Goal: Transaction & Acquisition: Purchase product/service

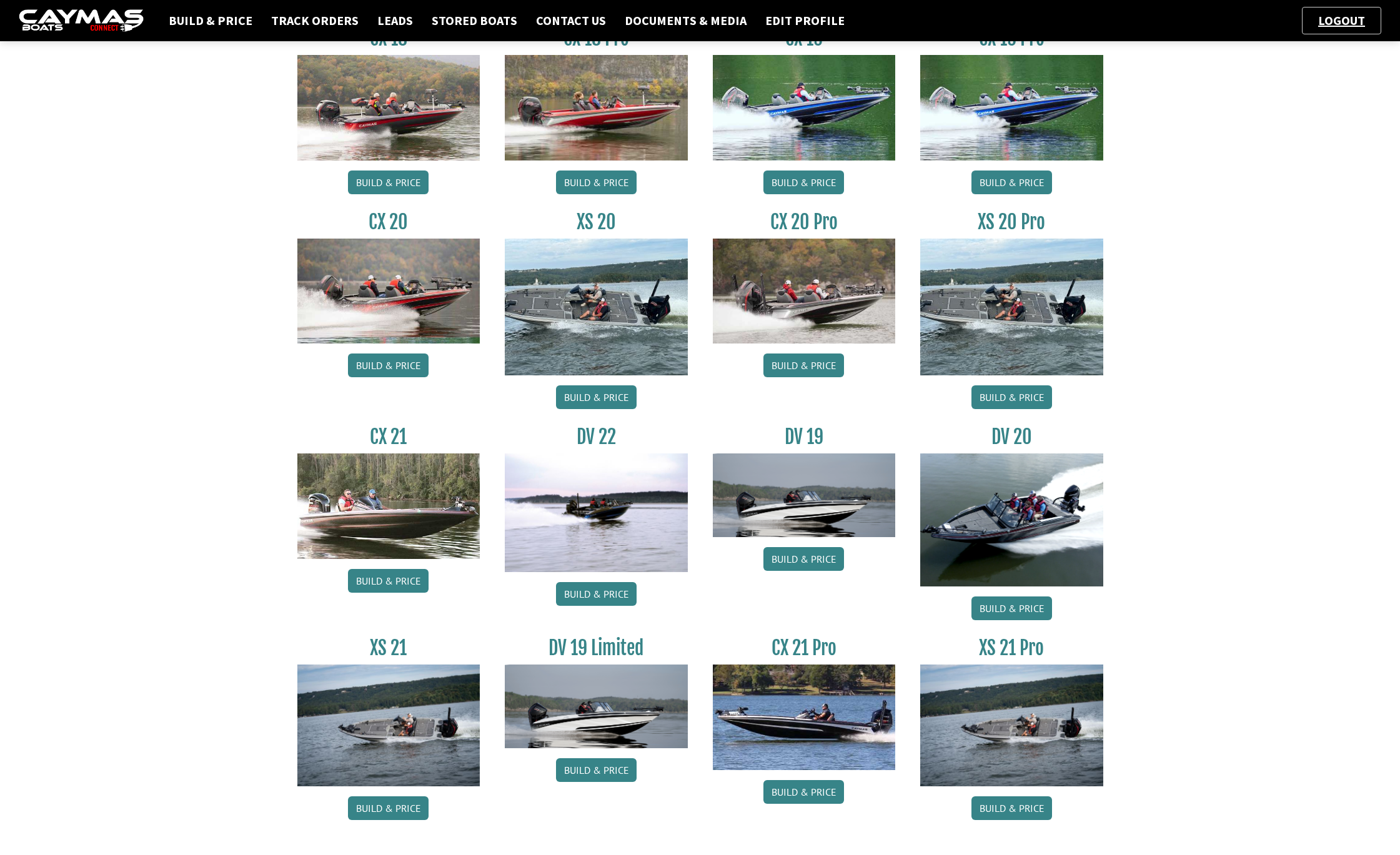
scroll to position [1130, 0]
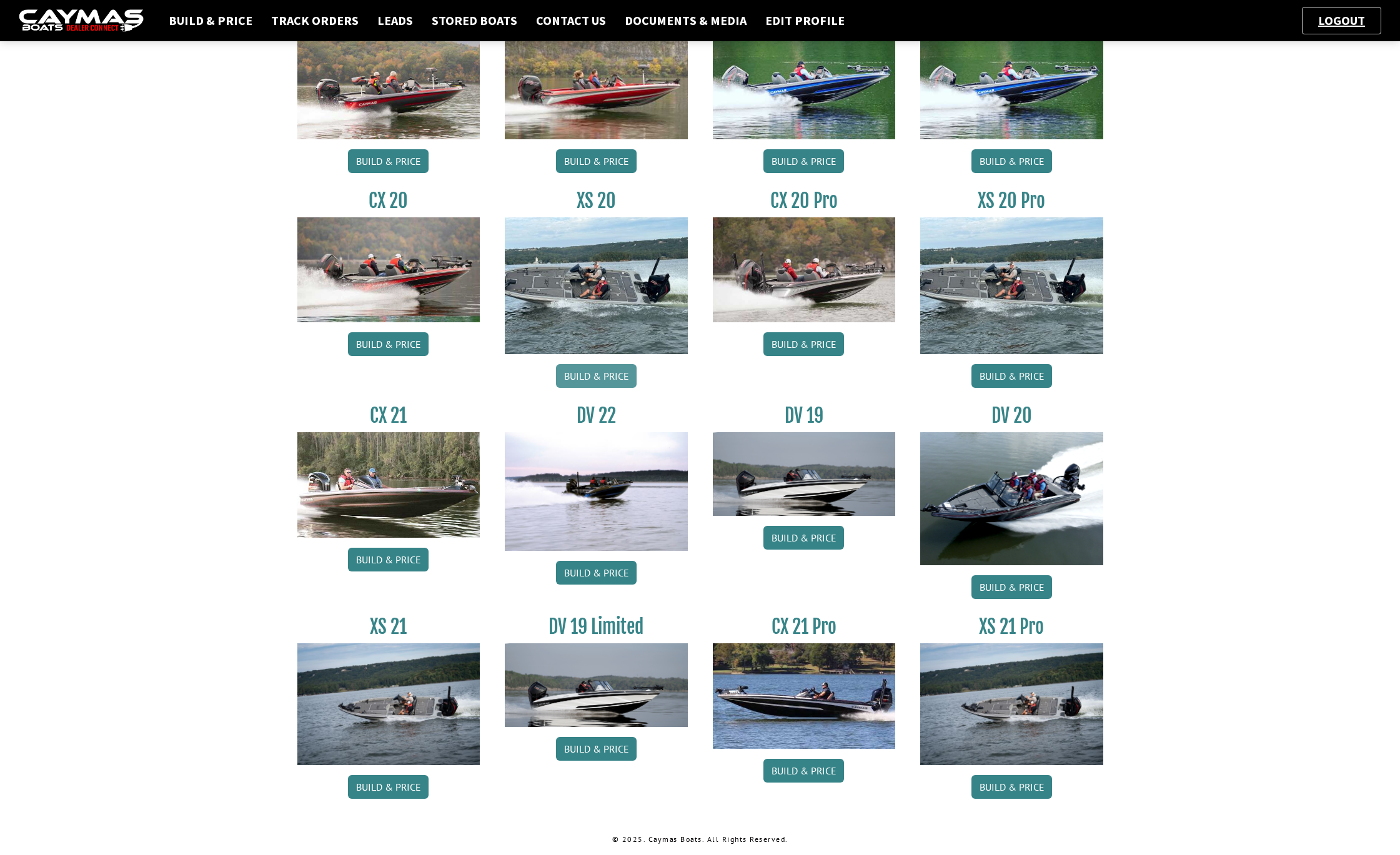
click at [588, 375] on link "Build & Price" at bounding box center [596, 376] width 81 height 24
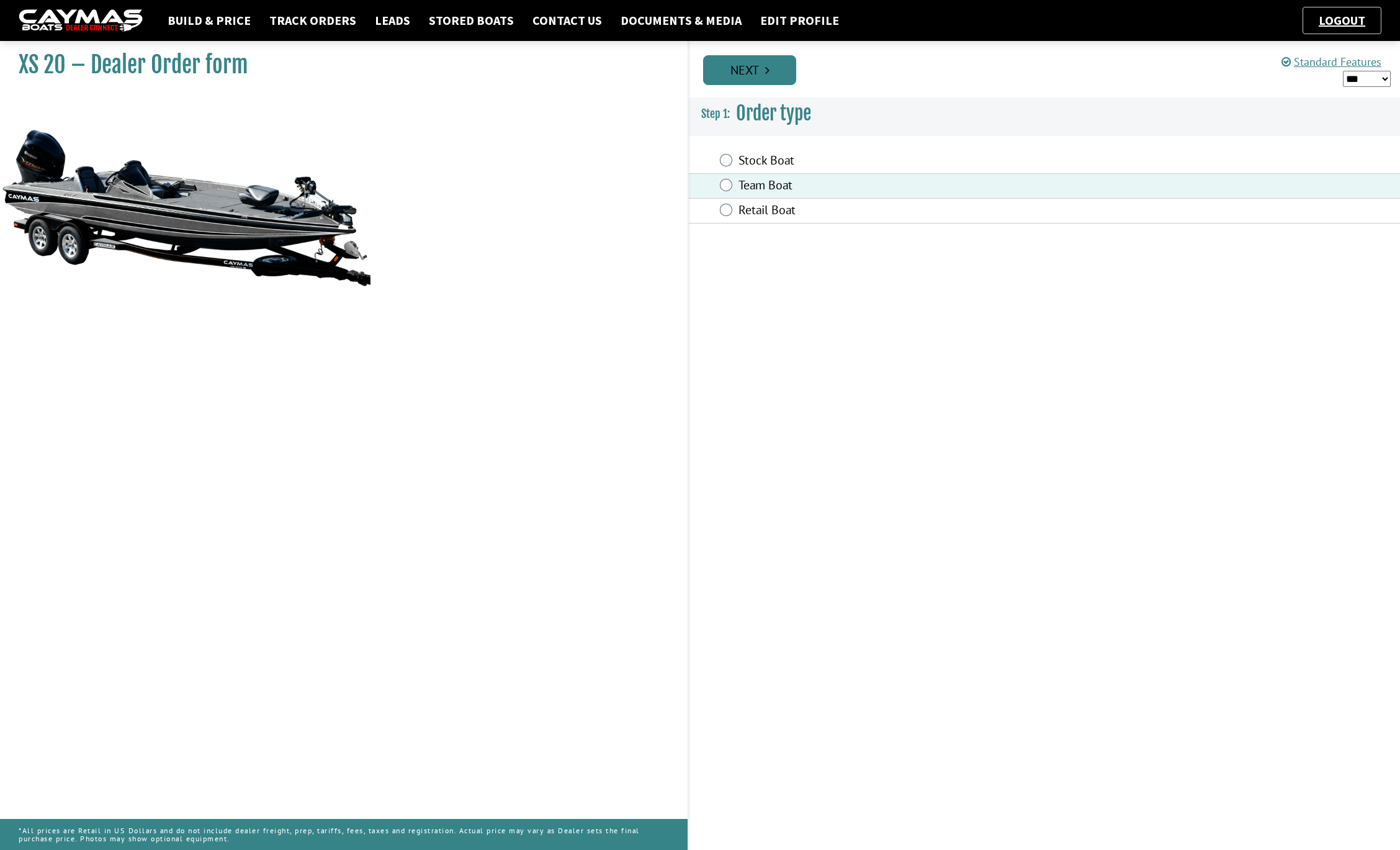
click at [748, 69] on link "Next" at bounding box center [750, 70] width 93 height 30
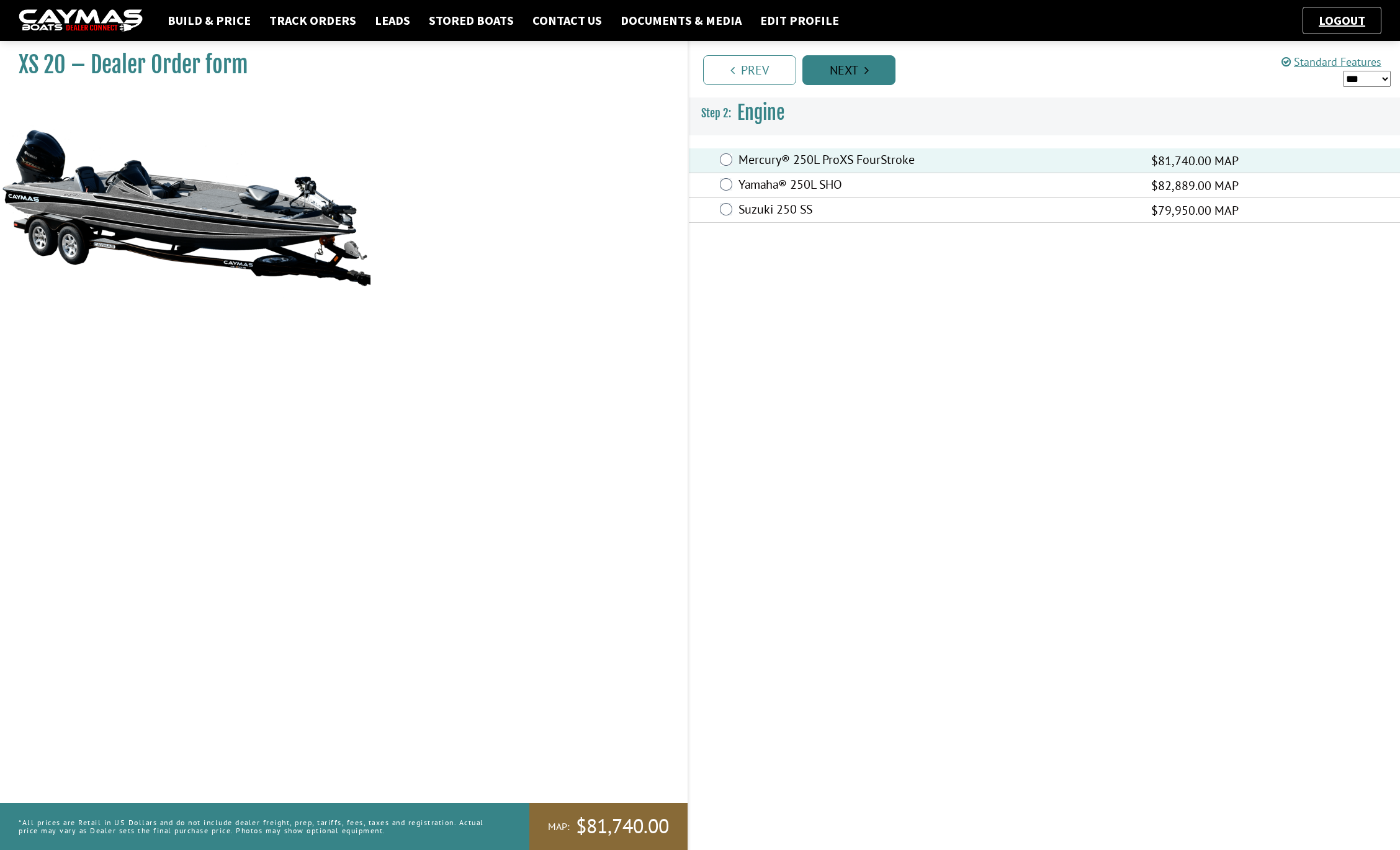
click at [848, 76] on link "Next" at bounding box center [849, 70] width 93 height 30
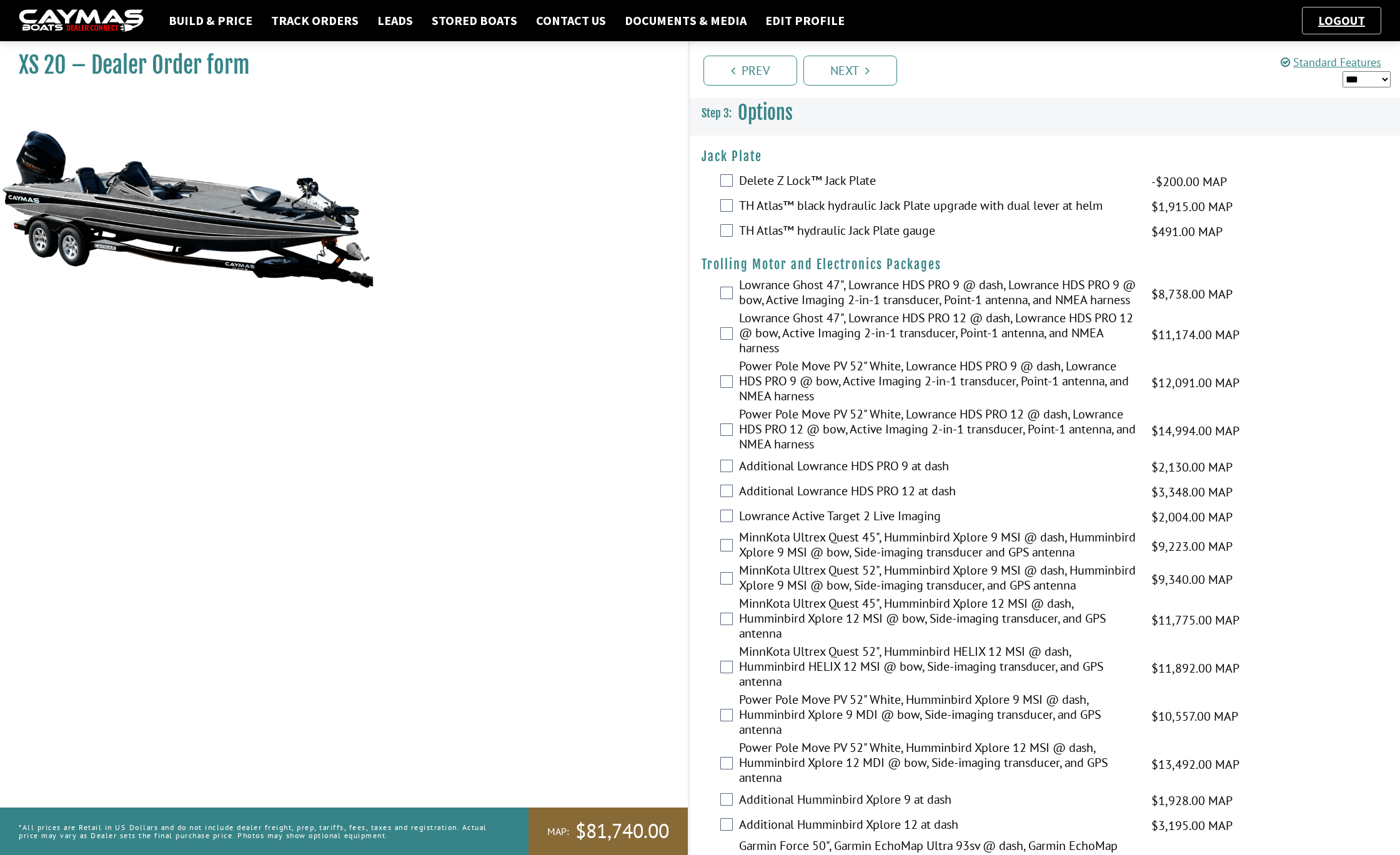
click at [762, 206] on label "TH Atlas™ black hydraulic Jack Plate upgrade with dual lever at helm" at bounding box center [937, 207] width 396 height 18
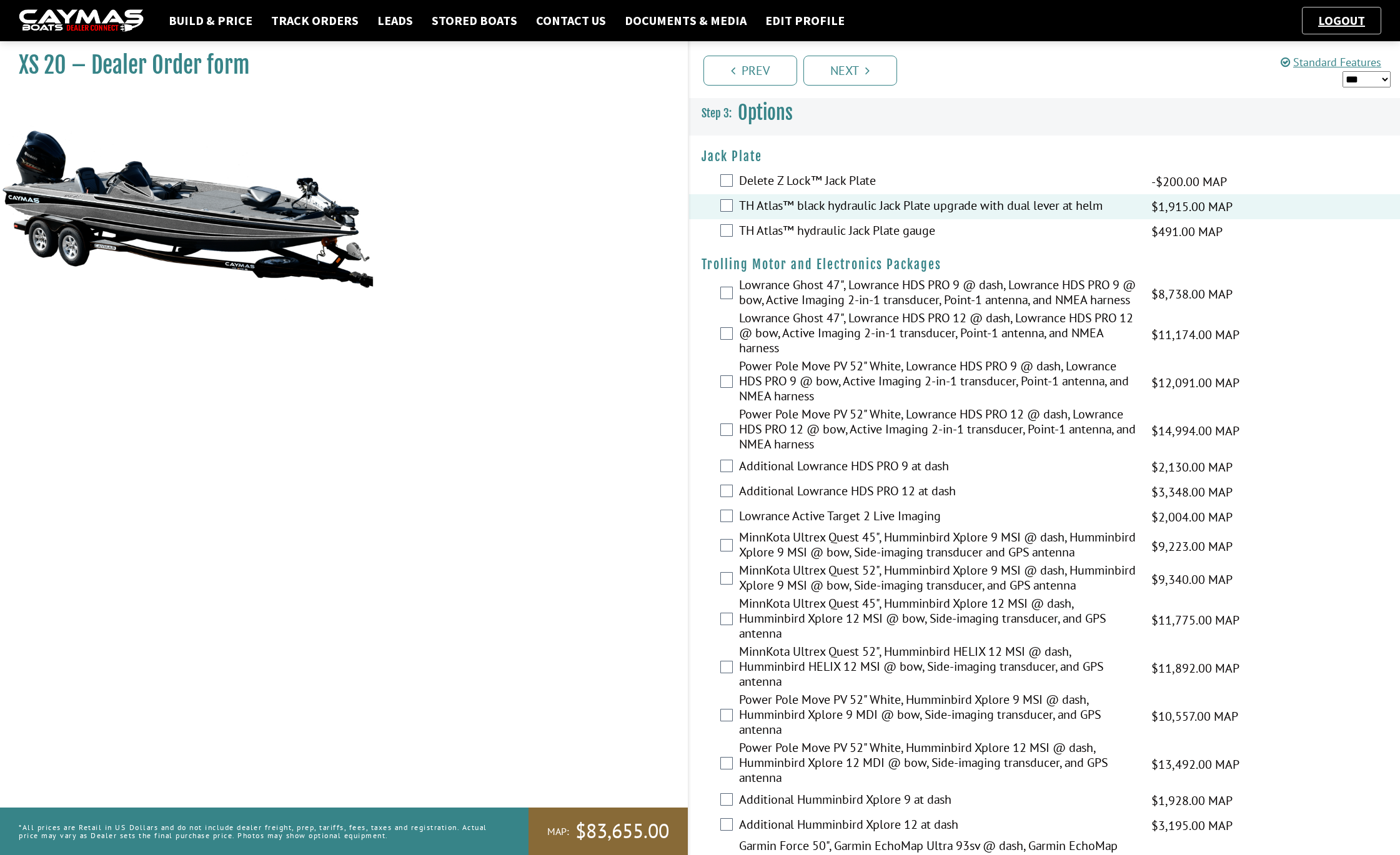
click at [750, 236] on label "TH Atlas™ hydraulic Jack Plate gauge" at bounding box center [937, 232] width 396 height 18
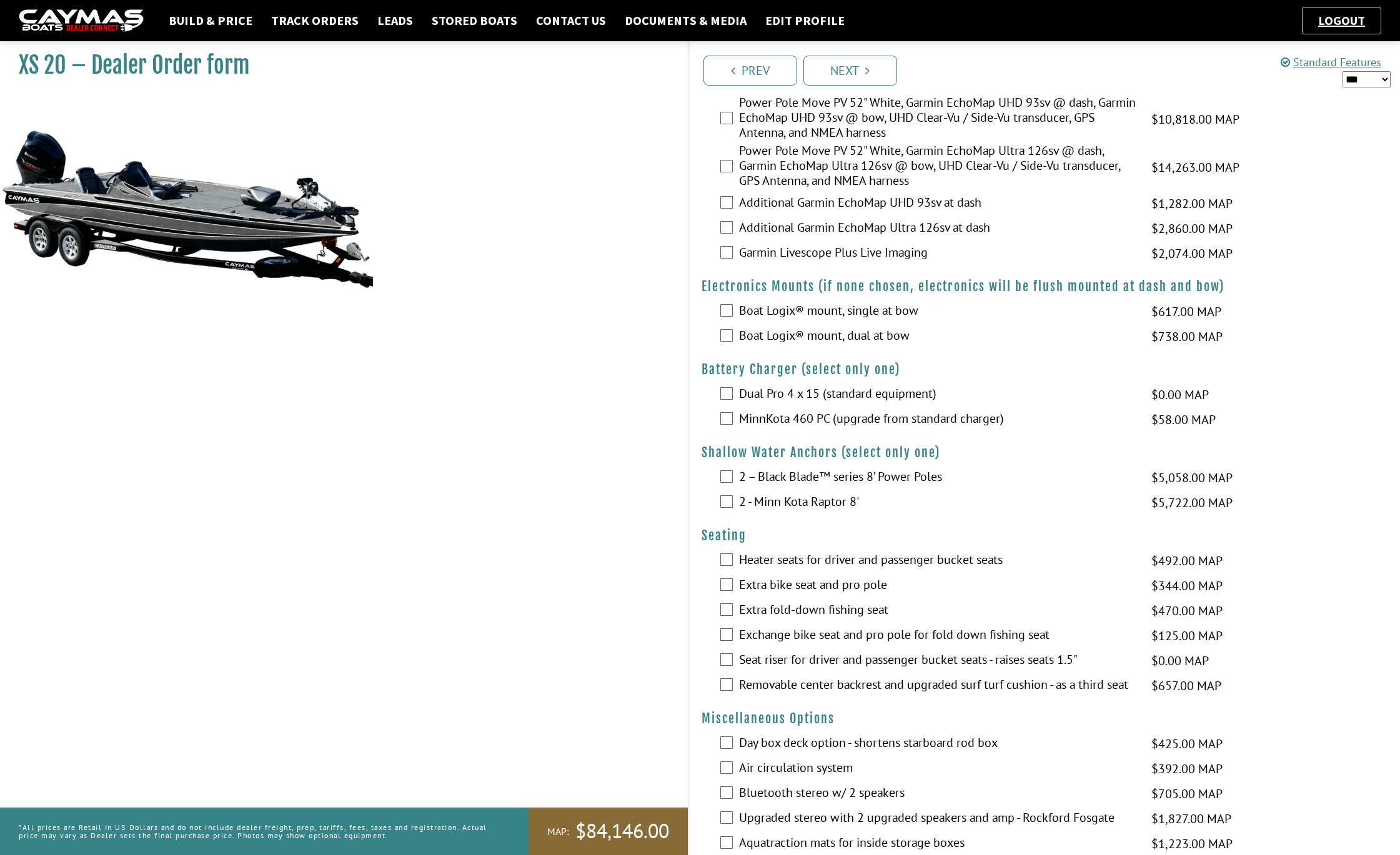
scroll to position [851, 0]
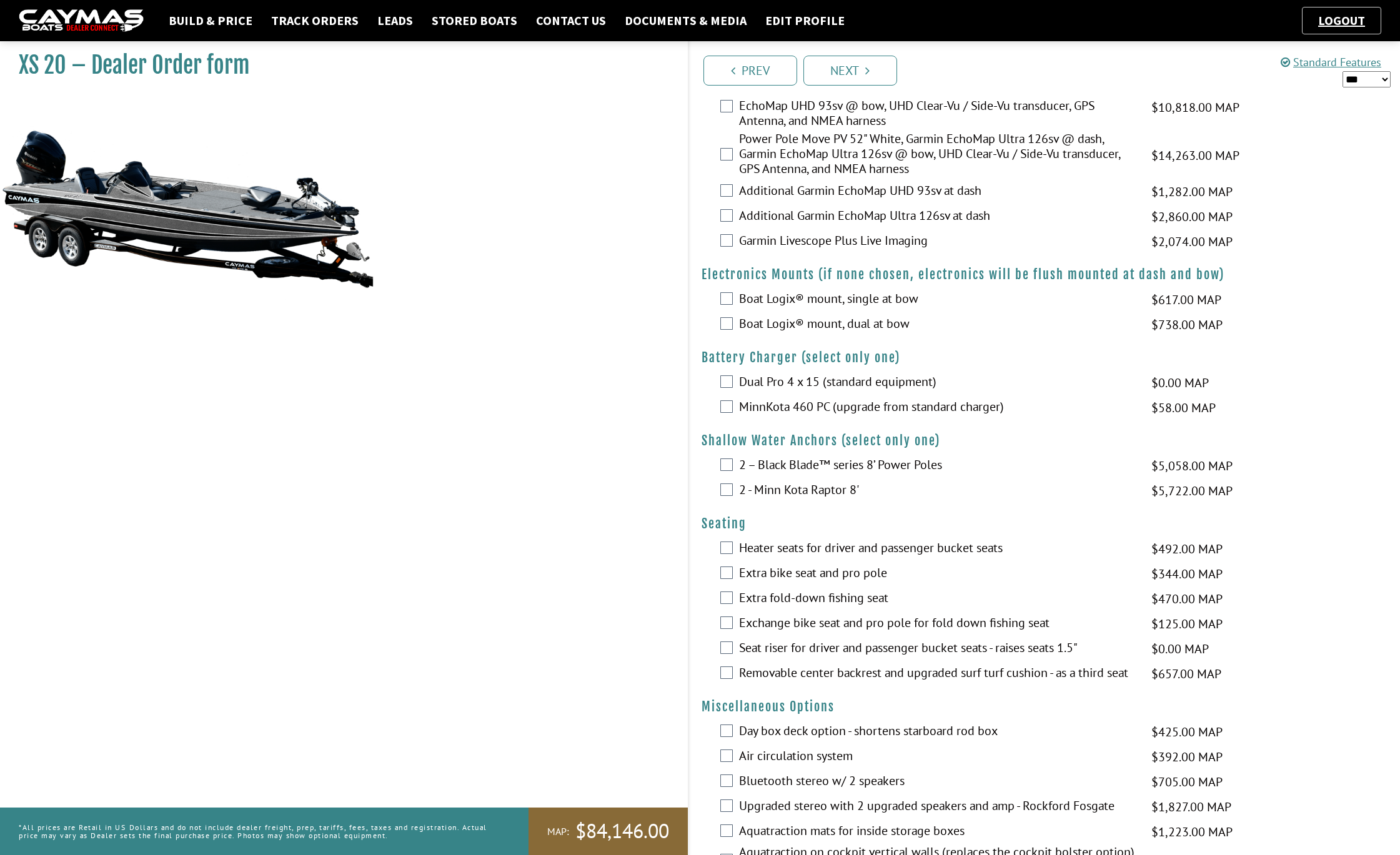
click at [747, 392] on label "Dual Pro 4 x 15 (standard equipment)" at bounding box center [937, 382] width 396 height 18
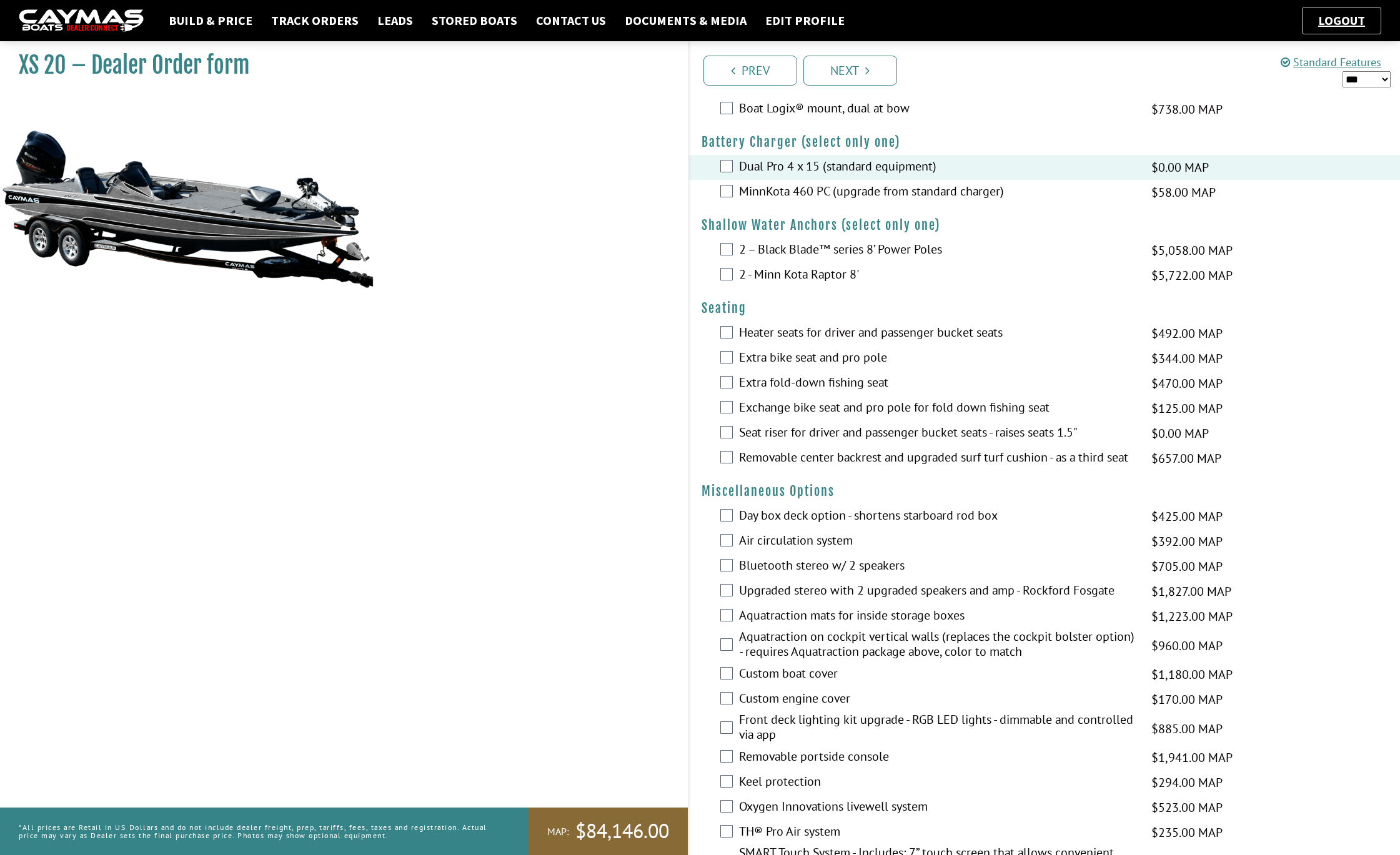
scroll to position [1081, 0]
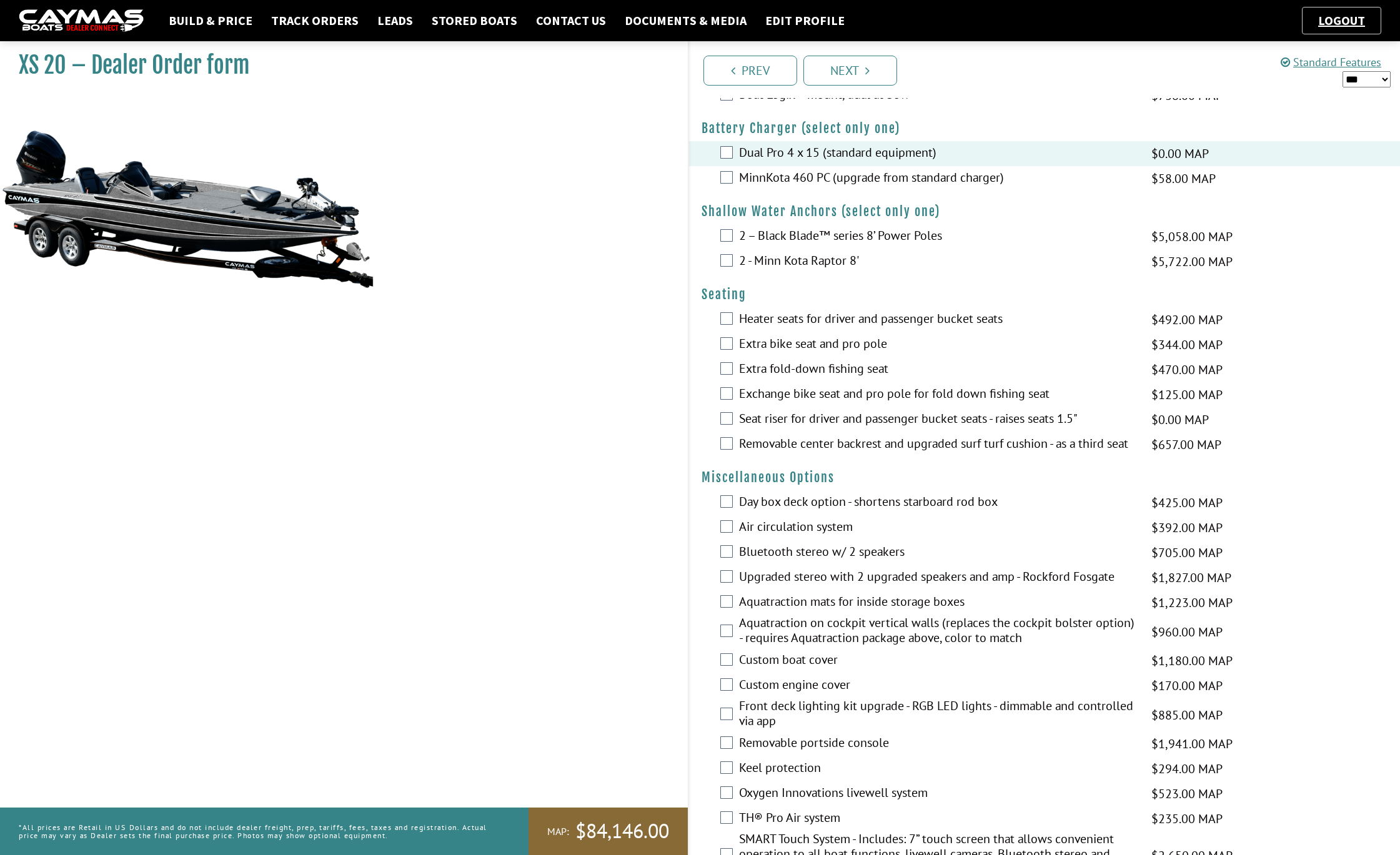
click at [751, 429] on label "Seat riser for driver and passenger bucket seats - raises seats 1.5"" at bounding box center [937, 419] width 396 height 18
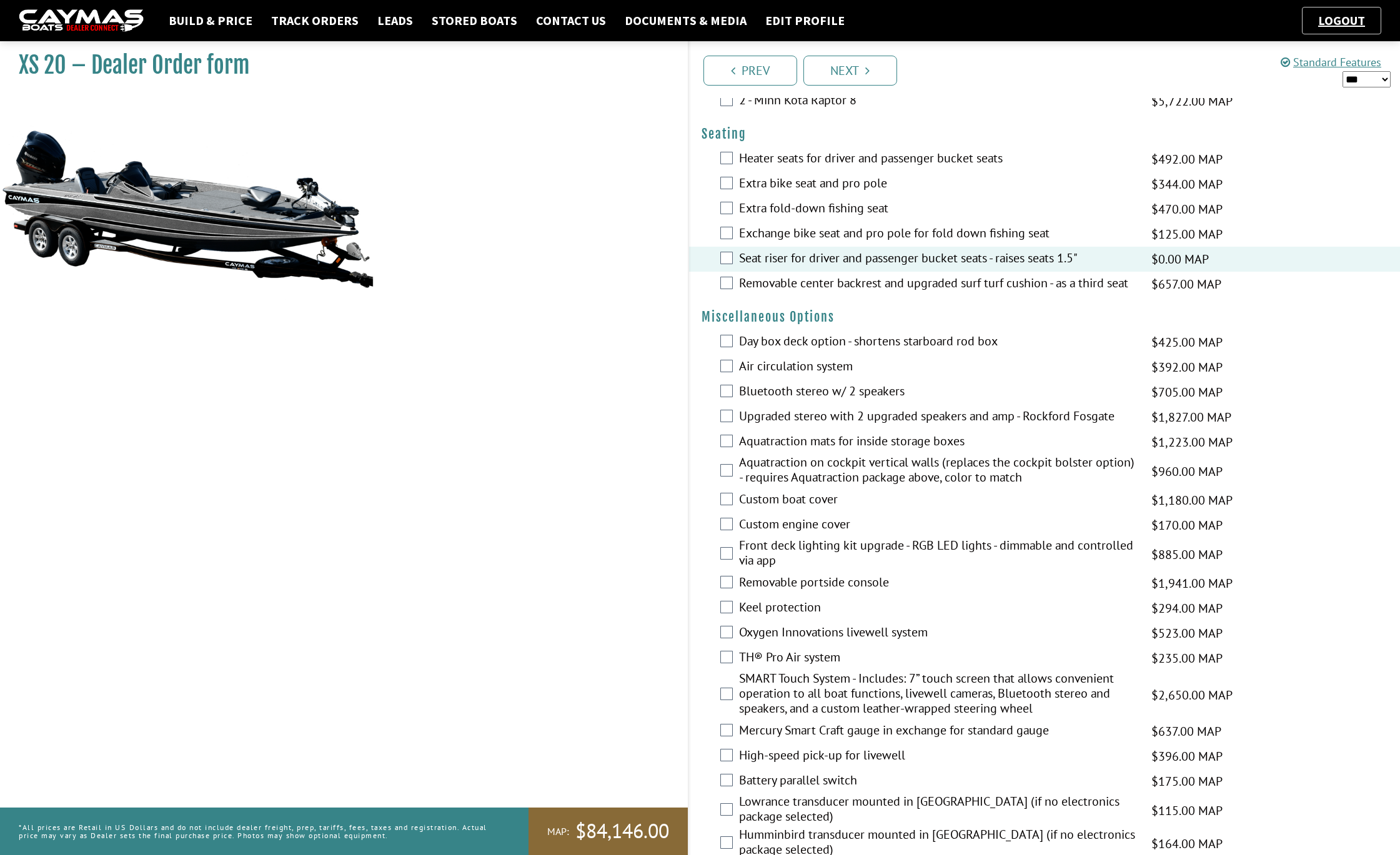
scroll to position [1290, 0]
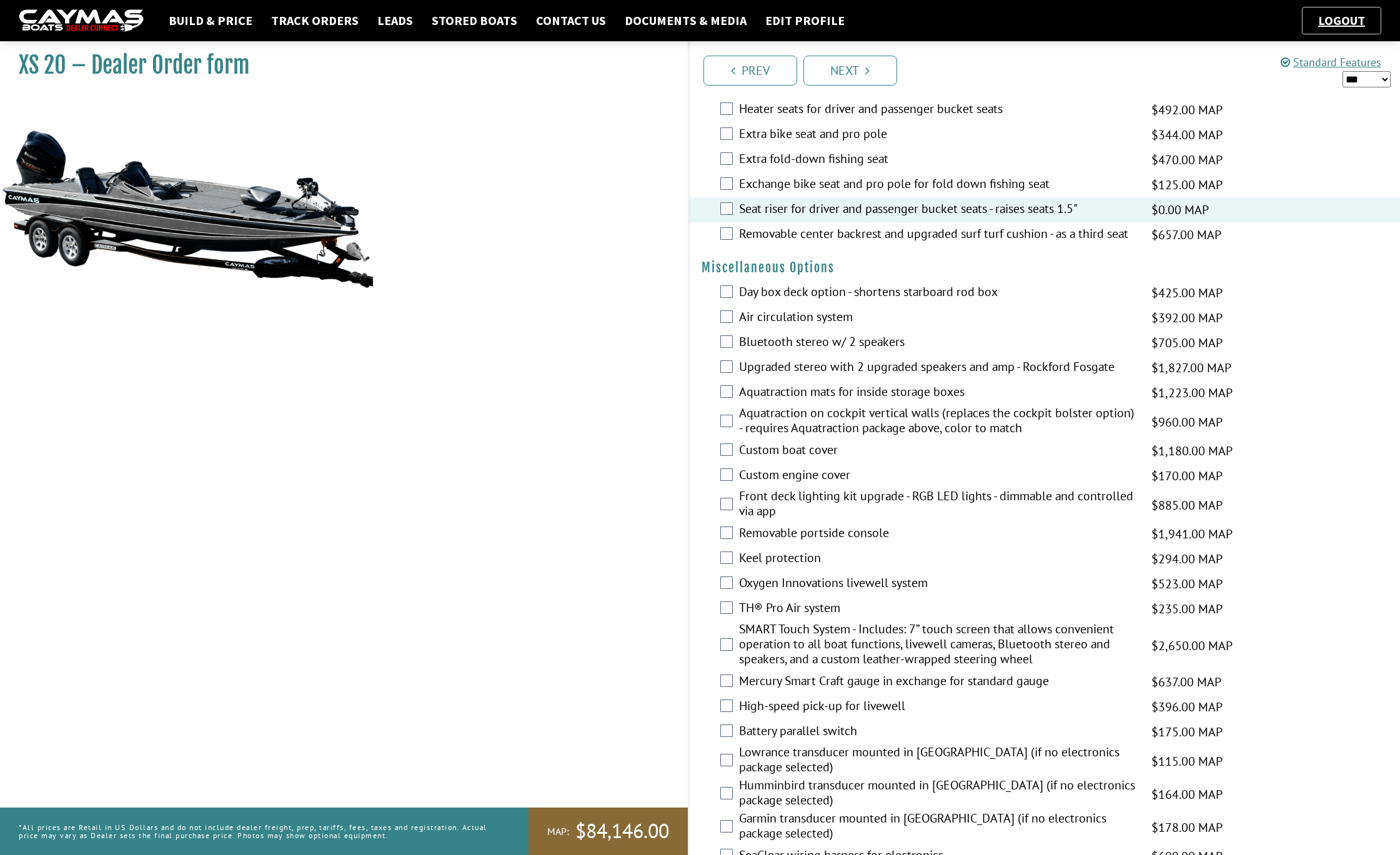
click at [750, 302] on label "Day box deck option - shortens starboard rod box" at bounding box center [937, 293] width 396 height 18
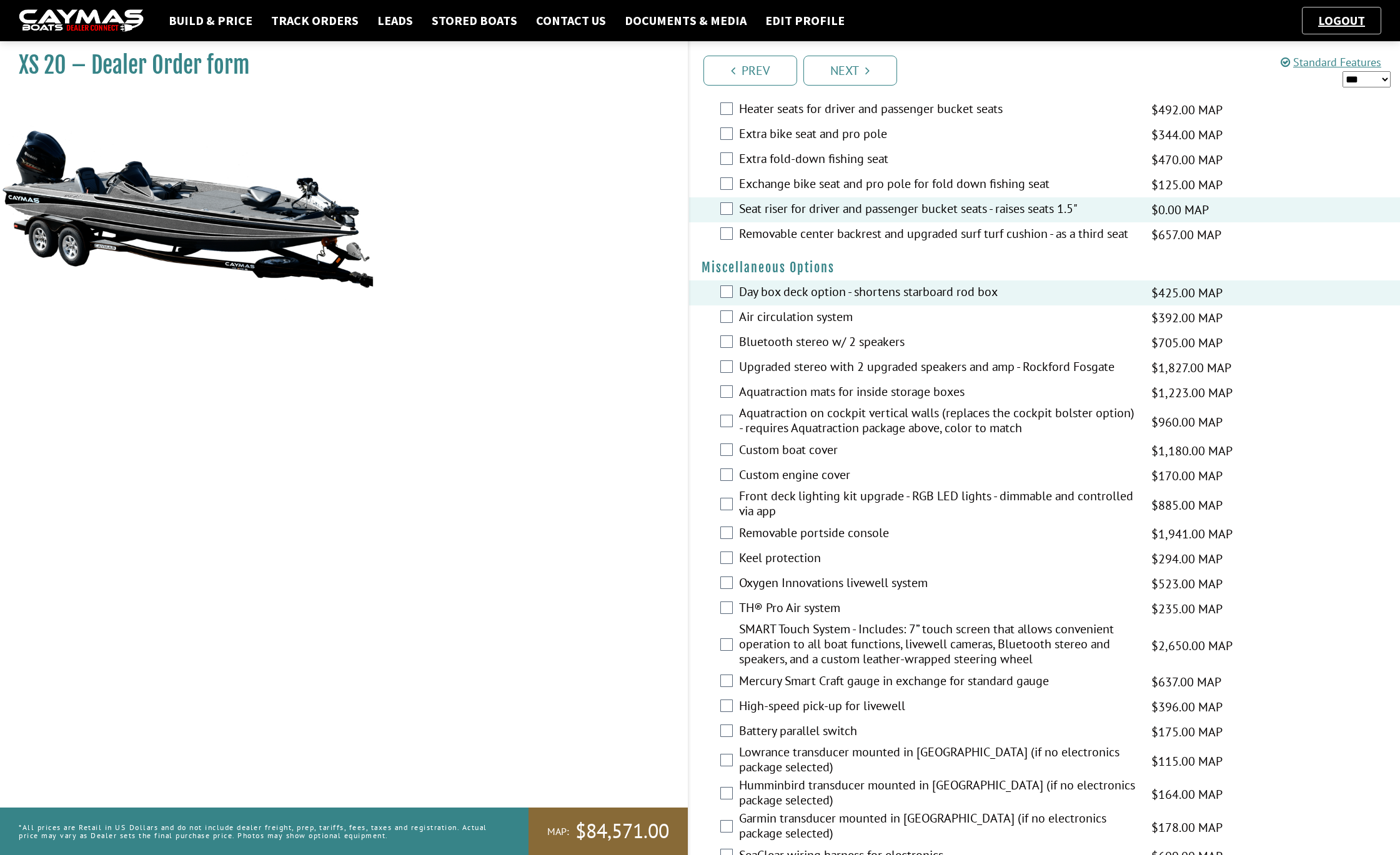
click at [745, 328] on label "Air circulation system" at bounding box center [937, 318] width 396 height 18
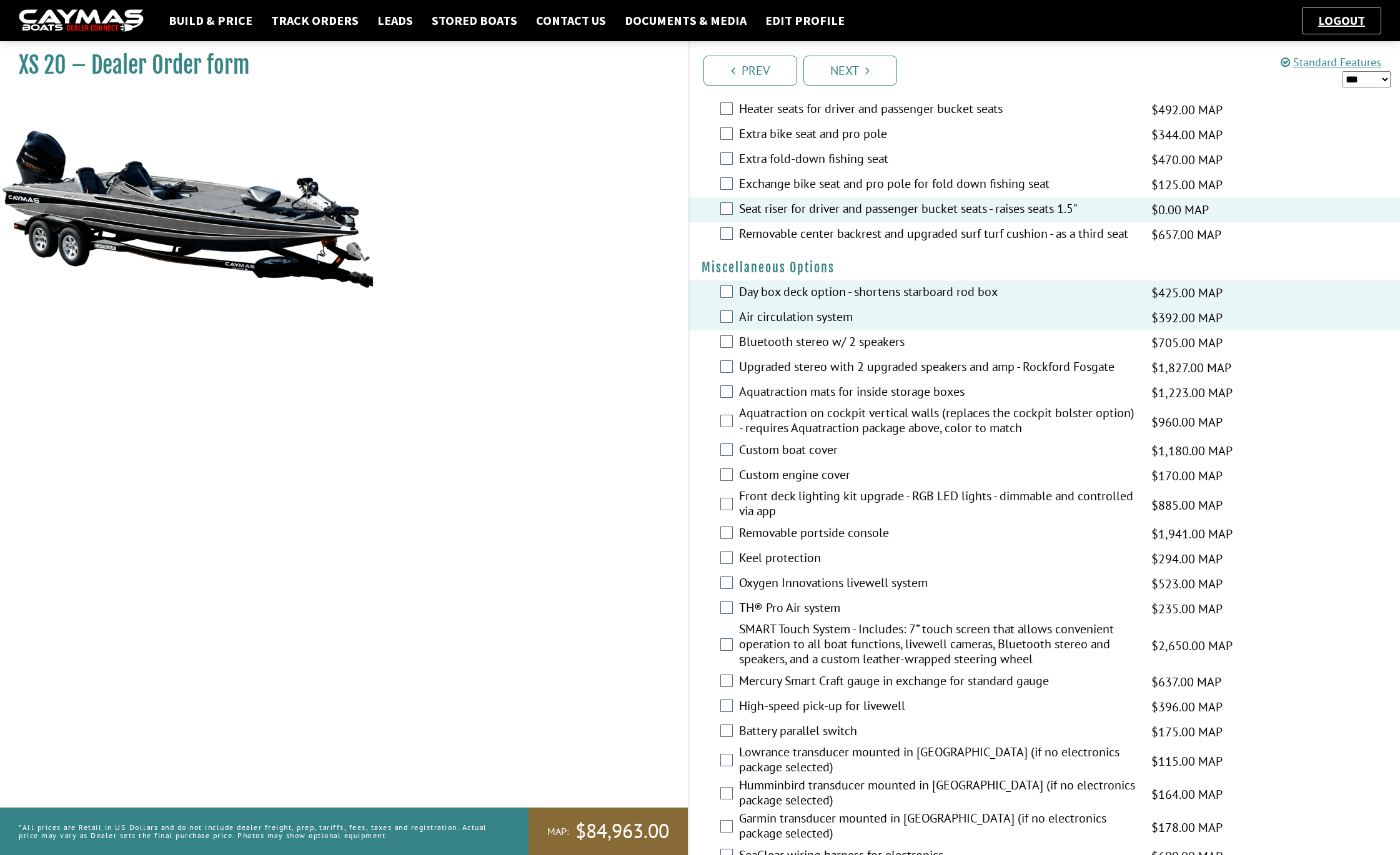
click at [760, 460] on label "Custom boat cover" at bounding box center [937, 451] width 396 height 18
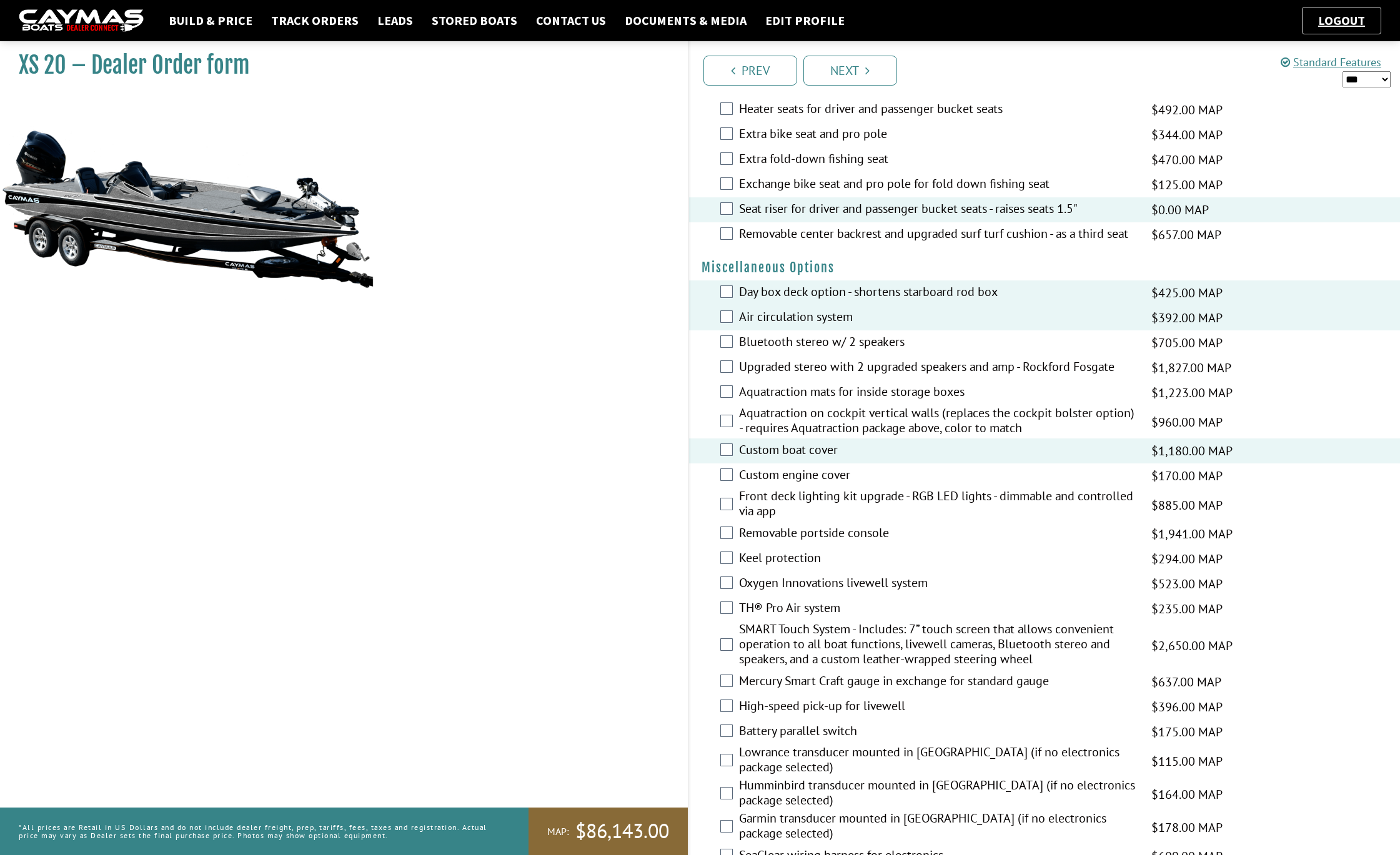
click at [758, 521] on label "Front deck lighting kit upgrade - RGB LED lights - dimmable and controlled via …" at bounding box center [937, 504] width 396 height 33
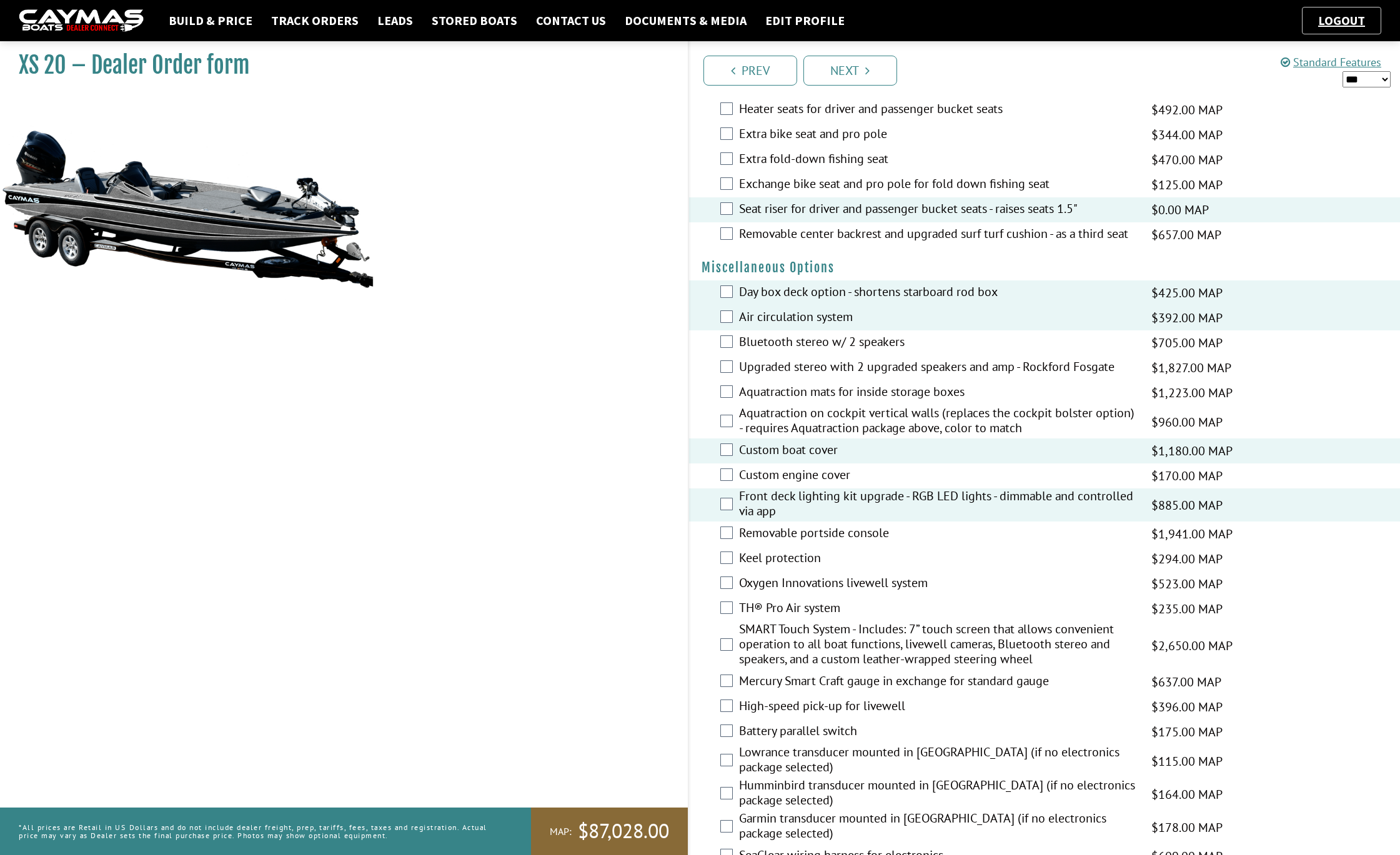
click at [753, 568] on label "Keel protection" at bounding box center [937, 559] width 396 height 18
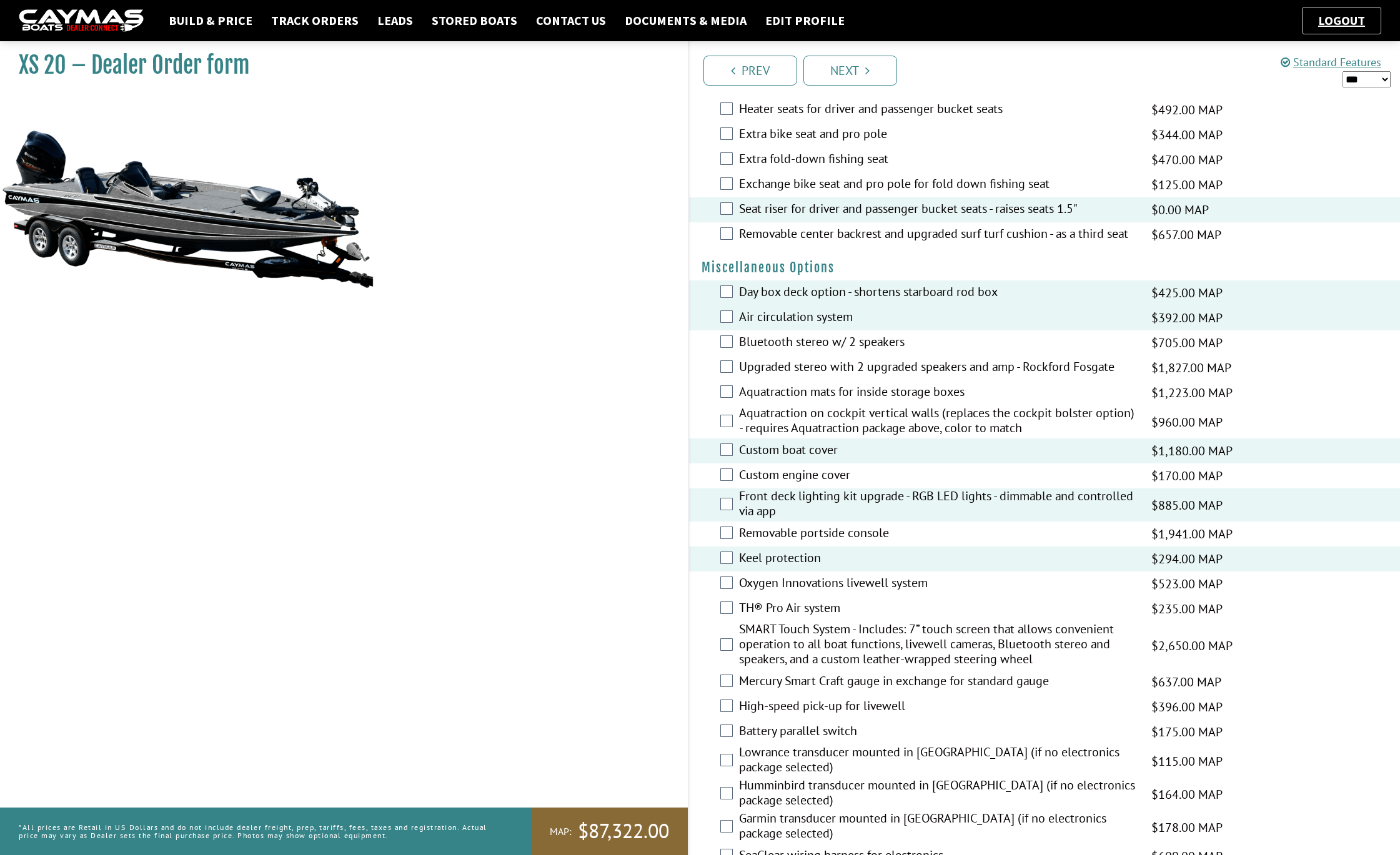
click at [750, 593] on label "Oxygen Innovations livewell system" at bounding box center [937, 584] width 396 height 18
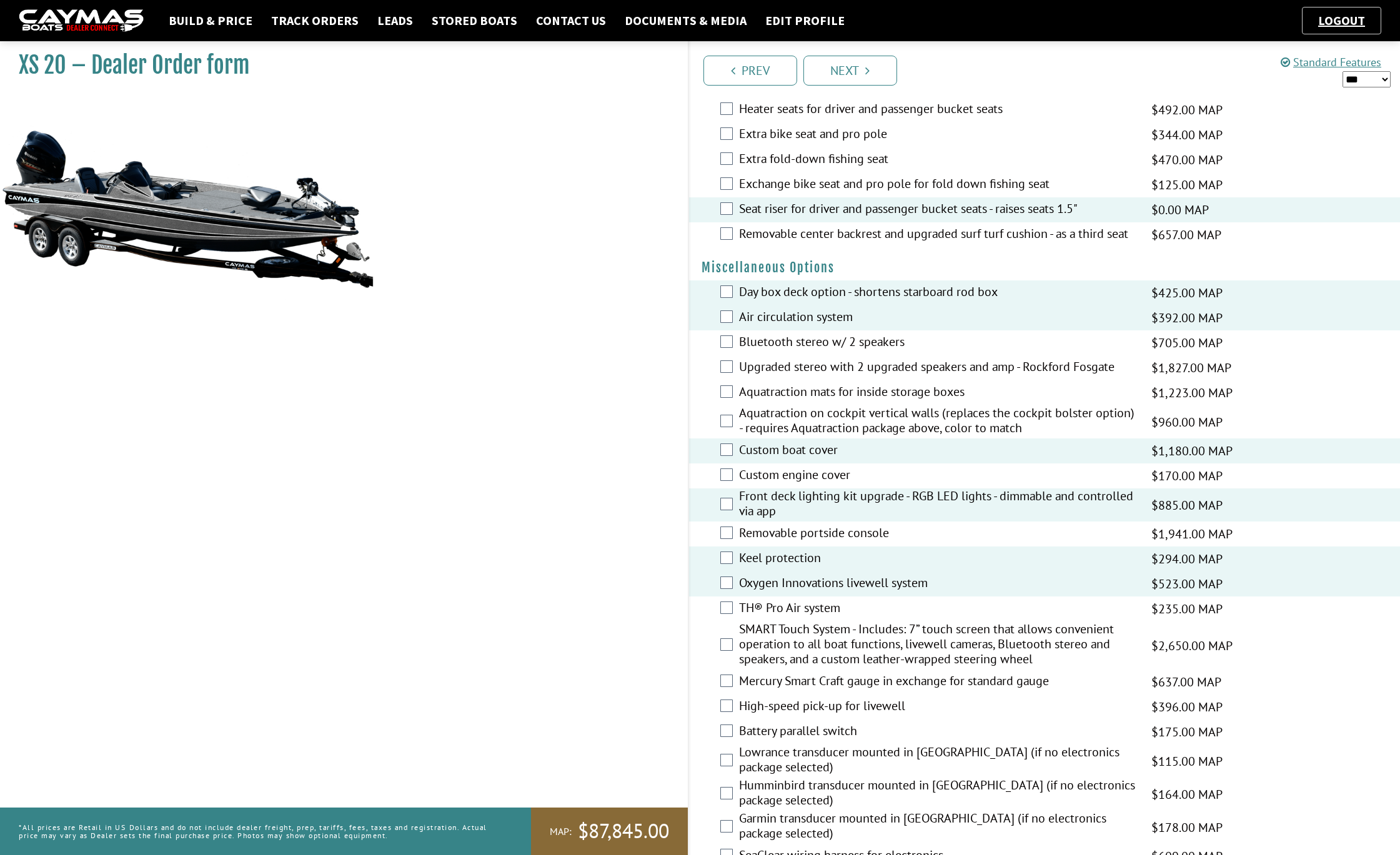
click at [750, 618] on label "TH® Pro Air system" at bounding box center [937, 609] width 396 height 18
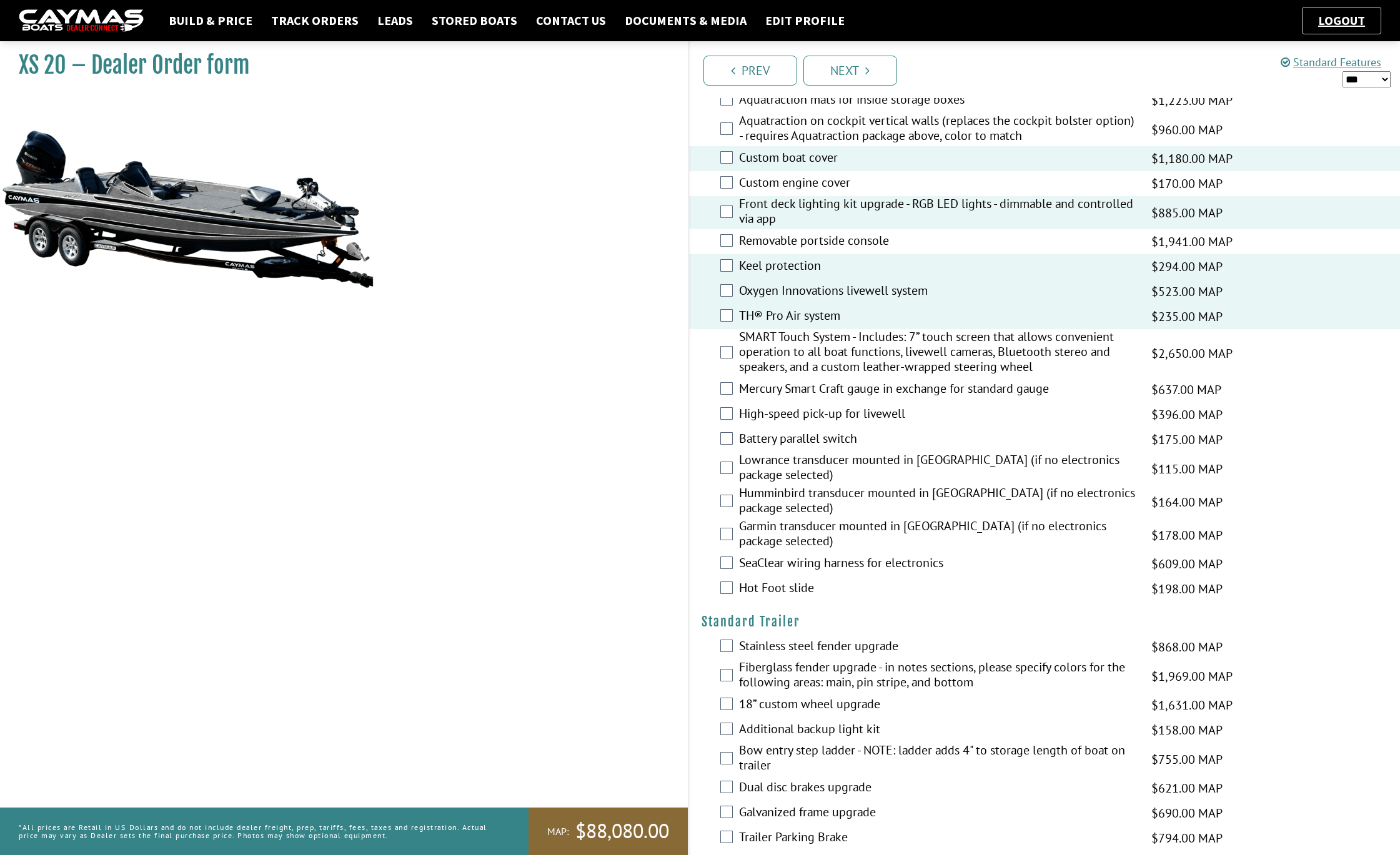
scroll to position [1590, 0]
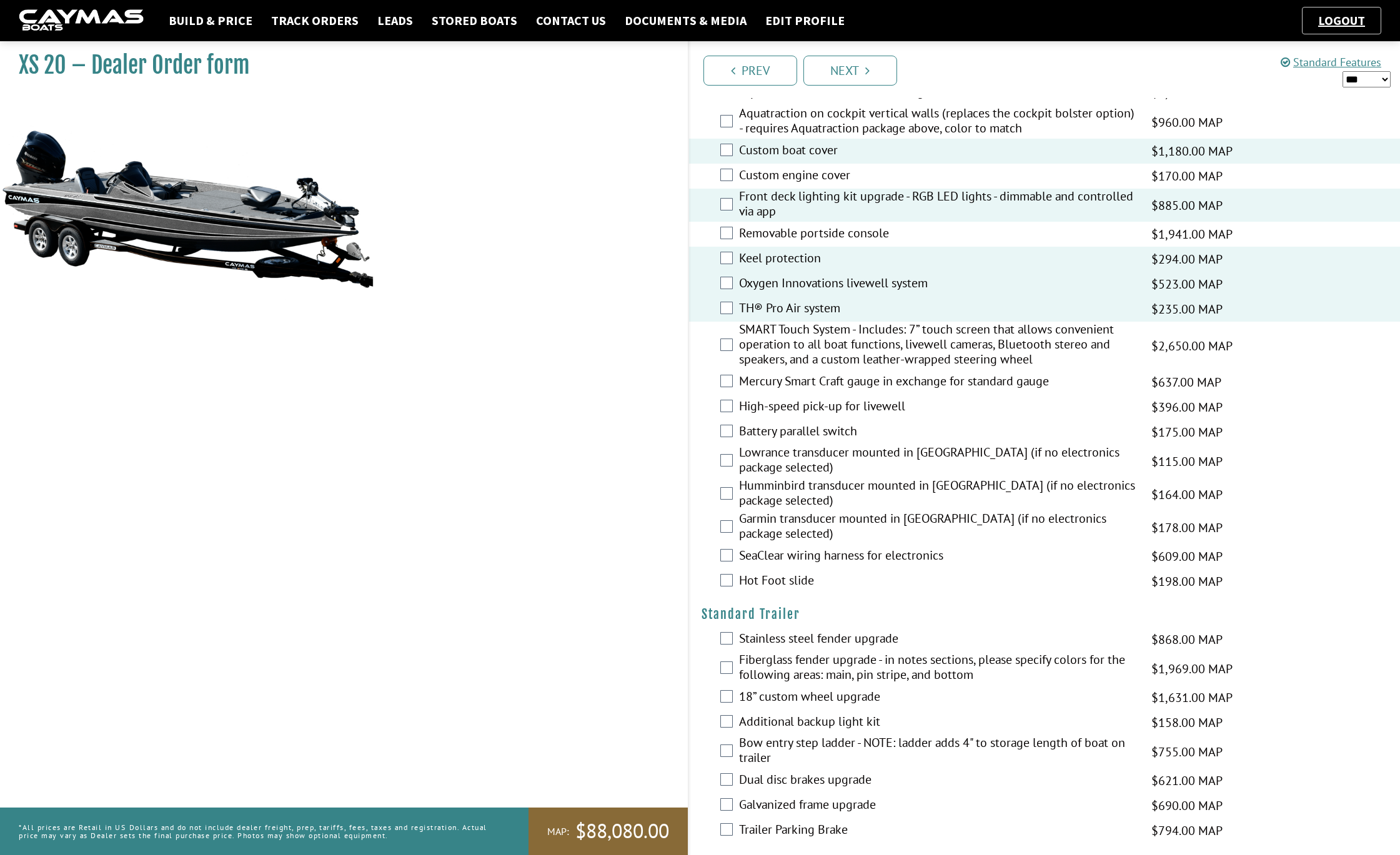
click at [815, 391] on label "Mercury Smart Craft gauge in exchange for standard gauge" at bounding box center [937, 382] width 396 height 18
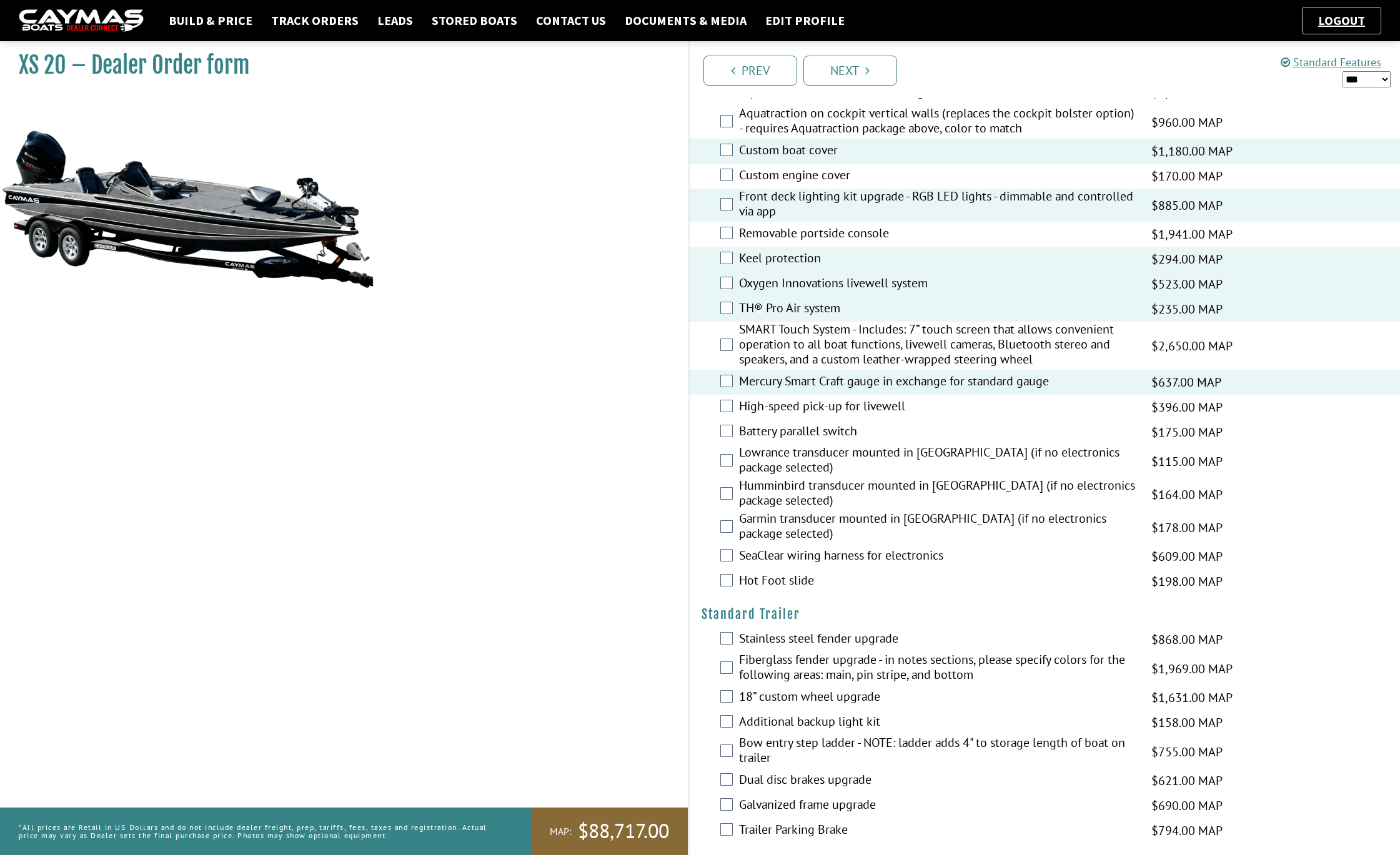
click at [781, 591] on label "Hot Foot slide" at bounding box center [937, 581] width 396 height 18
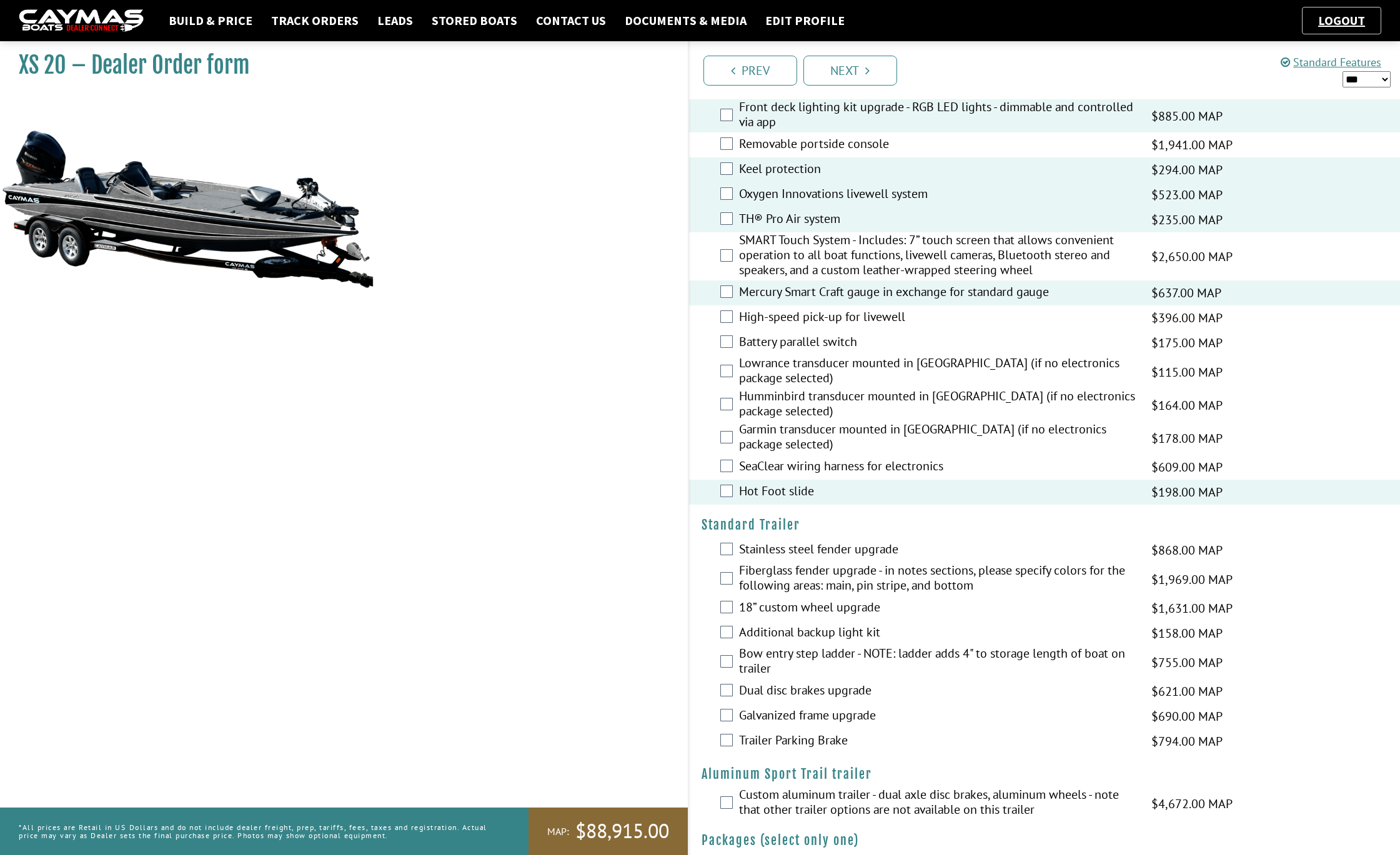
scroll to position [1681, 0]
click at [775, 616] on label "18” custom wheel upgrade" at bounding box center [937, 606] width 396 height 18
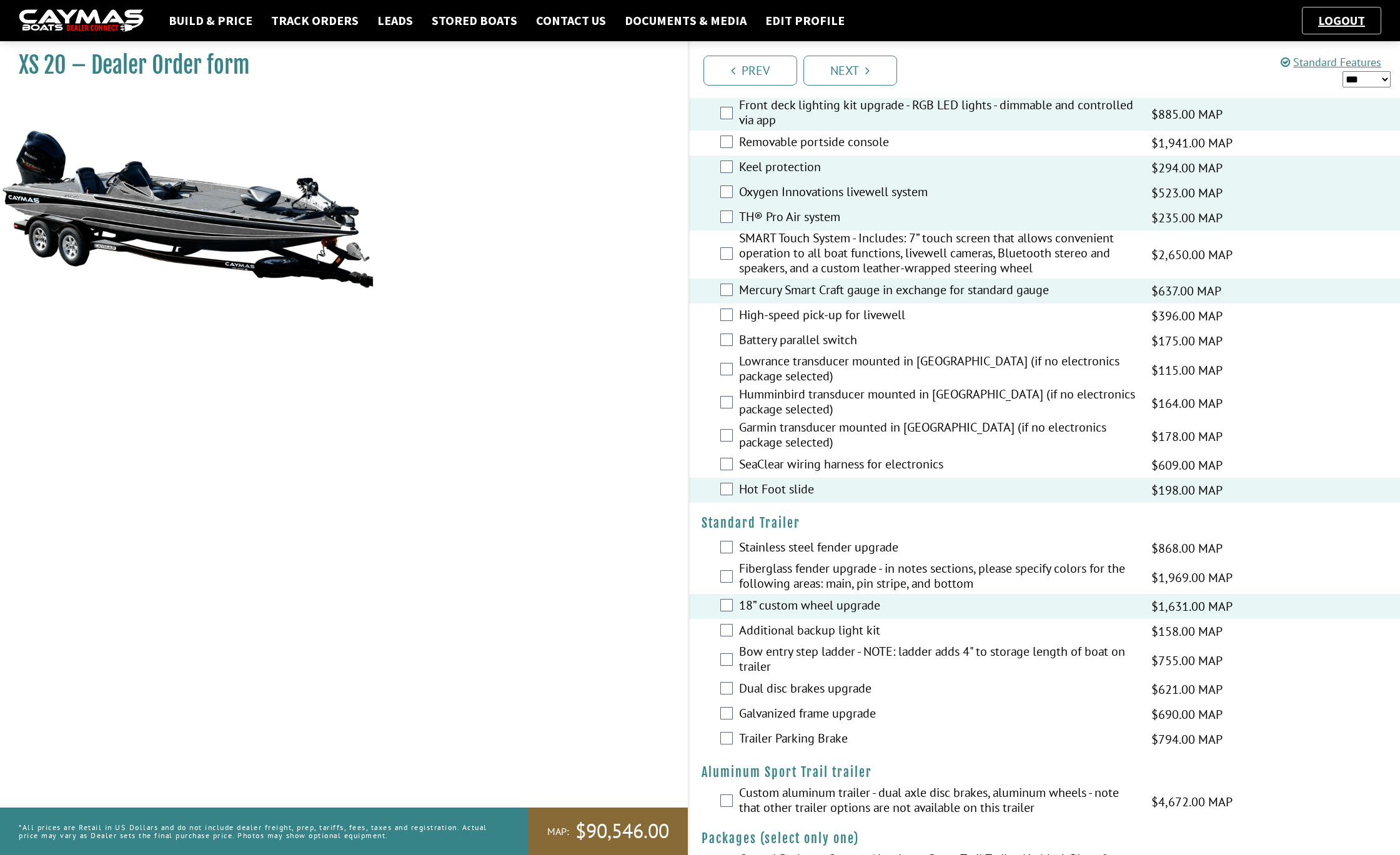
click at [763, 641] on label "Additional backup light kit" at bounding box center [937, 631] width 396 height 18
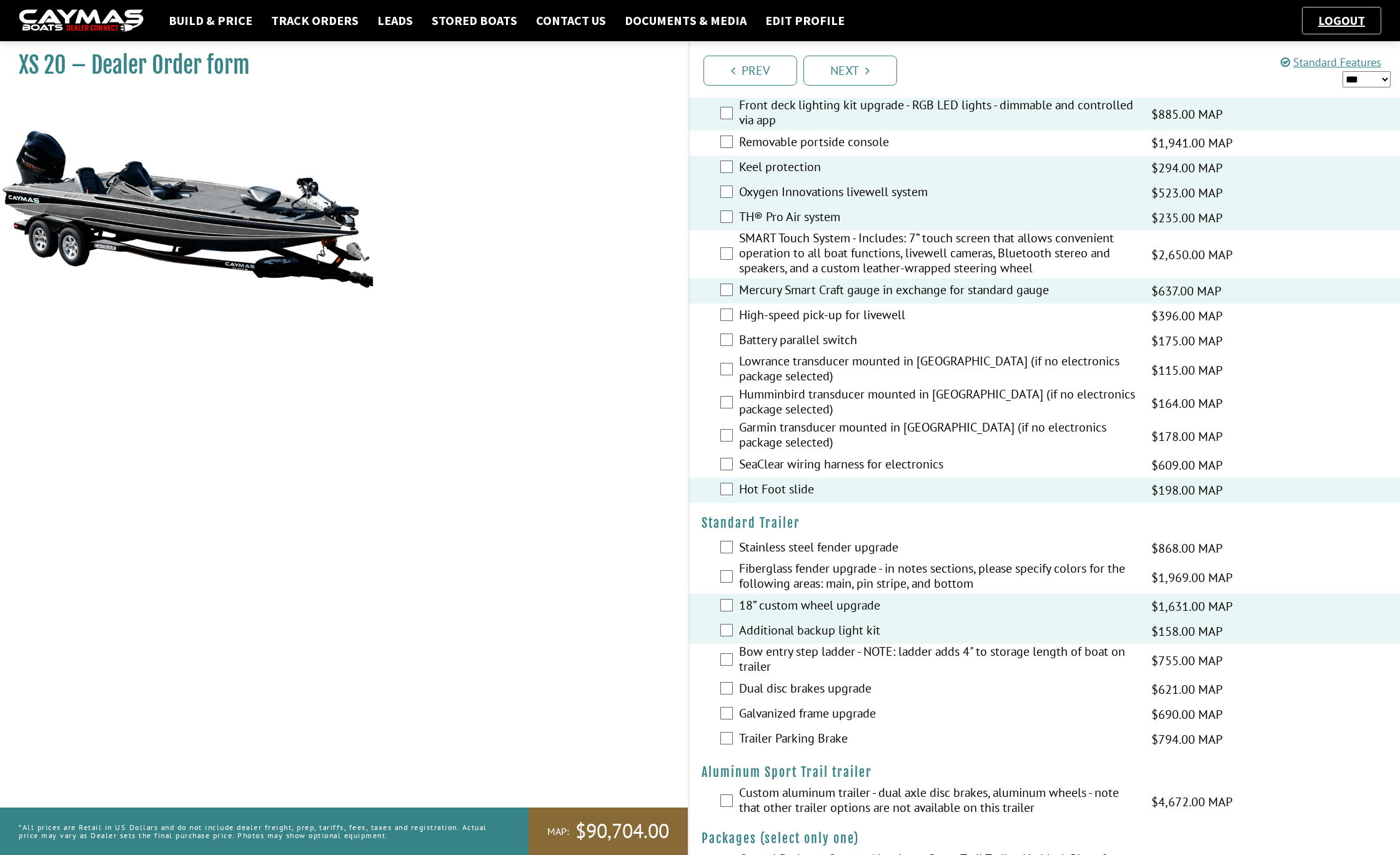
click at [751, 699] on label "Dual disc brakes upgrade" at bounding box center [937, 689] width 396 height 18
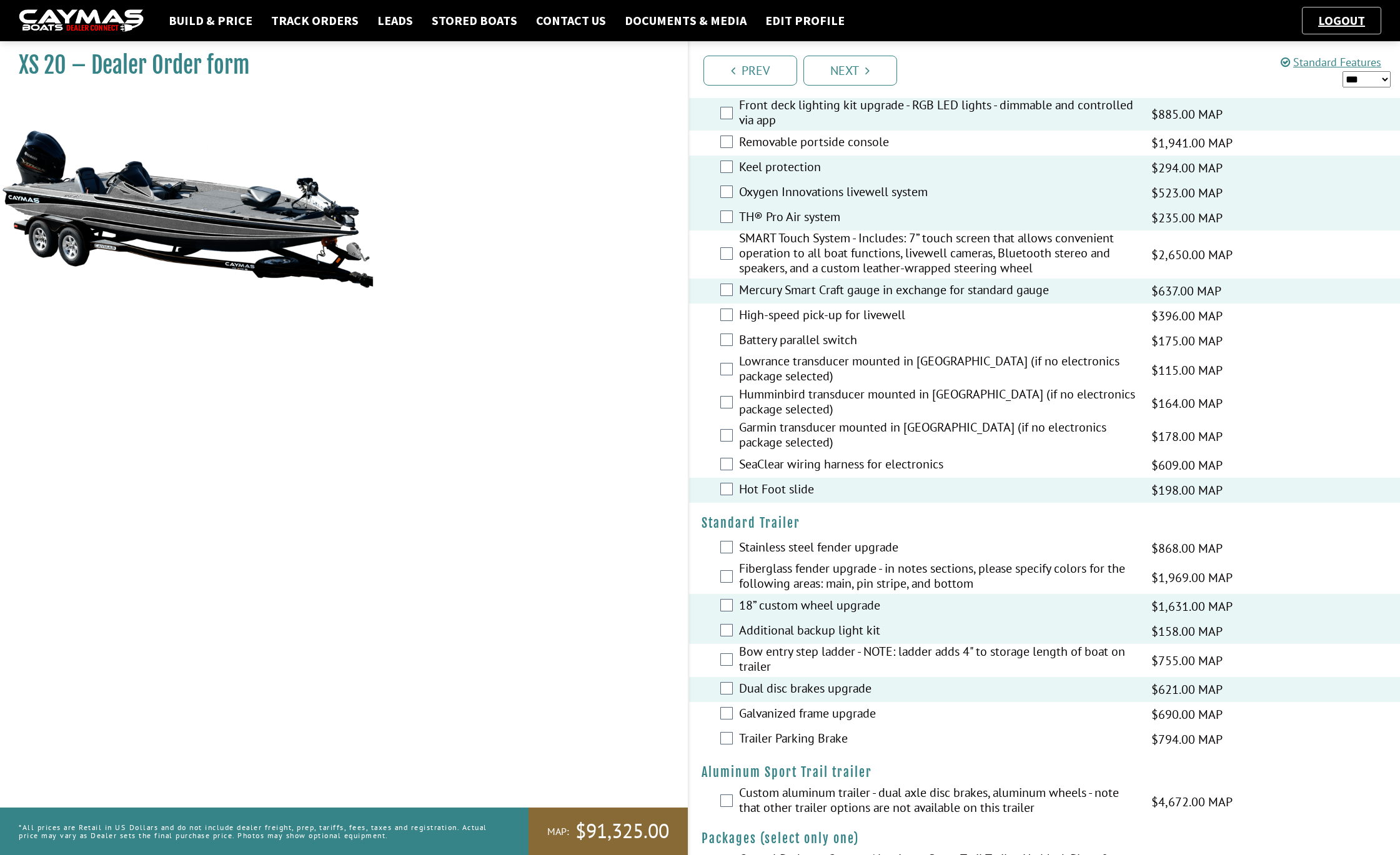
click at [788, 326] on label "High-speed pick-up for livewell" at bounding box center [937, 316] width 396 height 18
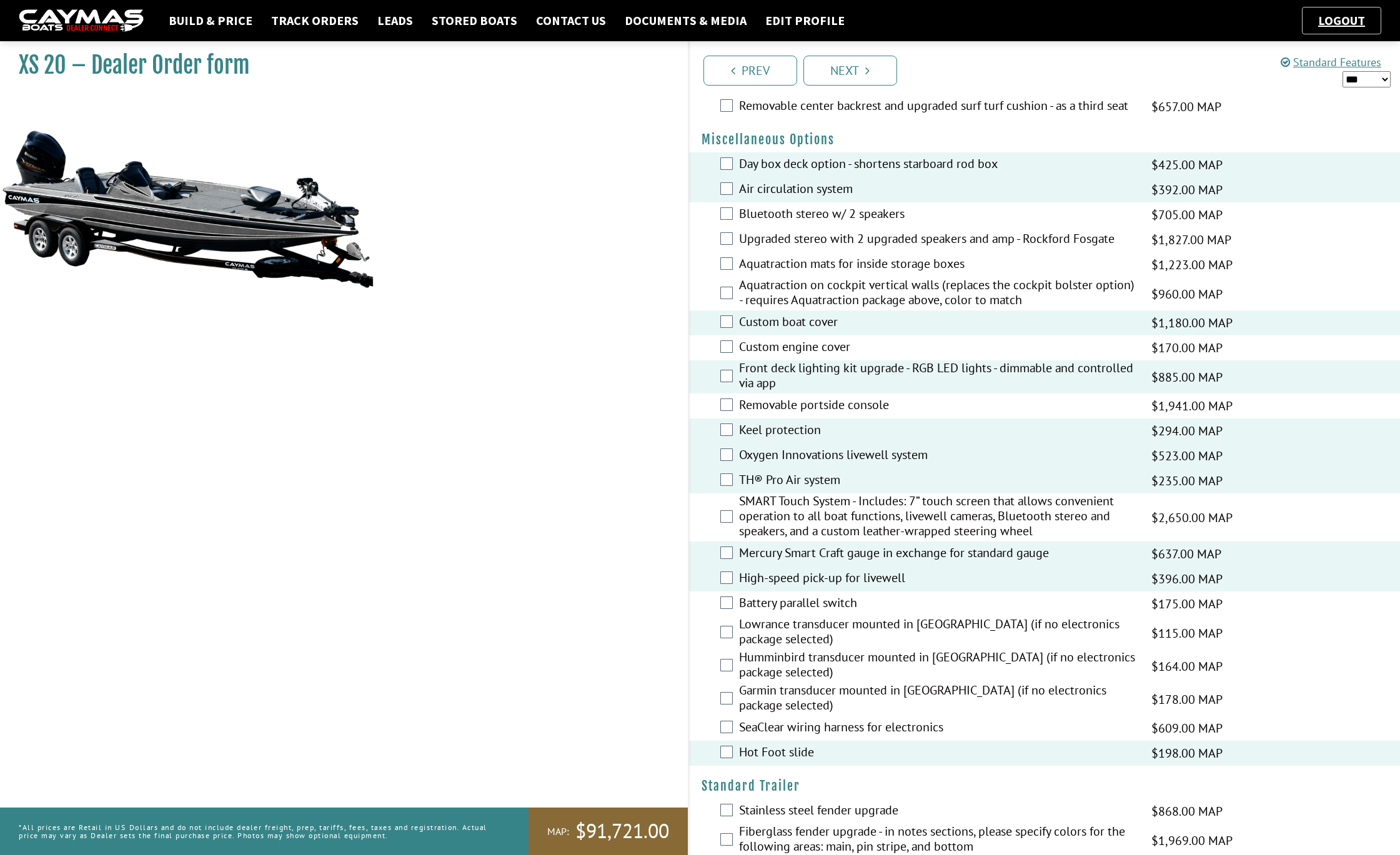
scroll to position [1392, 0]
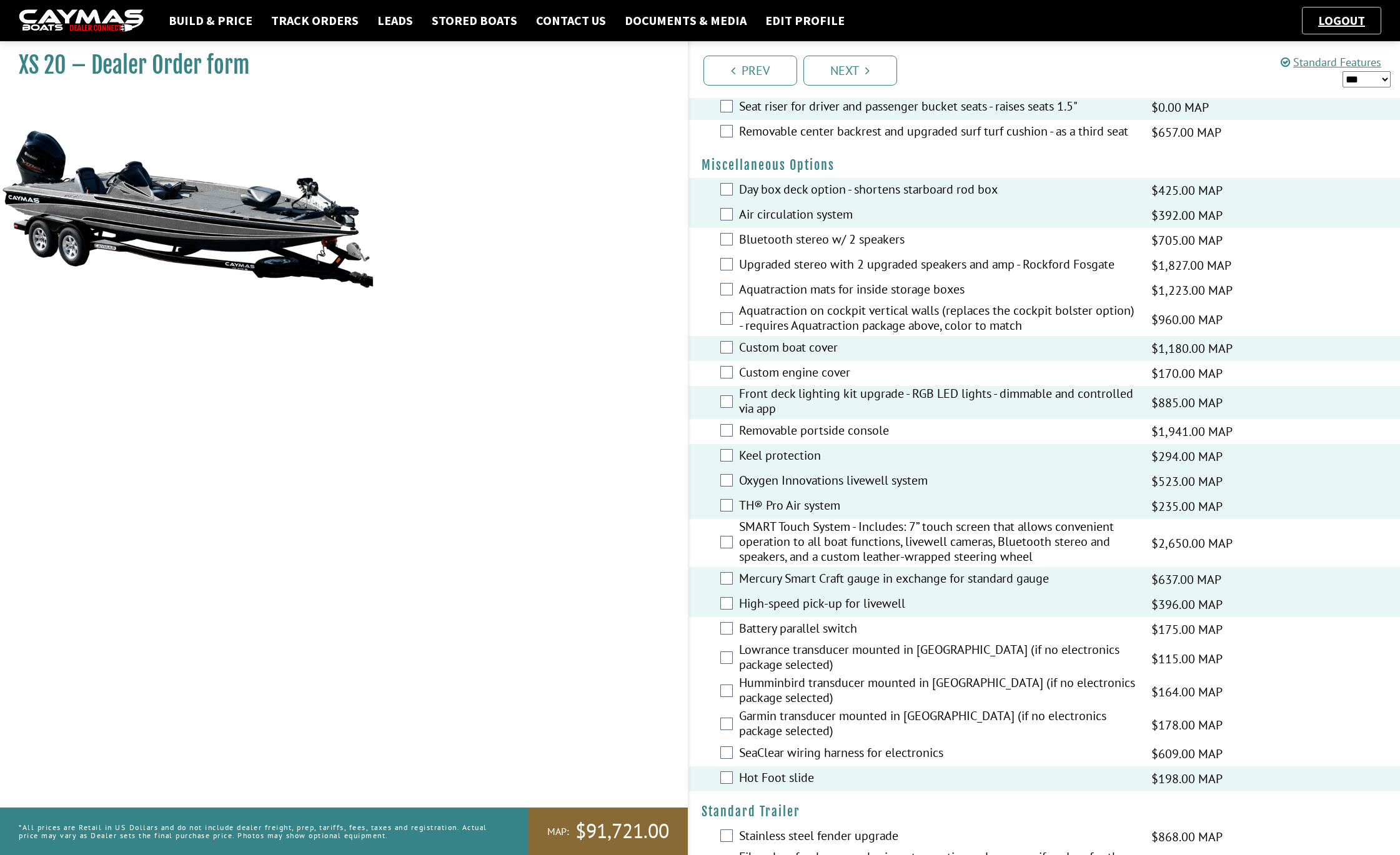
click at [860, 275] on label "Upgraded stereo with 2 upgraded speakers and amp - Rockford Fosgate" at bounding box center [937, 266] width 396 height 18
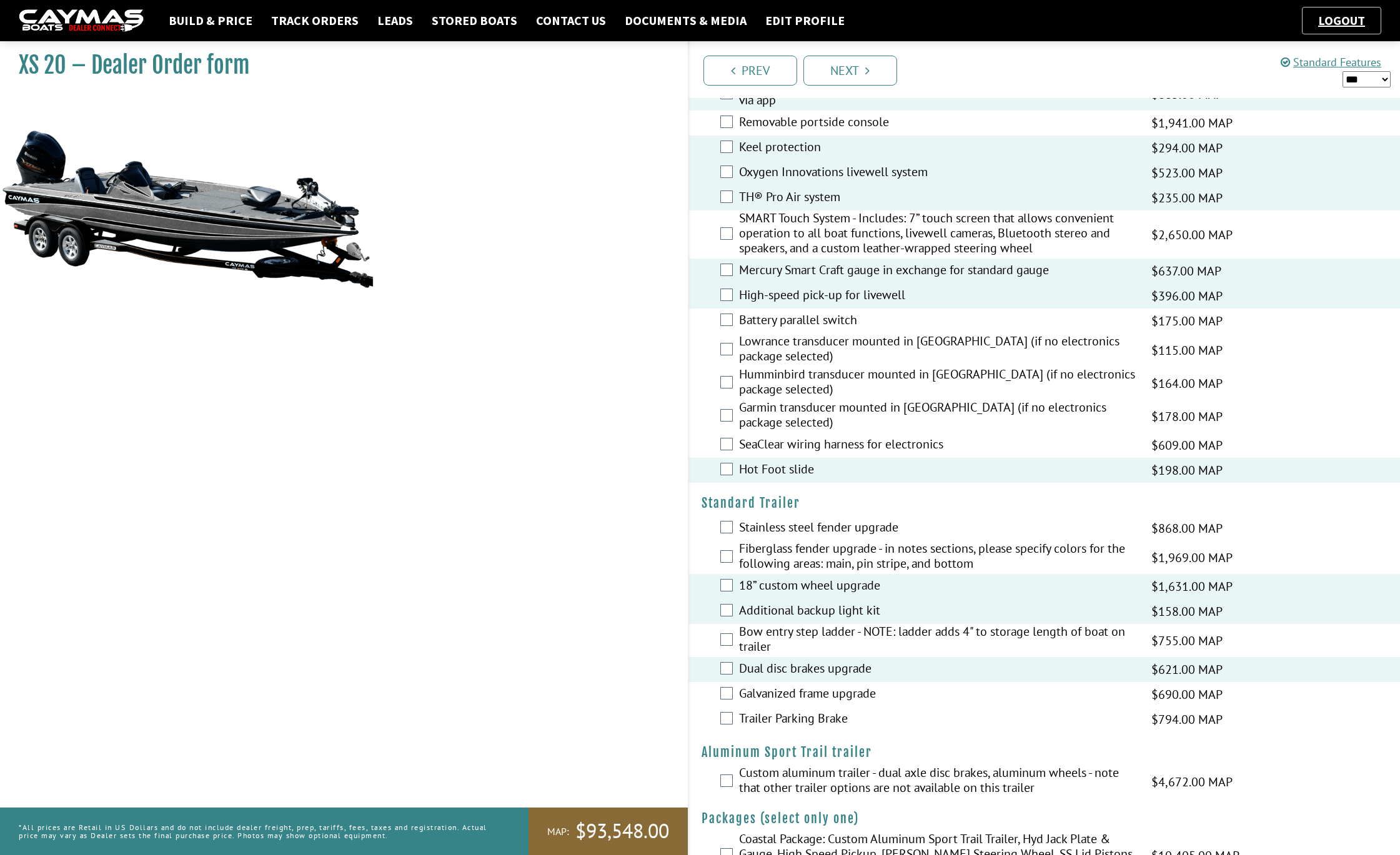
scroll to position [1778, 0]
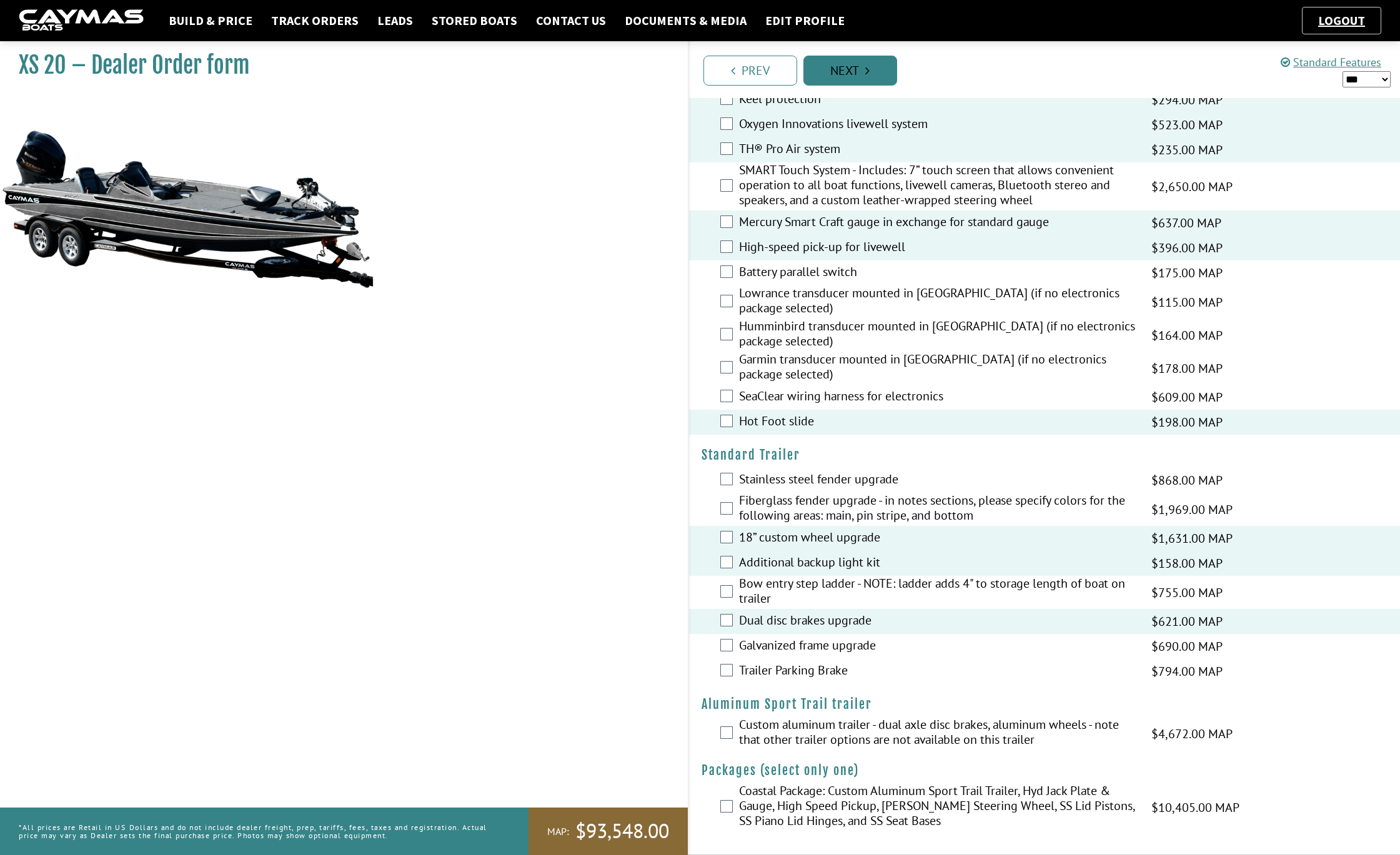
click at [857, 73] on link "Next" at bounding box center [850, 71] width 94 height 30
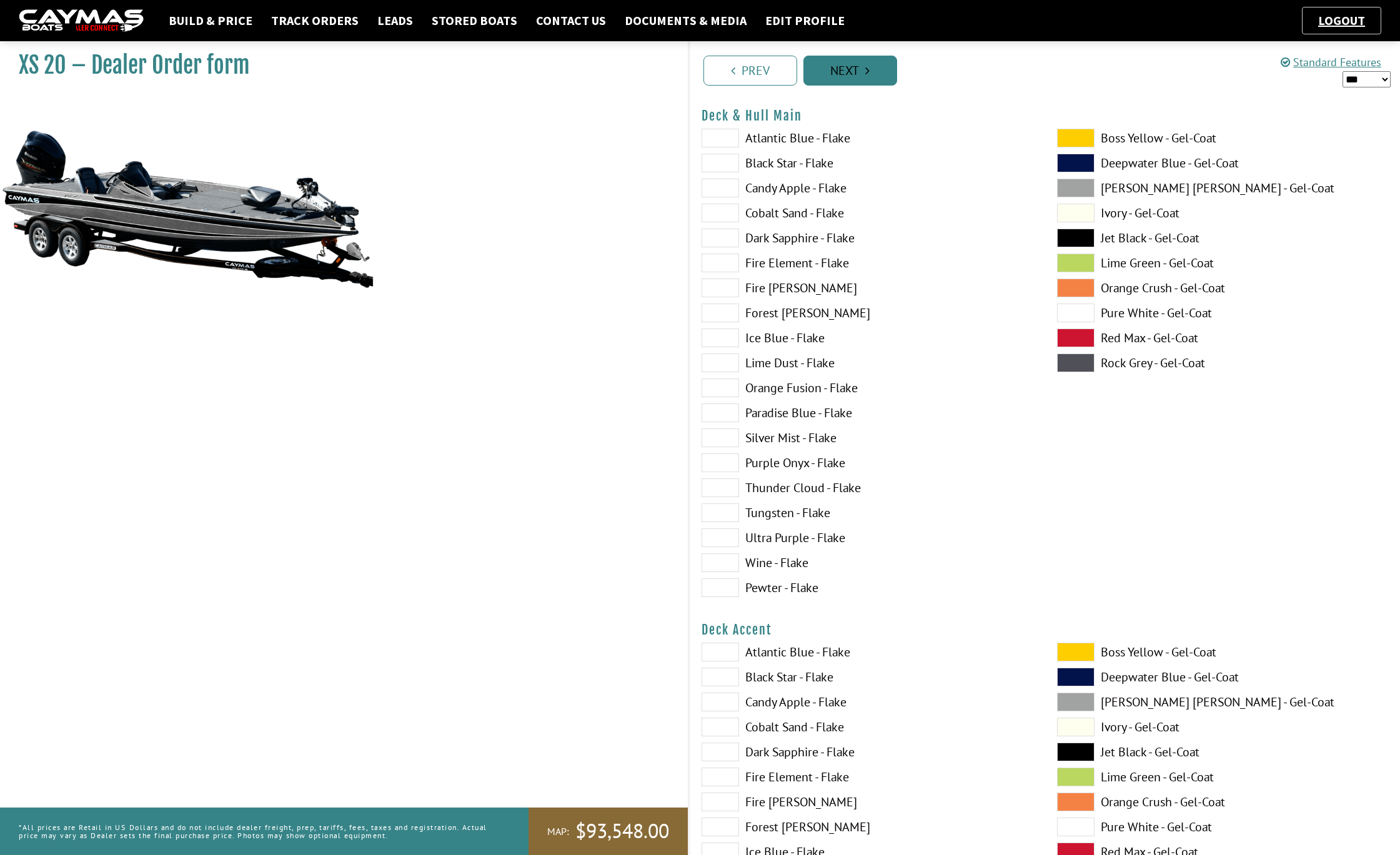
scroll to position [0, 0]
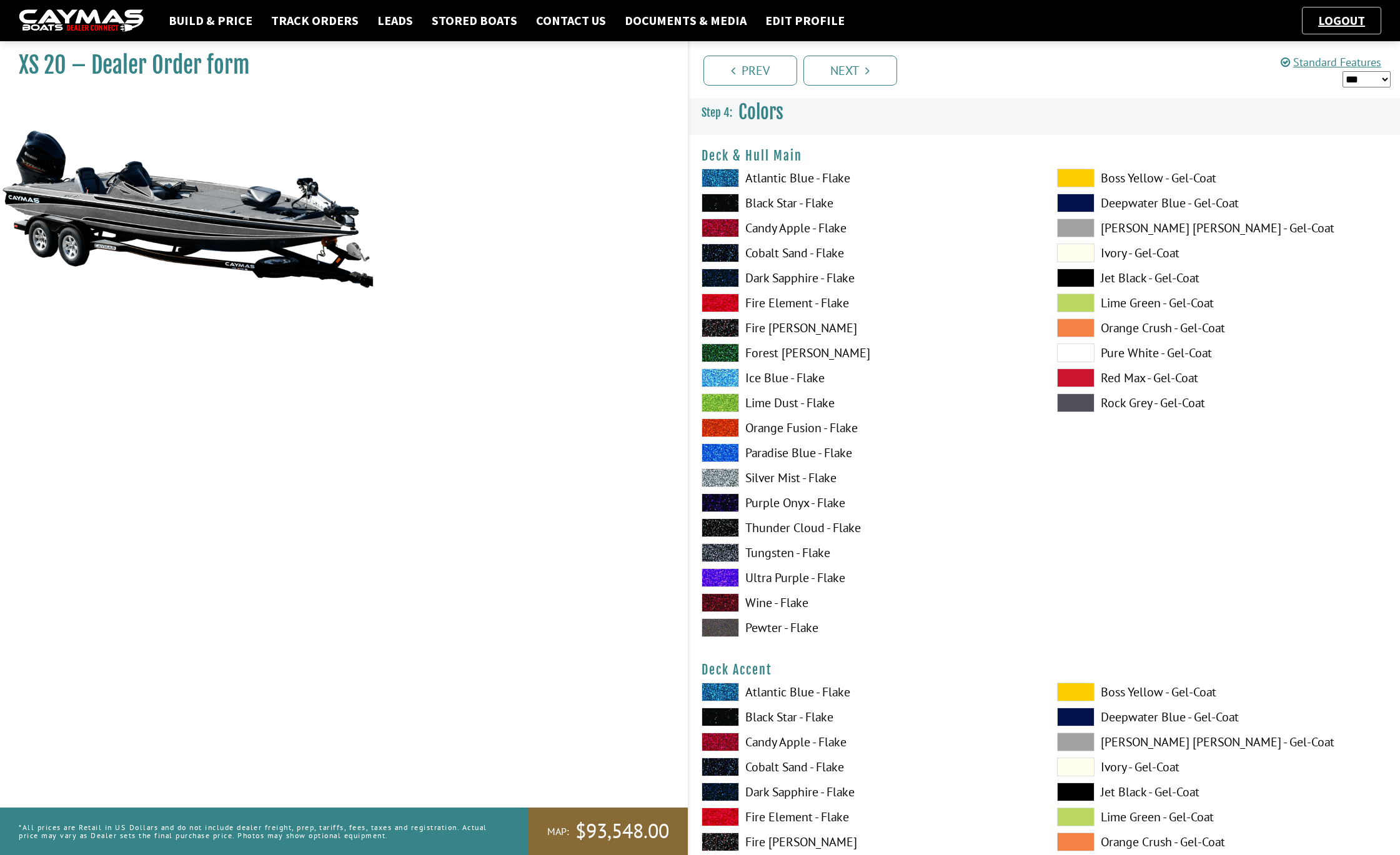
click at [731, 173] on span at bounding box center [720, 178] width 38 height 19
click at [717, 686] on span at bounding box center [720, 692] width 38 height 19
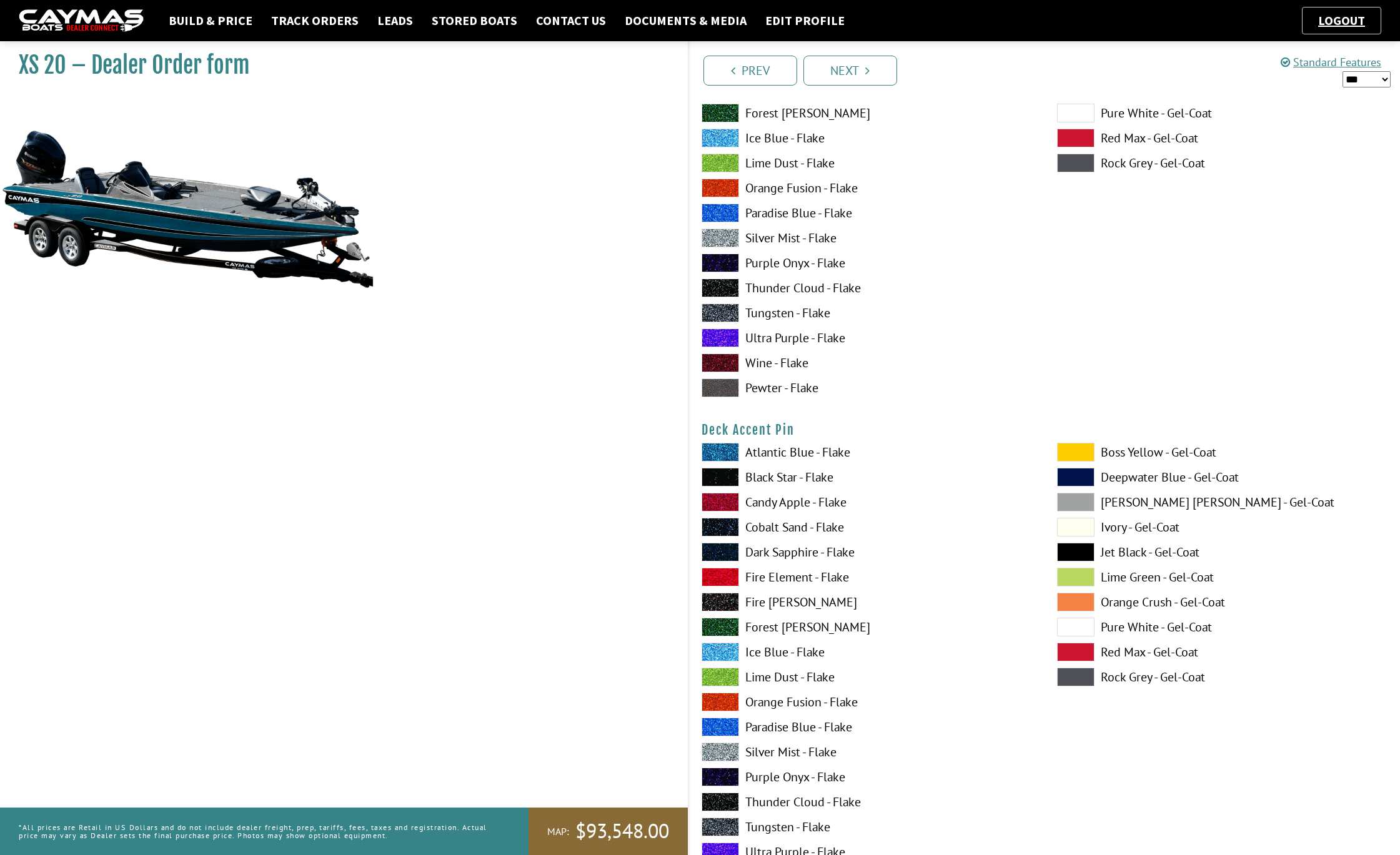
scroll to position [840, 0]
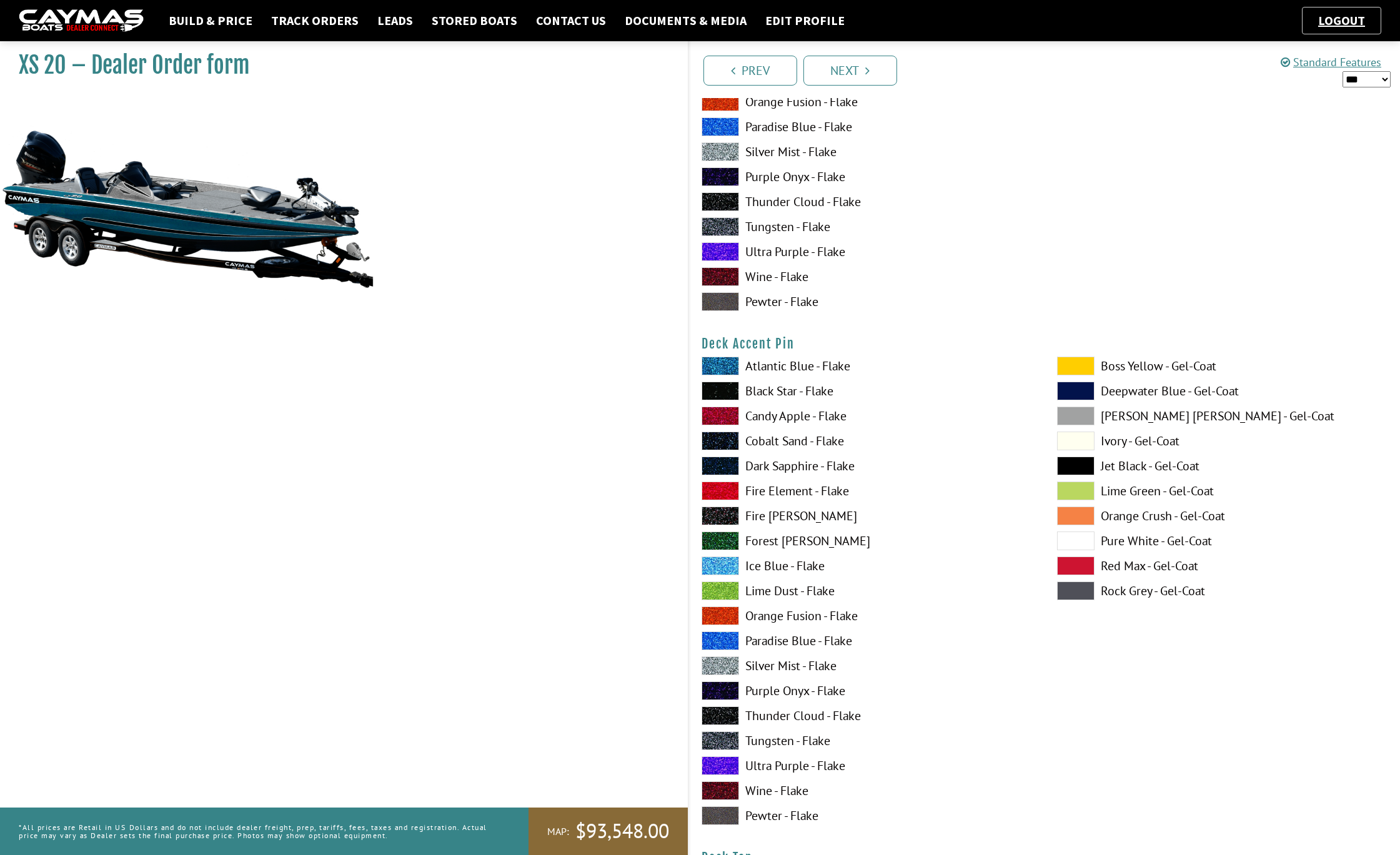
click at [710, 363] on span at bounding box center [720, 366] width 38 height 19
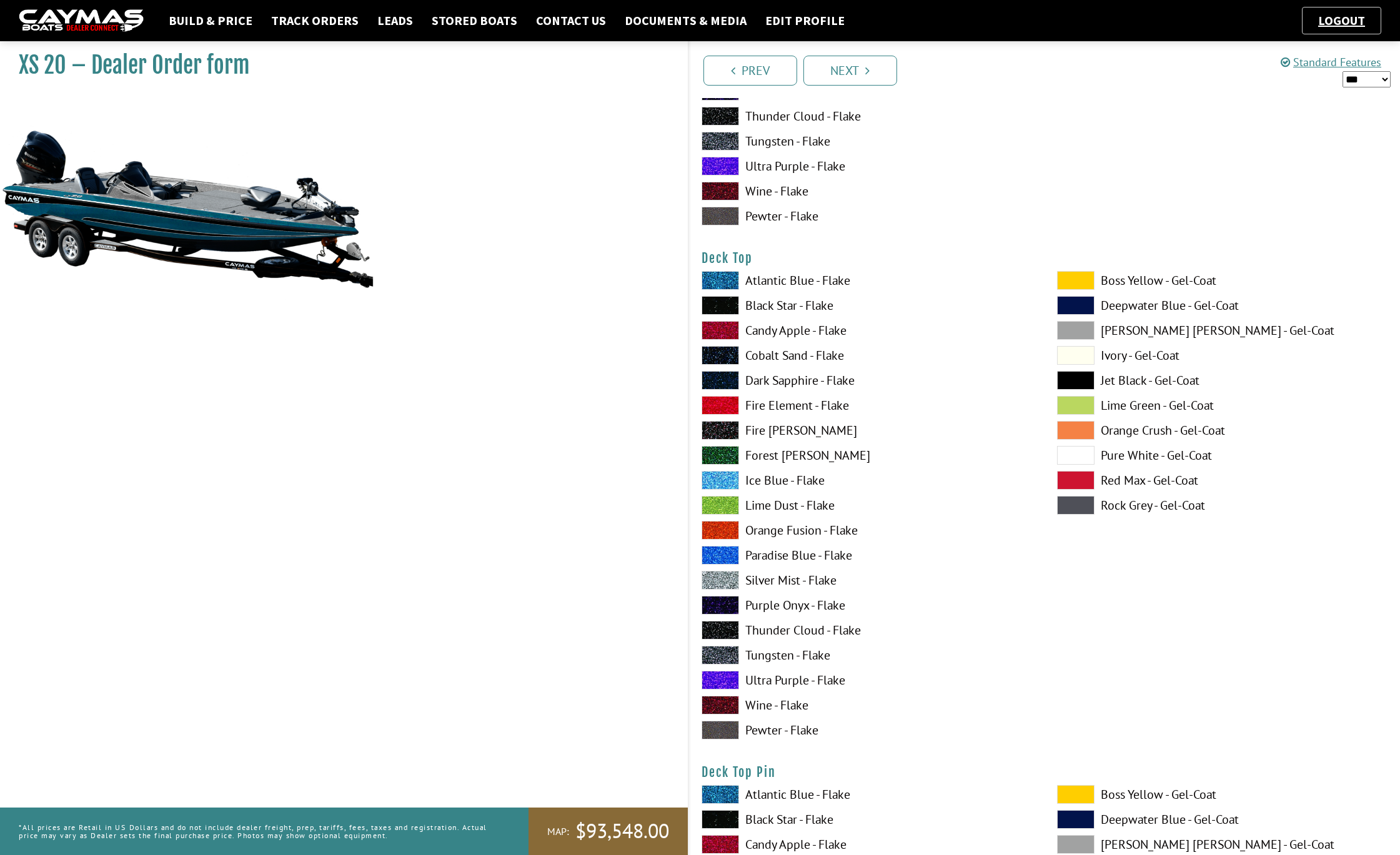
scroll to position [1485, 0]
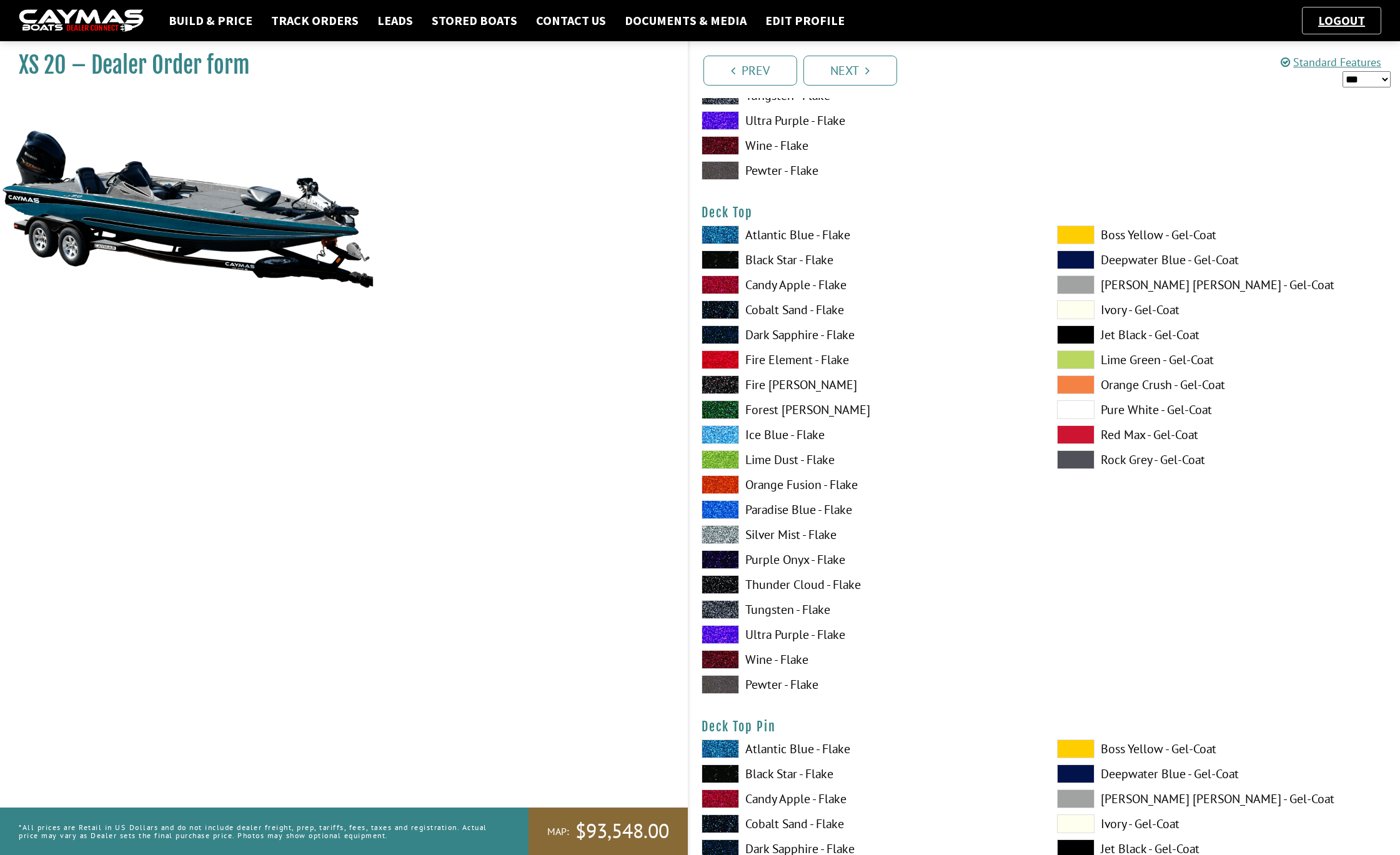
click at [718, 234] on span at bounding box center [720, 235] width 38 height 19
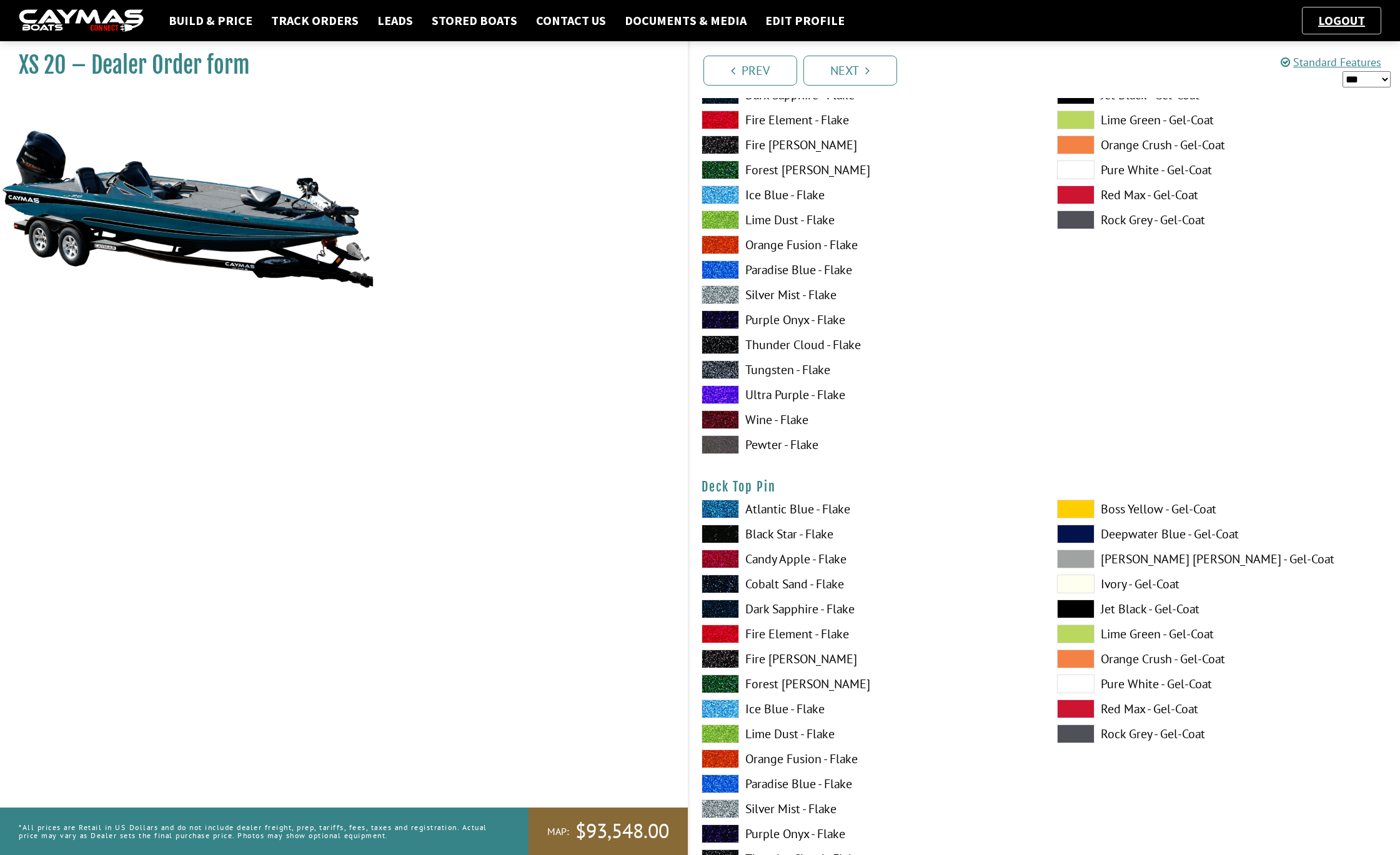
scroll to position [2062, 0]
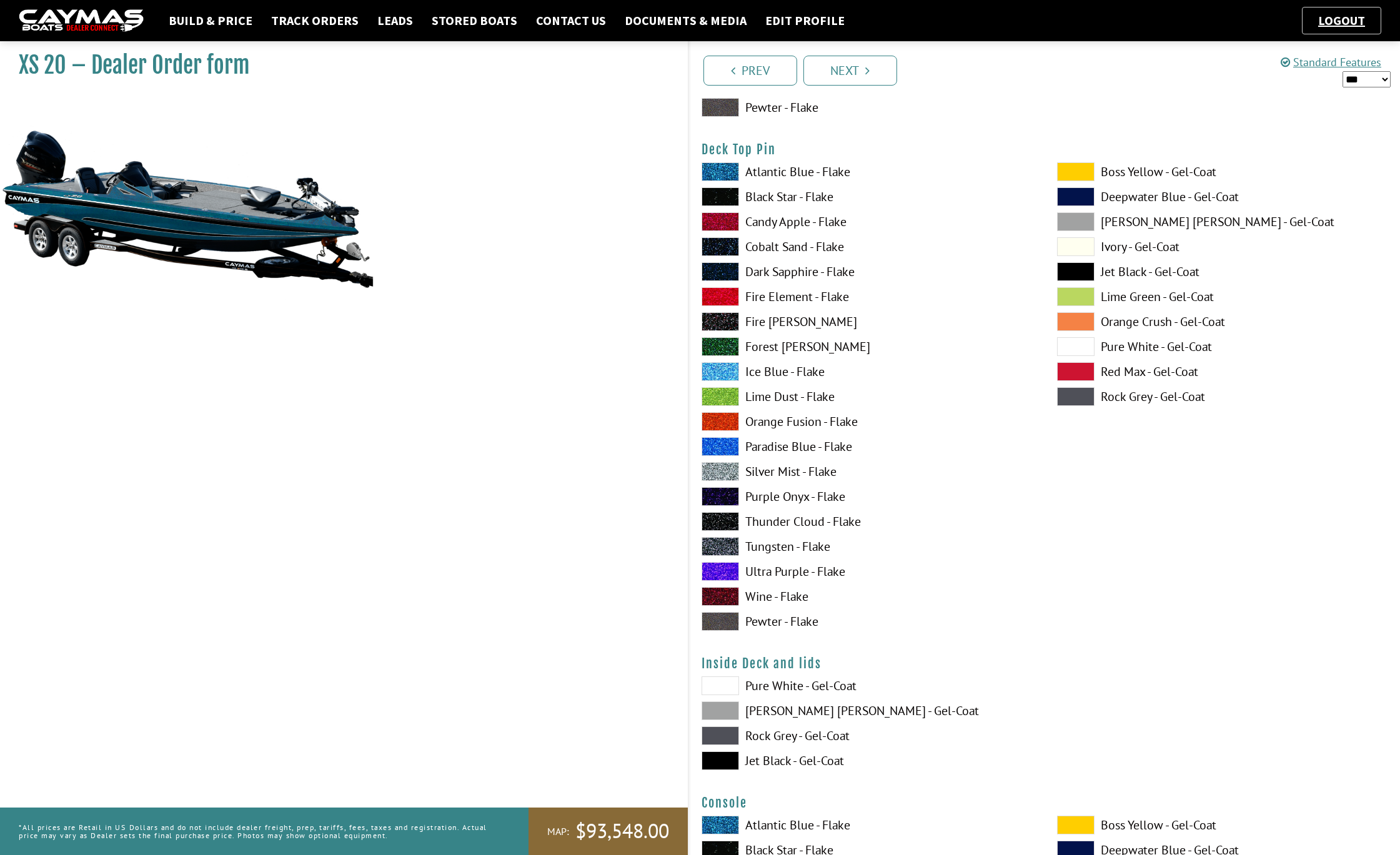
click at [732, 175] on span at bounding box center [720, 172] width 38 height 19
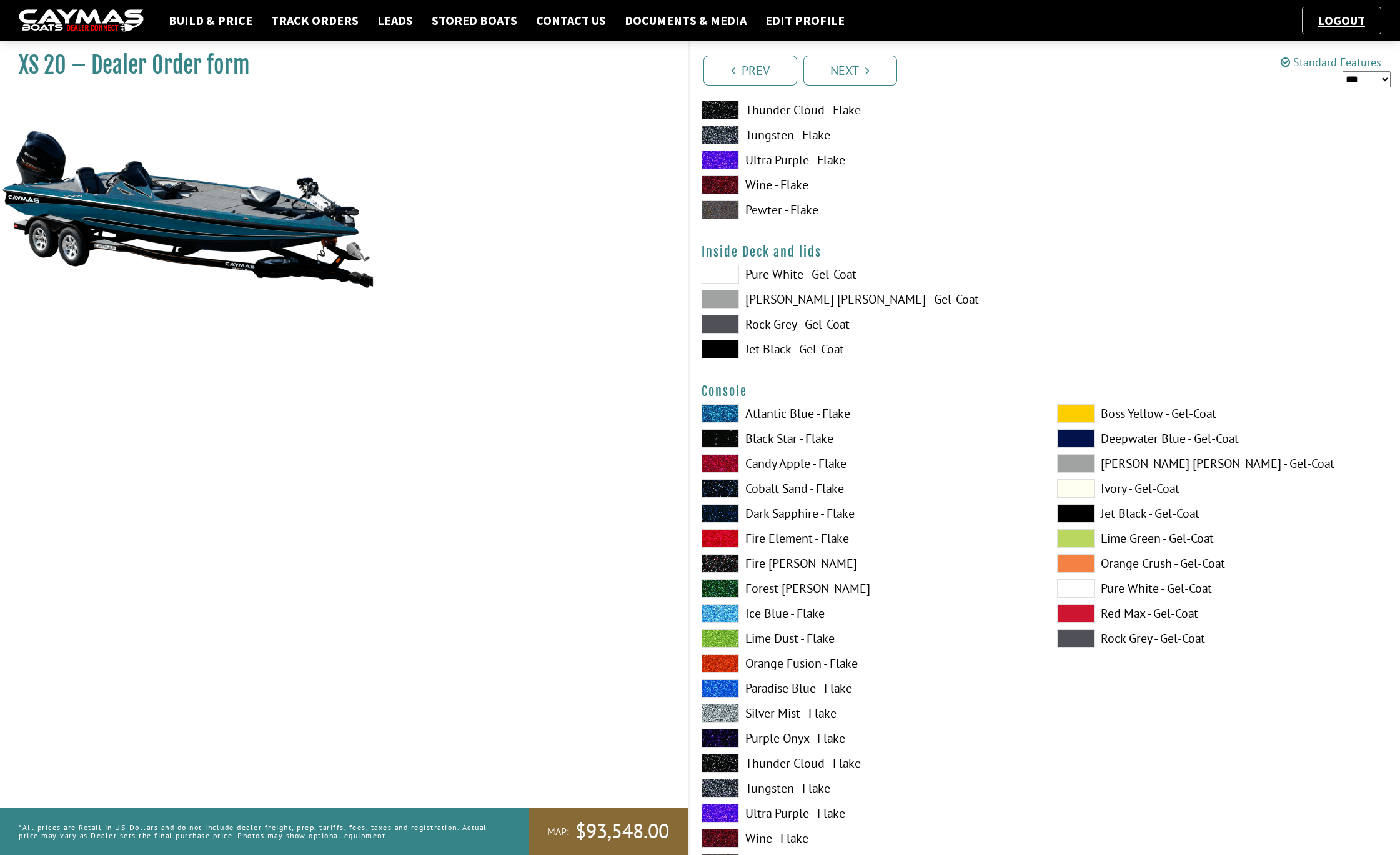
scroll to position [2496, 0]
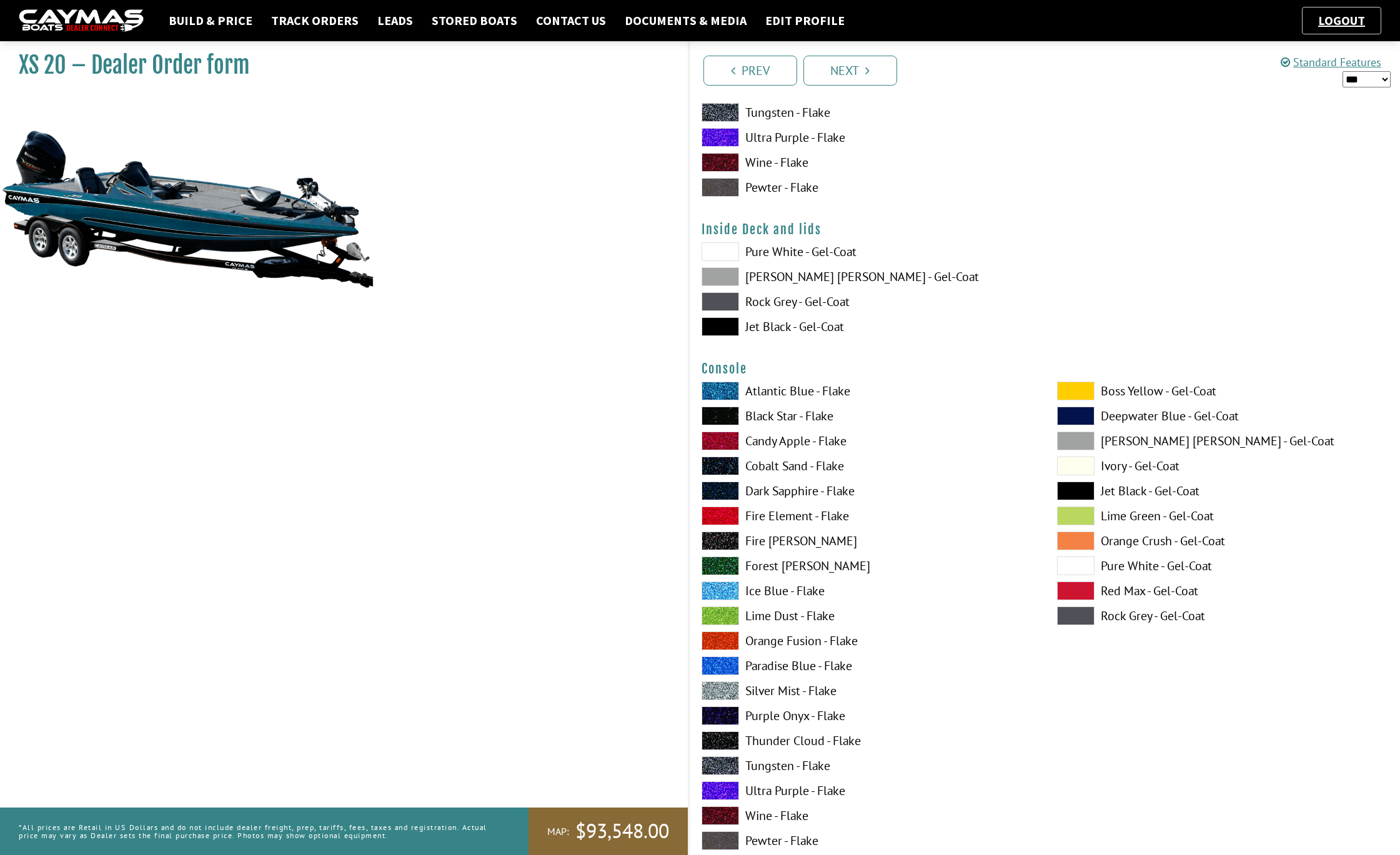
click at [722, 314] on div "Pure White - Gel-Coat Dove Gray - Gel-Coat Rock Grey - Gel-Coat Jet Black - Gel…" at bounding box center [867, 292] width 356 height 100
click at [717, 389] on span at bounding box center [720, 391] width 38 height 19
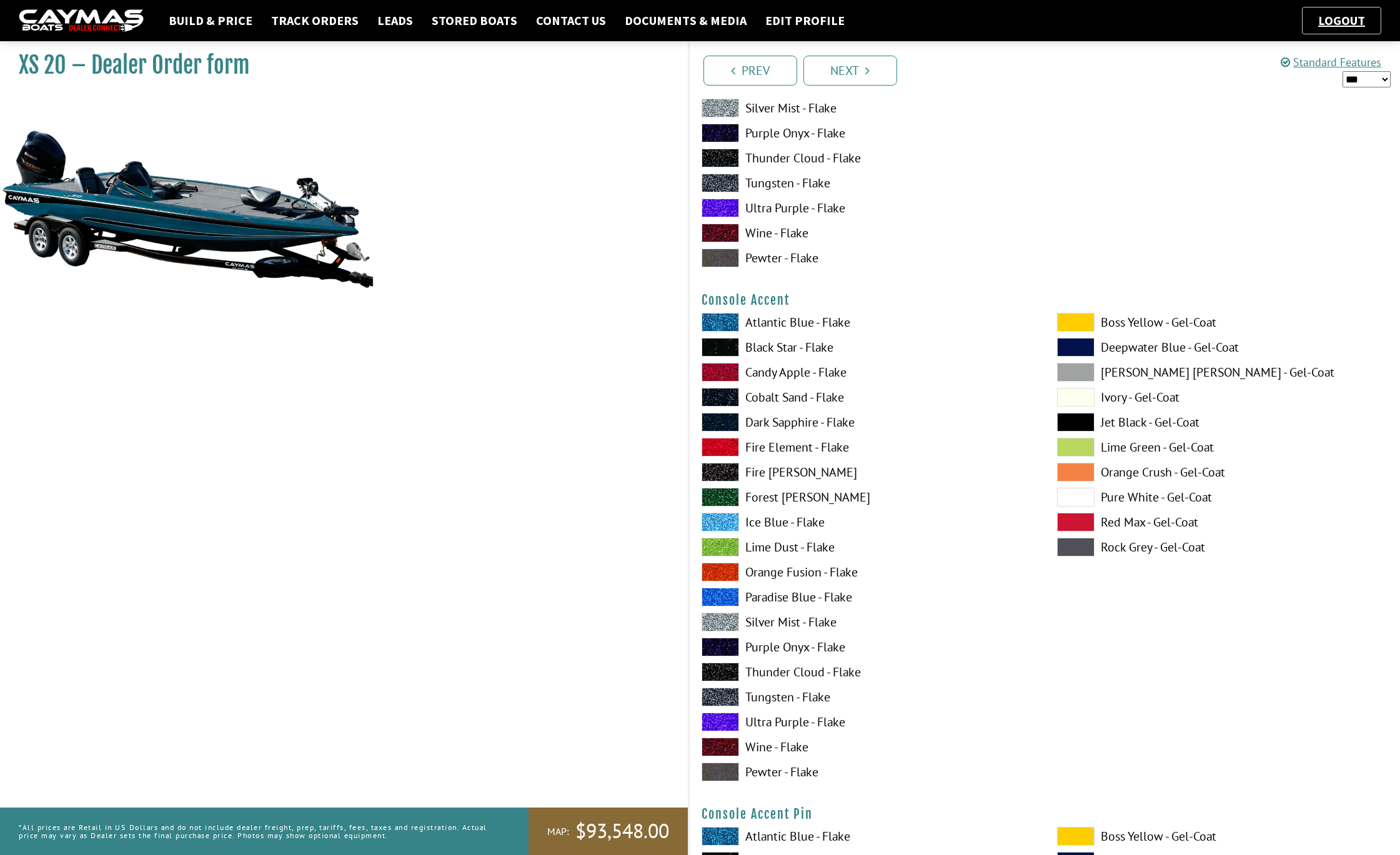
scroll to position [3113, 0]
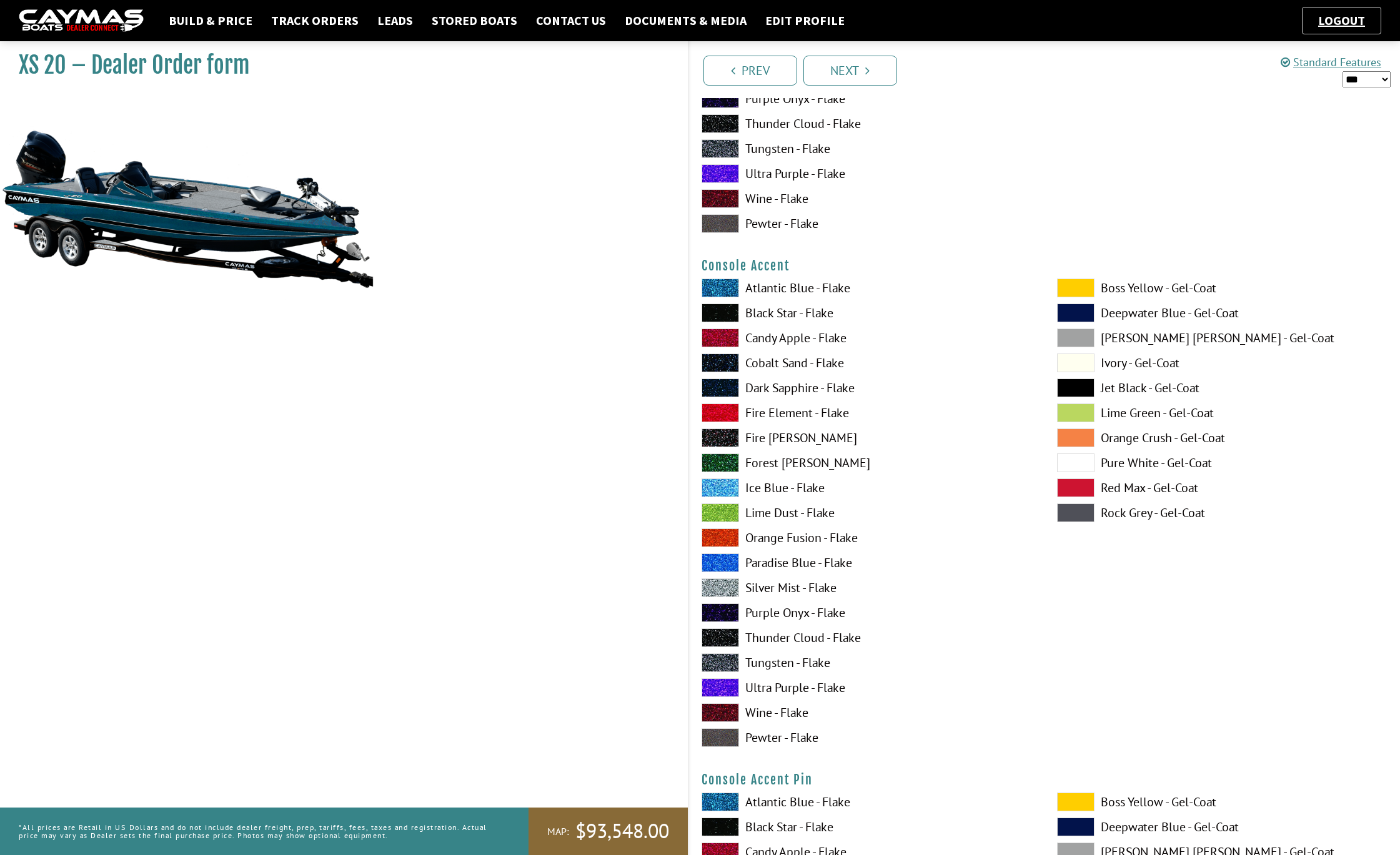
click at [718, 286] on span at bounding box center [720, 288] width 38 height 19
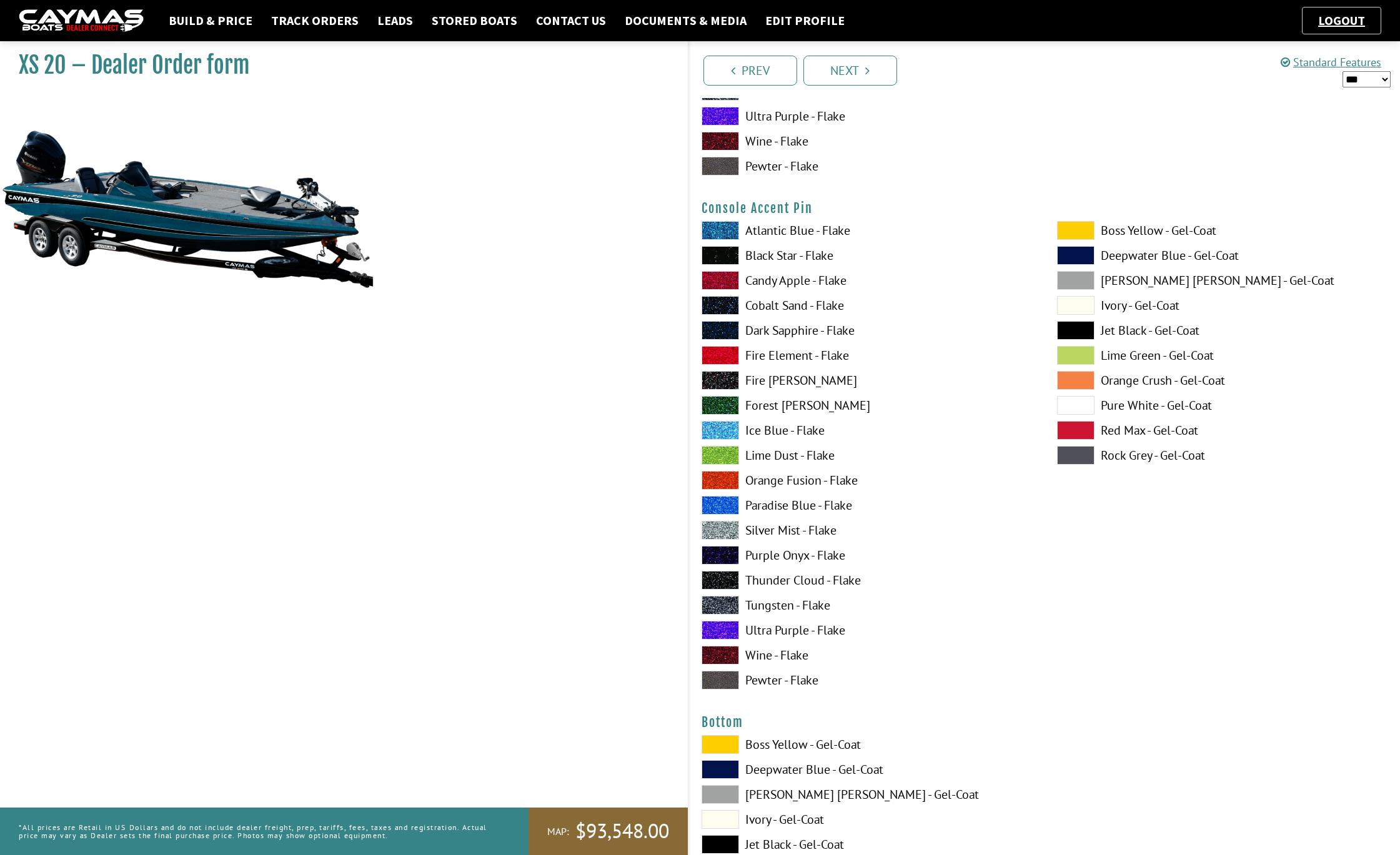
scroll to position [3696, 0]
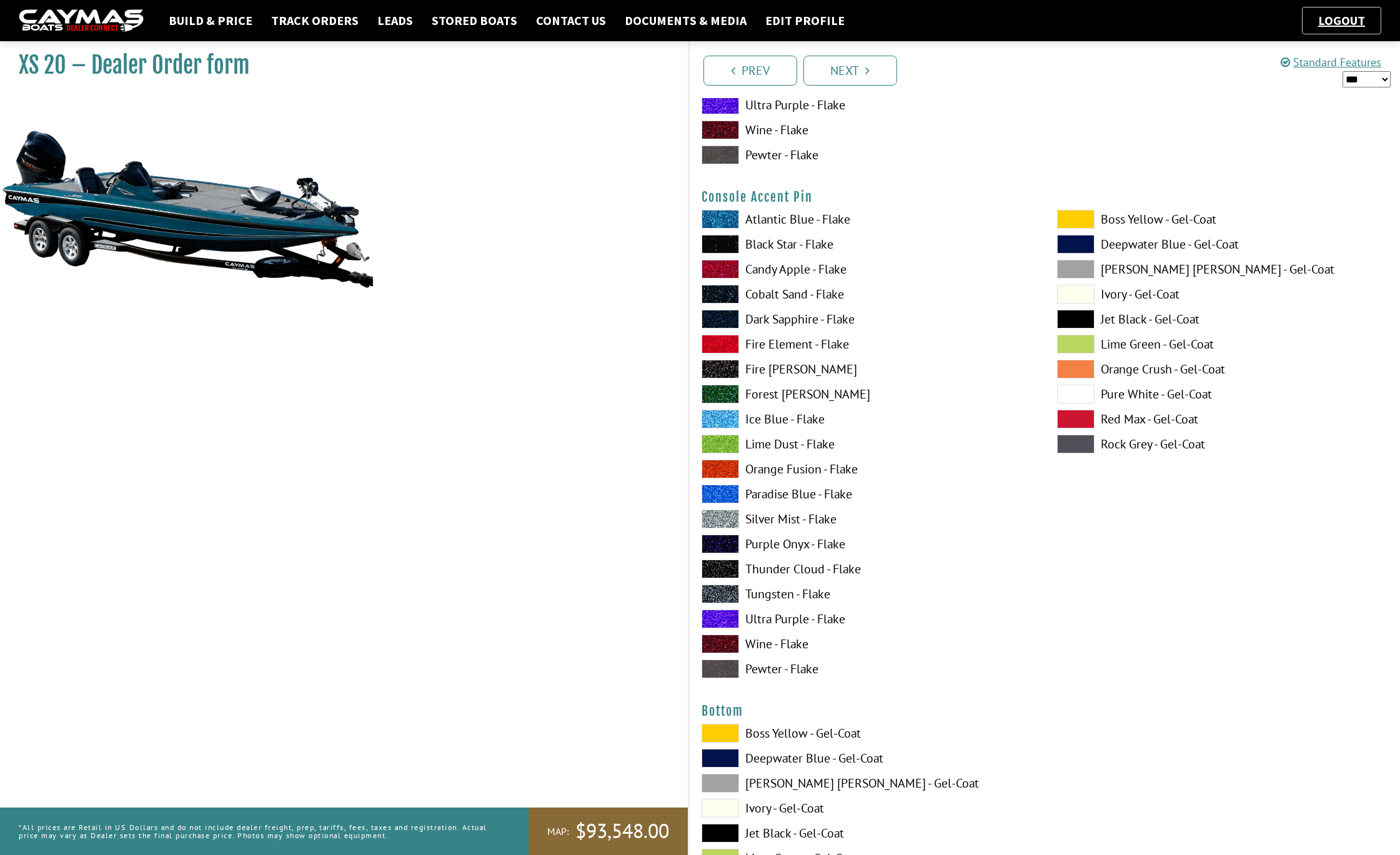
click at [717, 212] on span at bounding box center [720, 219] width 38 height 19
click at [721, 829] on span at bounding box center [720, 833] width 38 height 19
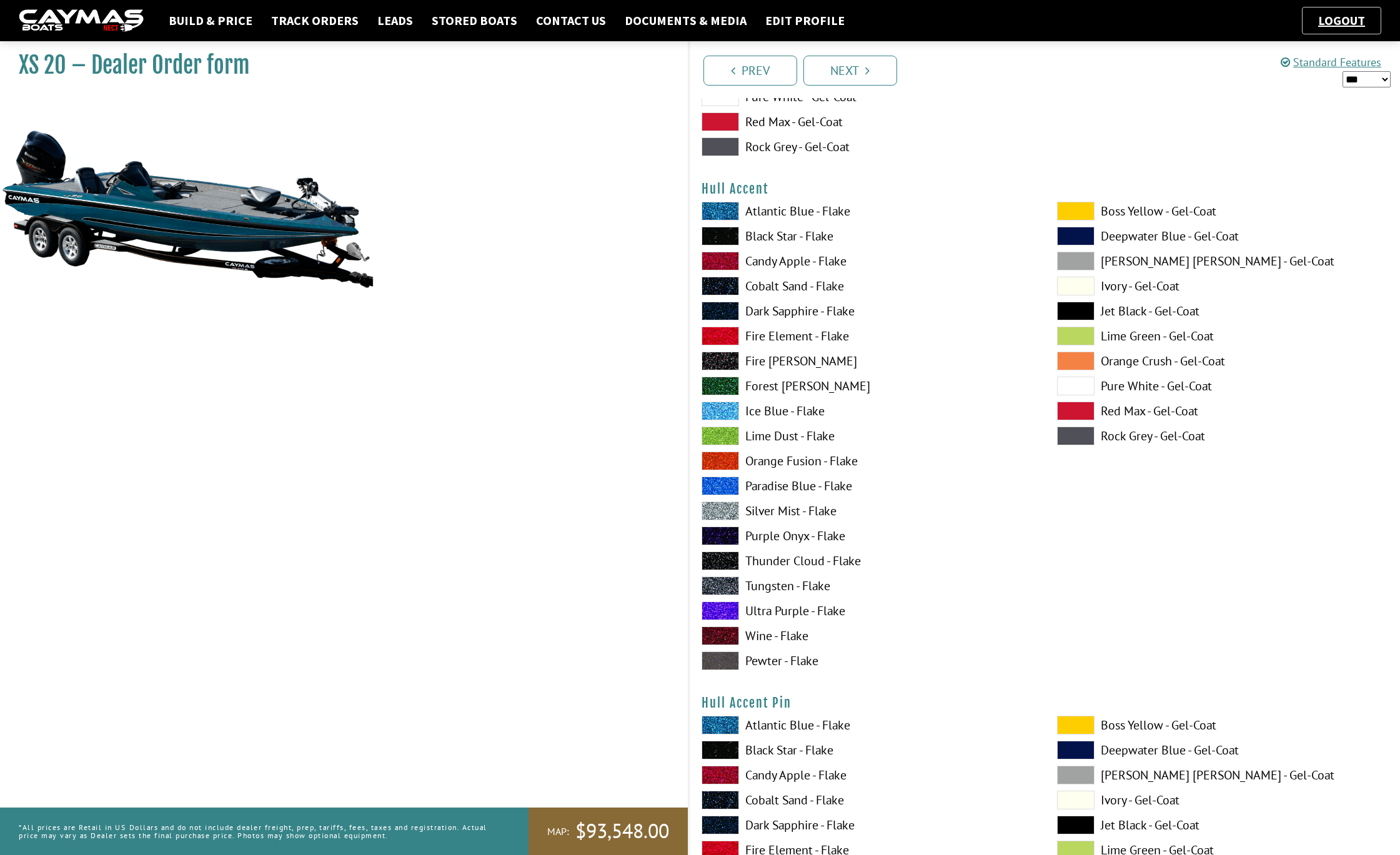
scroll to position [4512, 0]
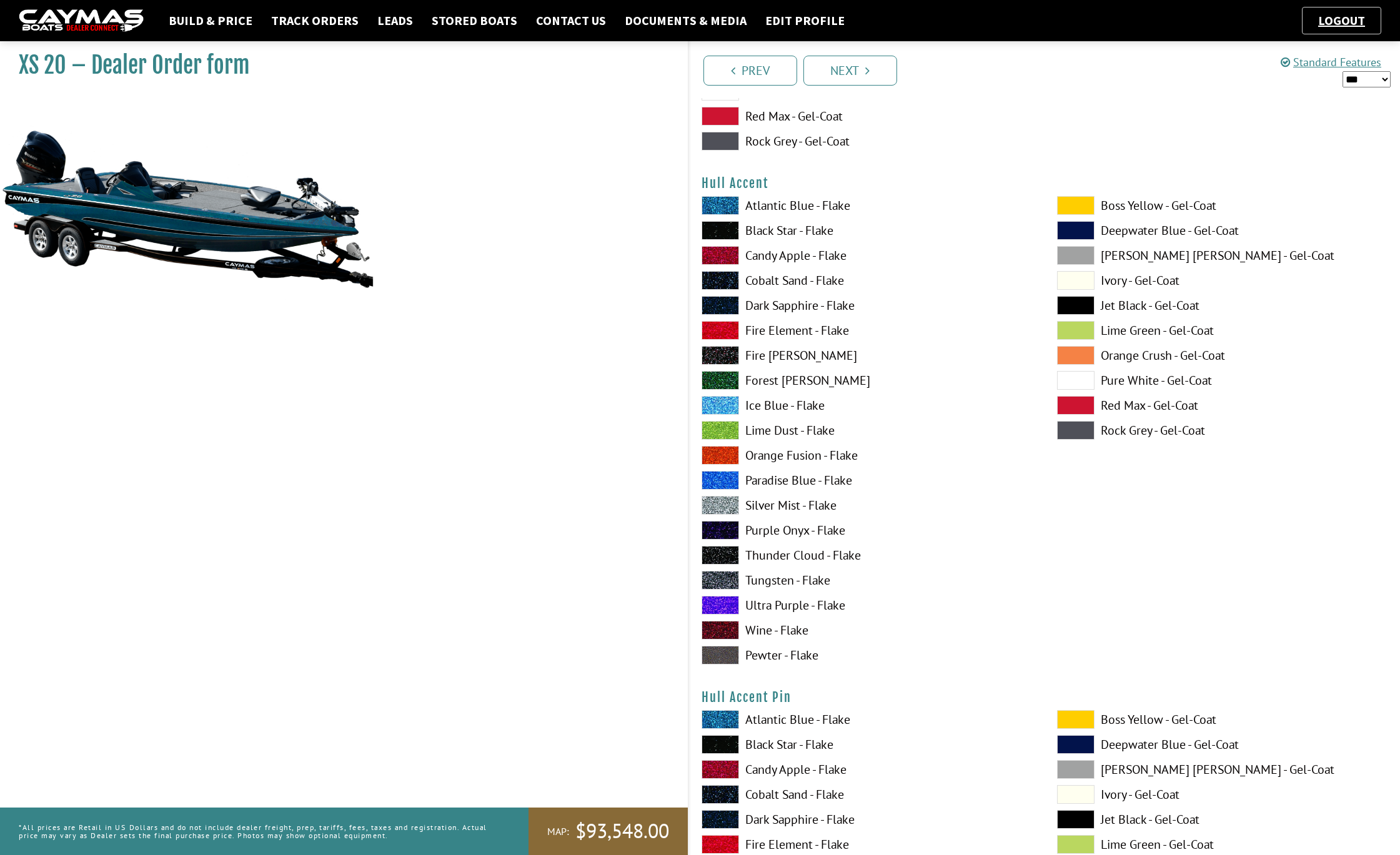
click at [718, 204] on span at bounding box center [720, 206] width 38 height 19
click at [716, 718] on span at bounding box center [720, 719] width 38 height 19
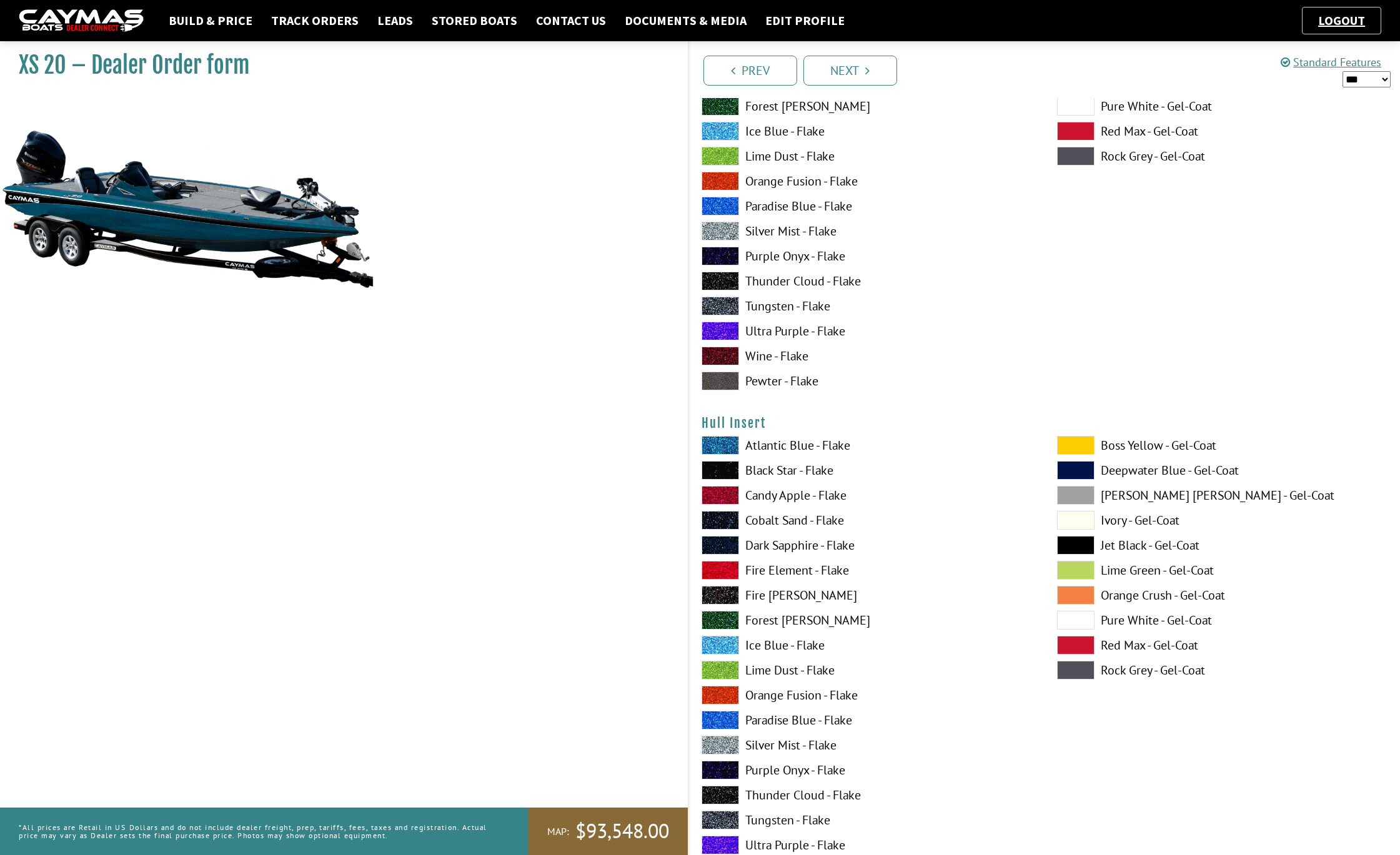
scroll to position [5375, 0]
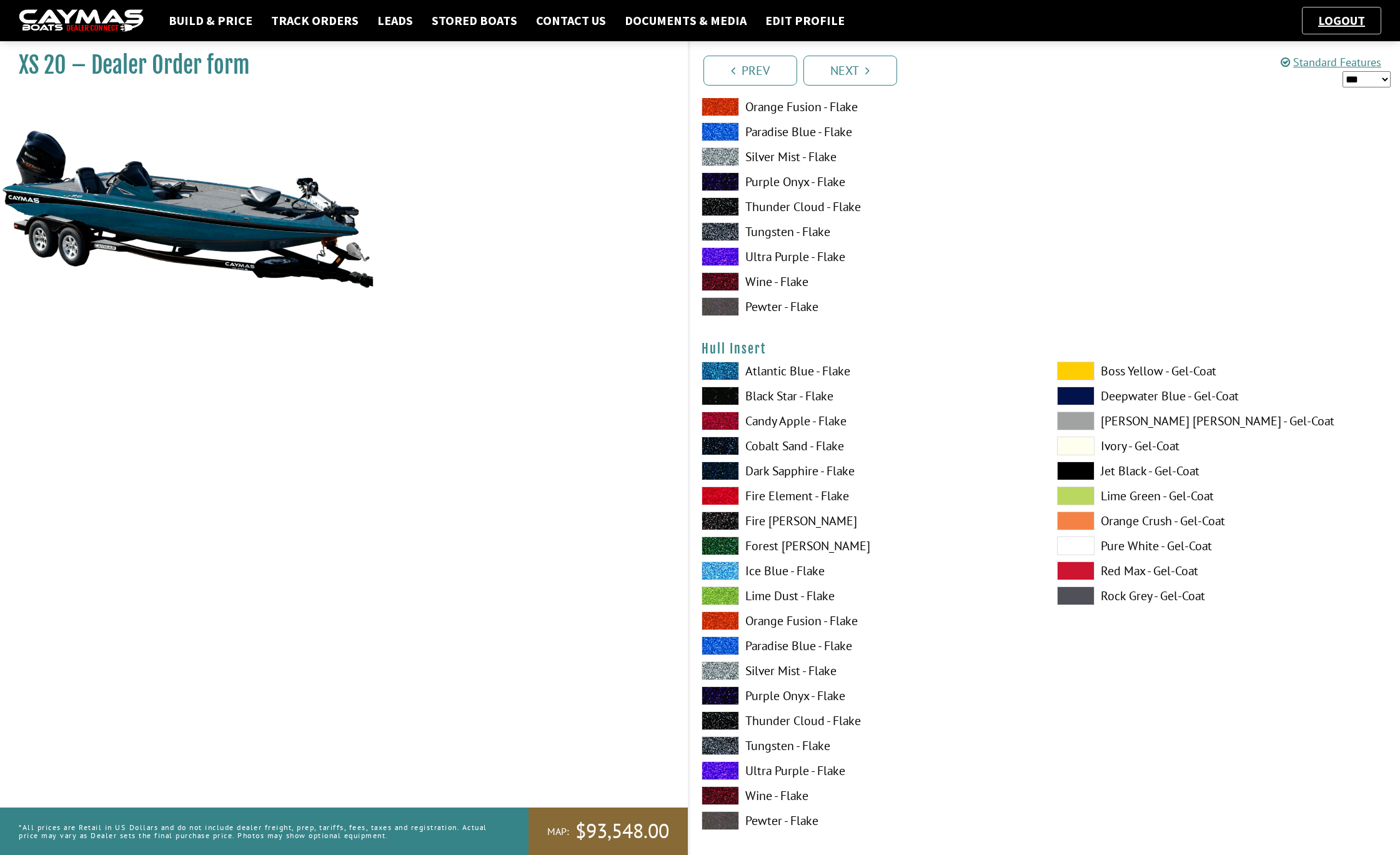
click at [727, 368] on span at bounding box center [720, 371] width 38 height 19
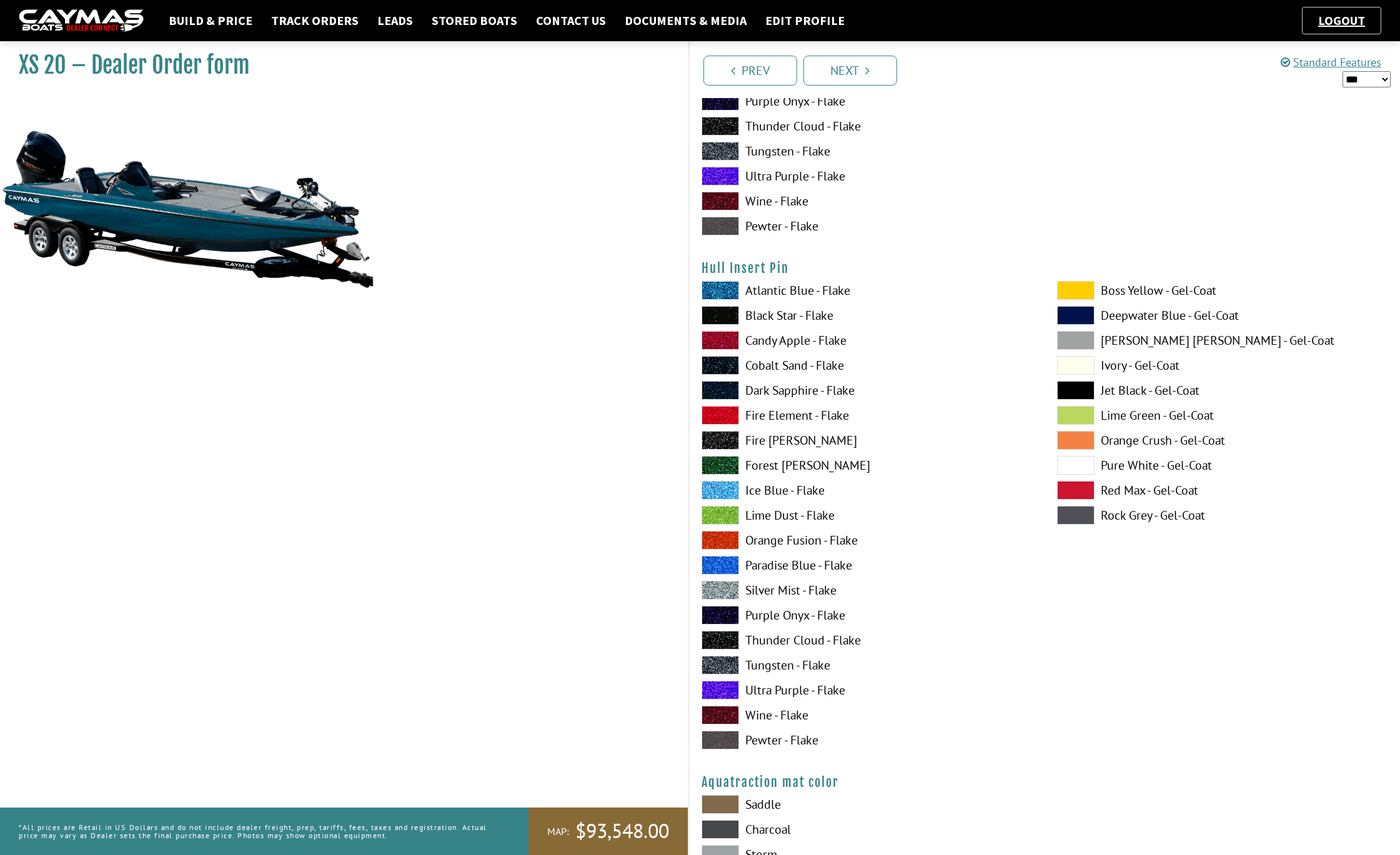
scroll to position [6061, 0]
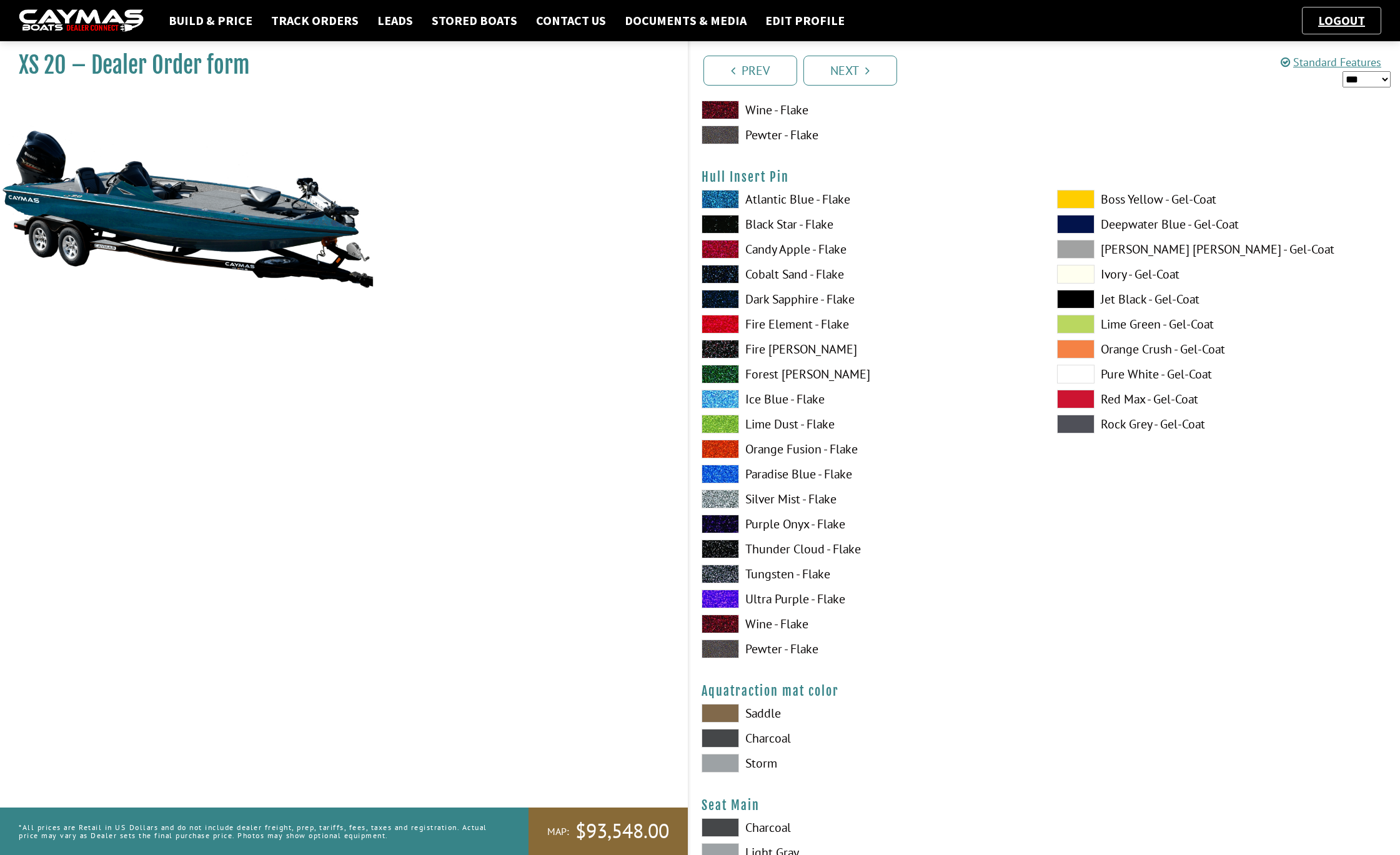
click at [725, 200] on span at bounding box center [720, 199] width 38 height 19
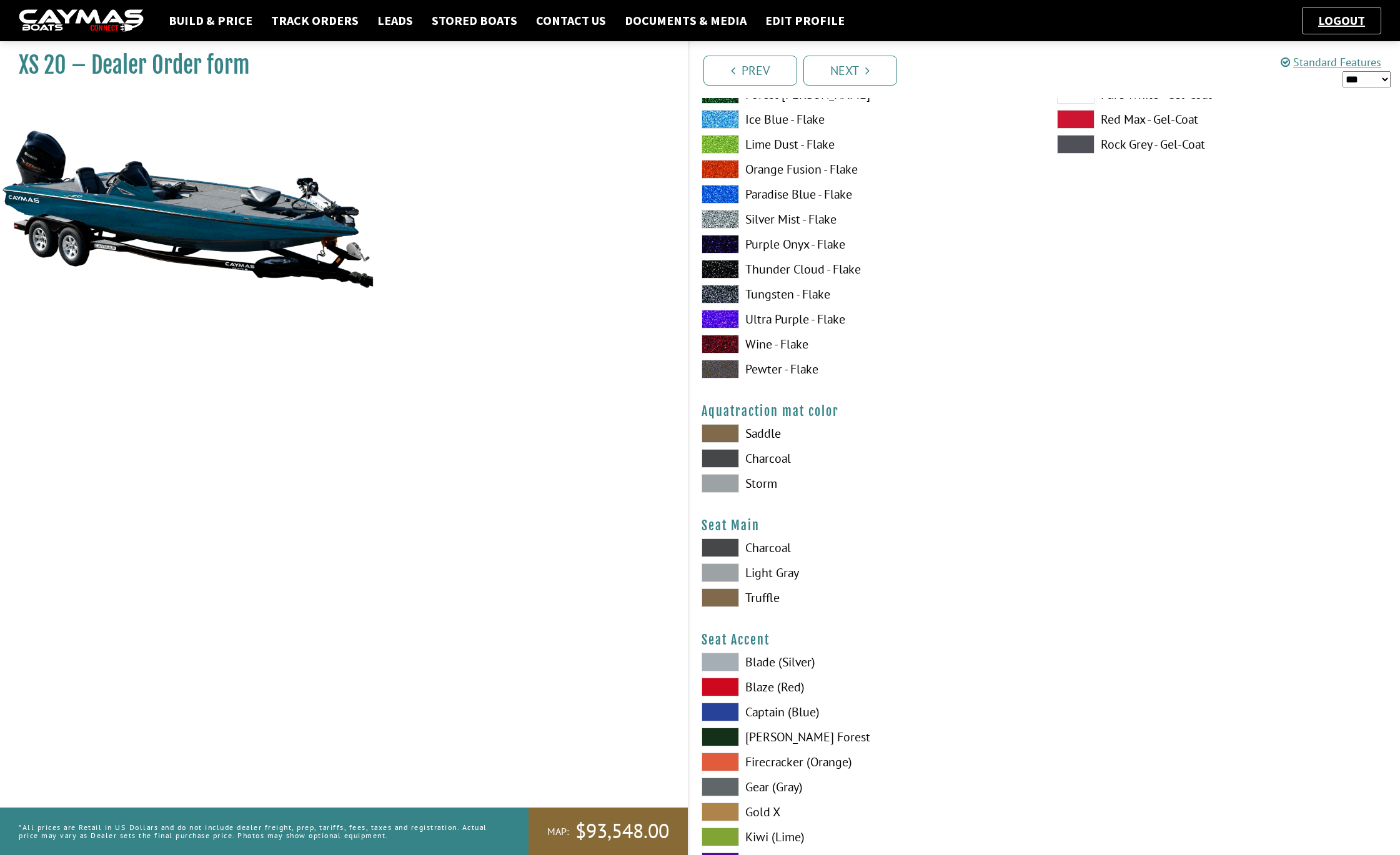
scroll to position [6346, 0]
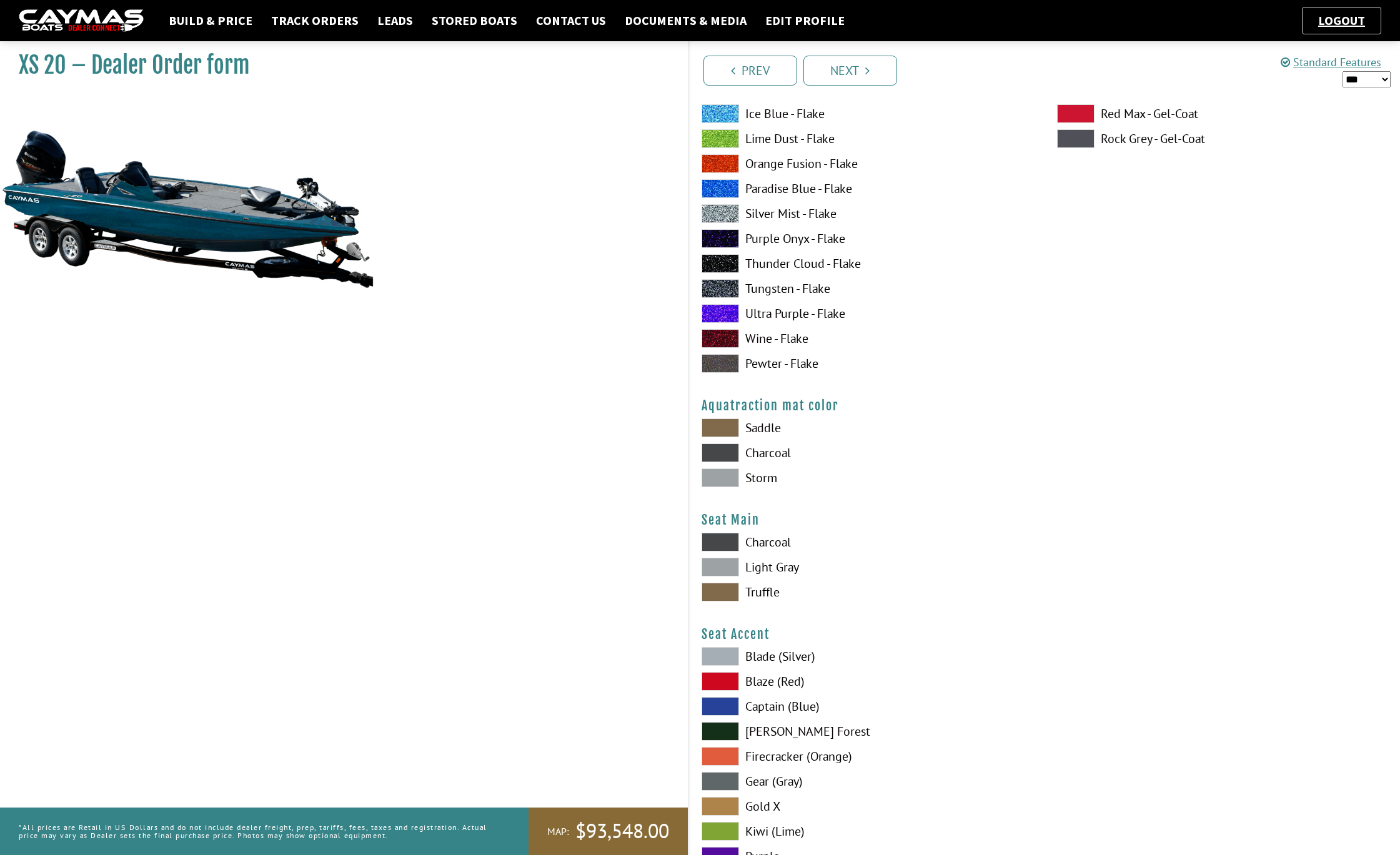
click at [723, 451] on span at bounding box center [720, 452] width 38 height 19
click at [722, 541] on span at bounding box center [720, 542] width 38 height 19
click at [720, 663] on span at bounding box center [720, 656] width 38 height 19
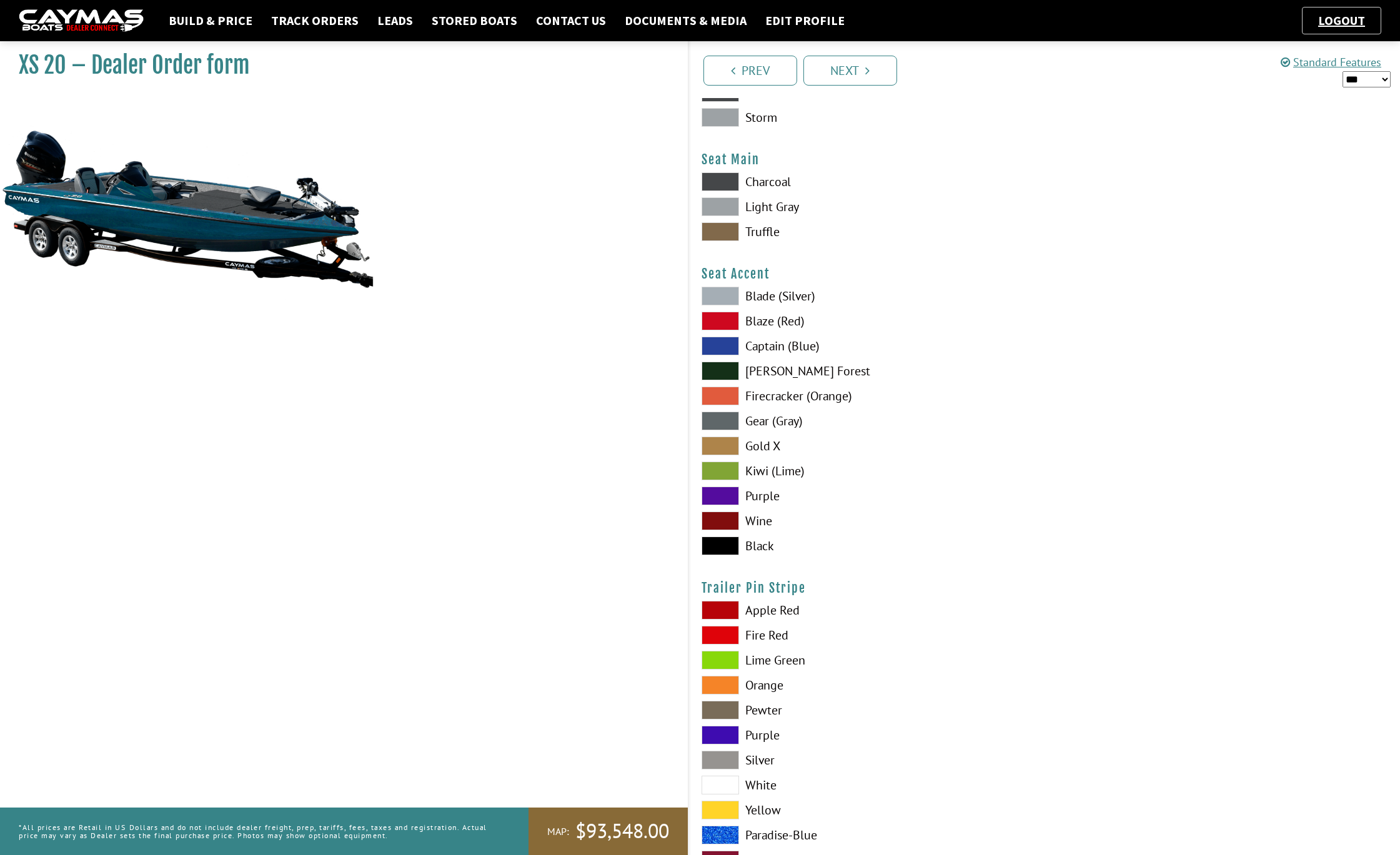
scroll to position [6758, 0]
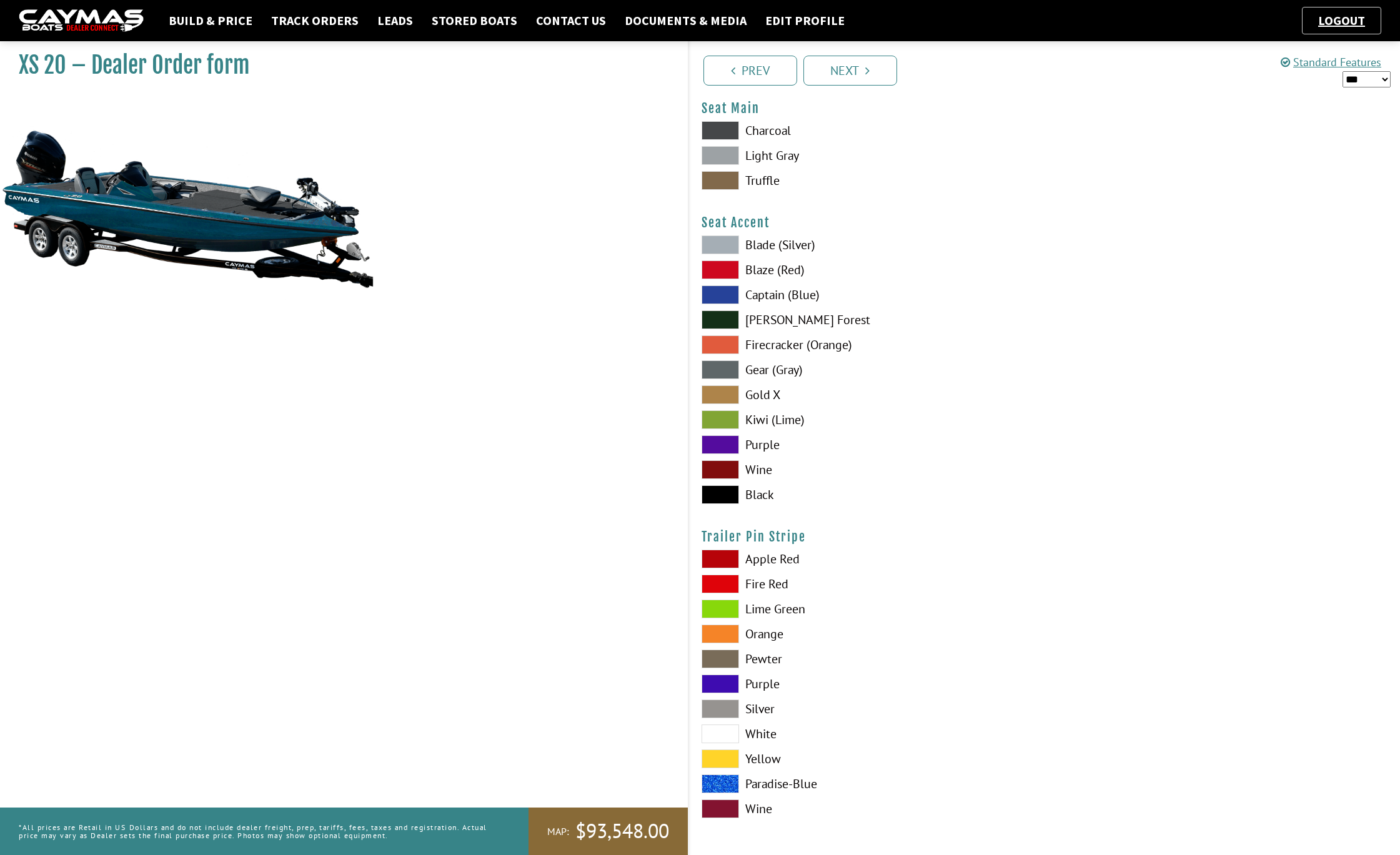
click at [708, 557] on span at bounding box center [720, 559] width 38 height 19
click at [856, 75] on link "Next" at bounding box center [850, 71] width 94 height 30
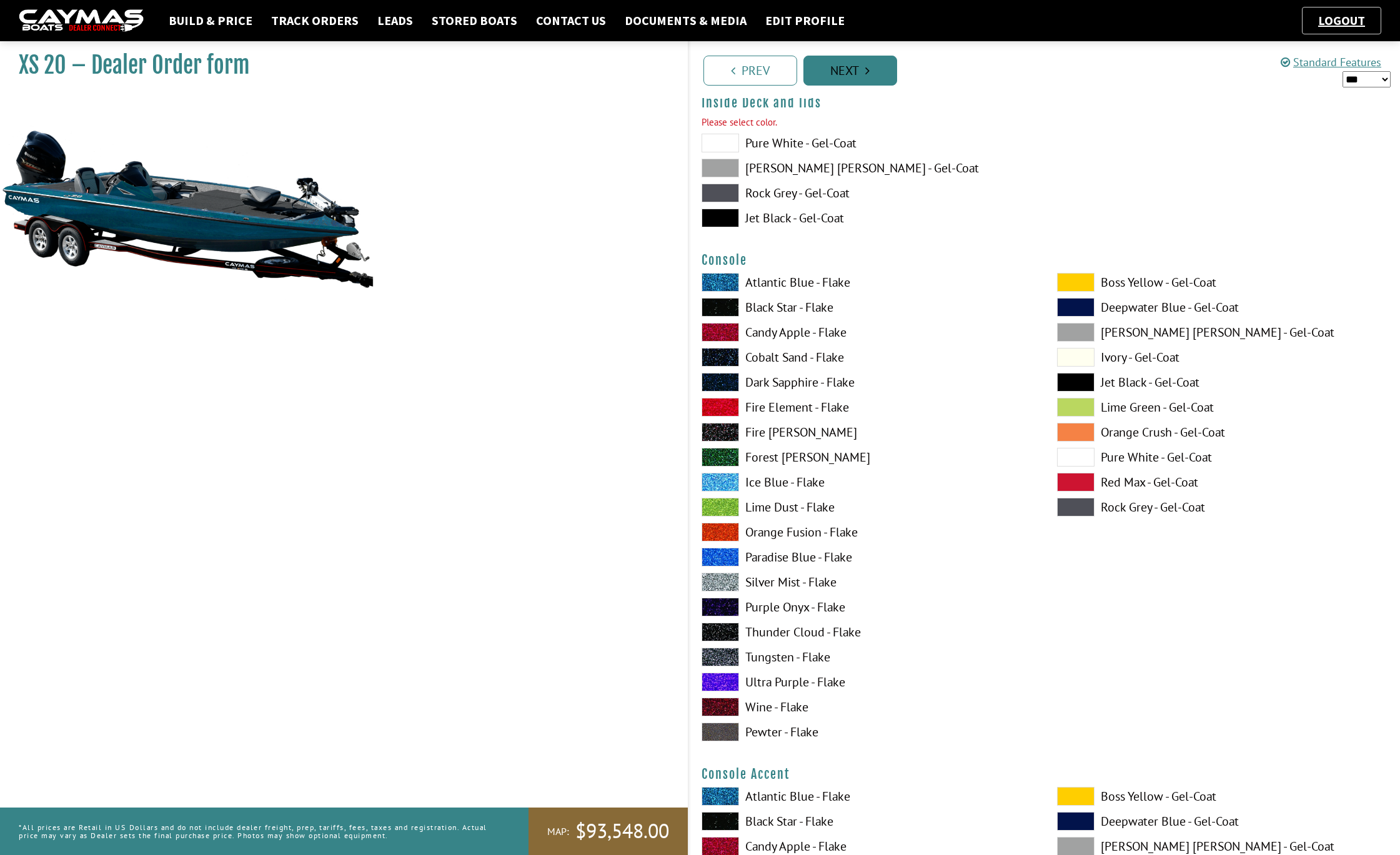
scroll to position [2613, 0]
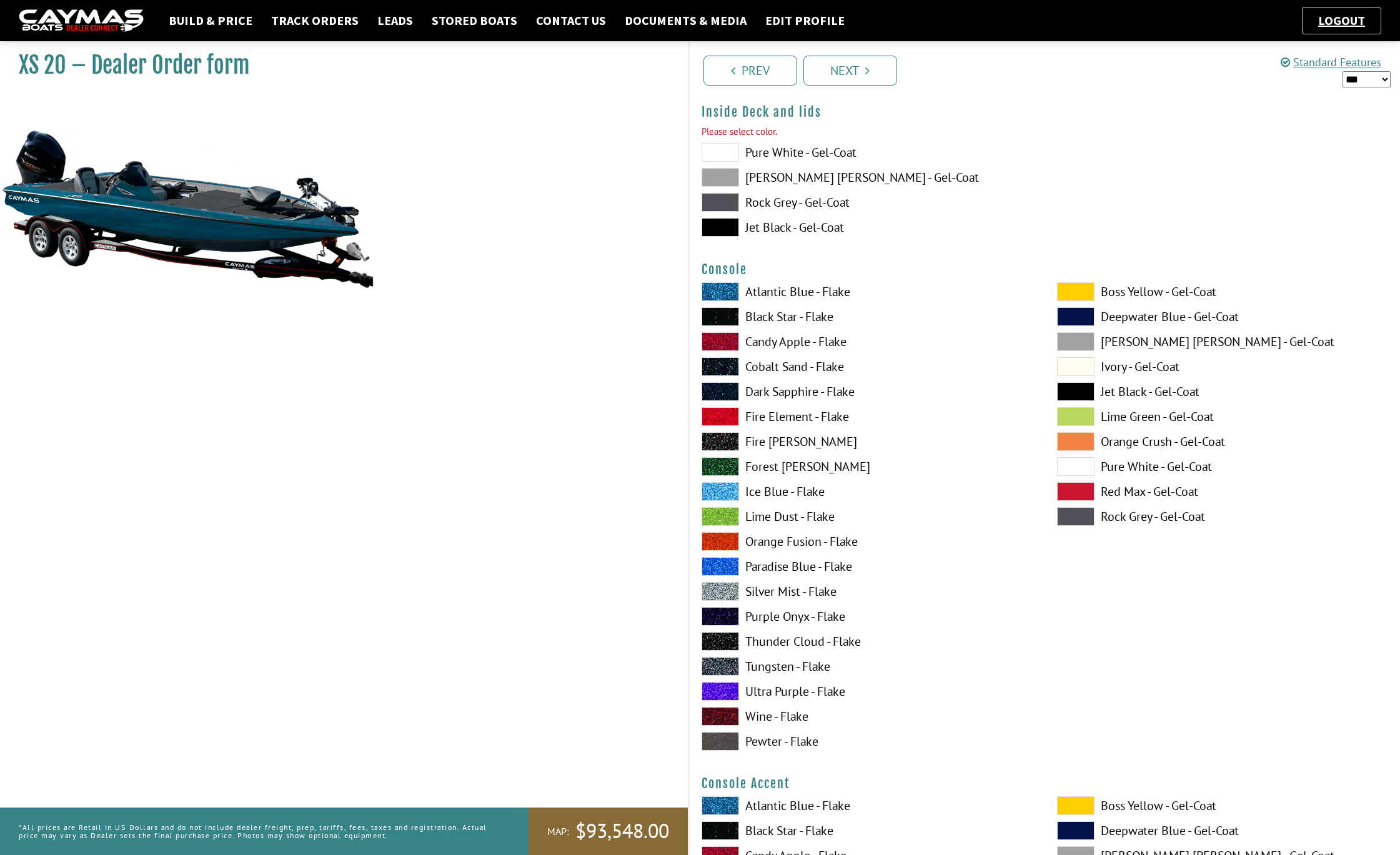
click at [728, 224] on span at bounding box center [720, 228] width 38 height 19
click at [832, 81] on link "Next" at bounding box center [850, 71] width 94 height 30
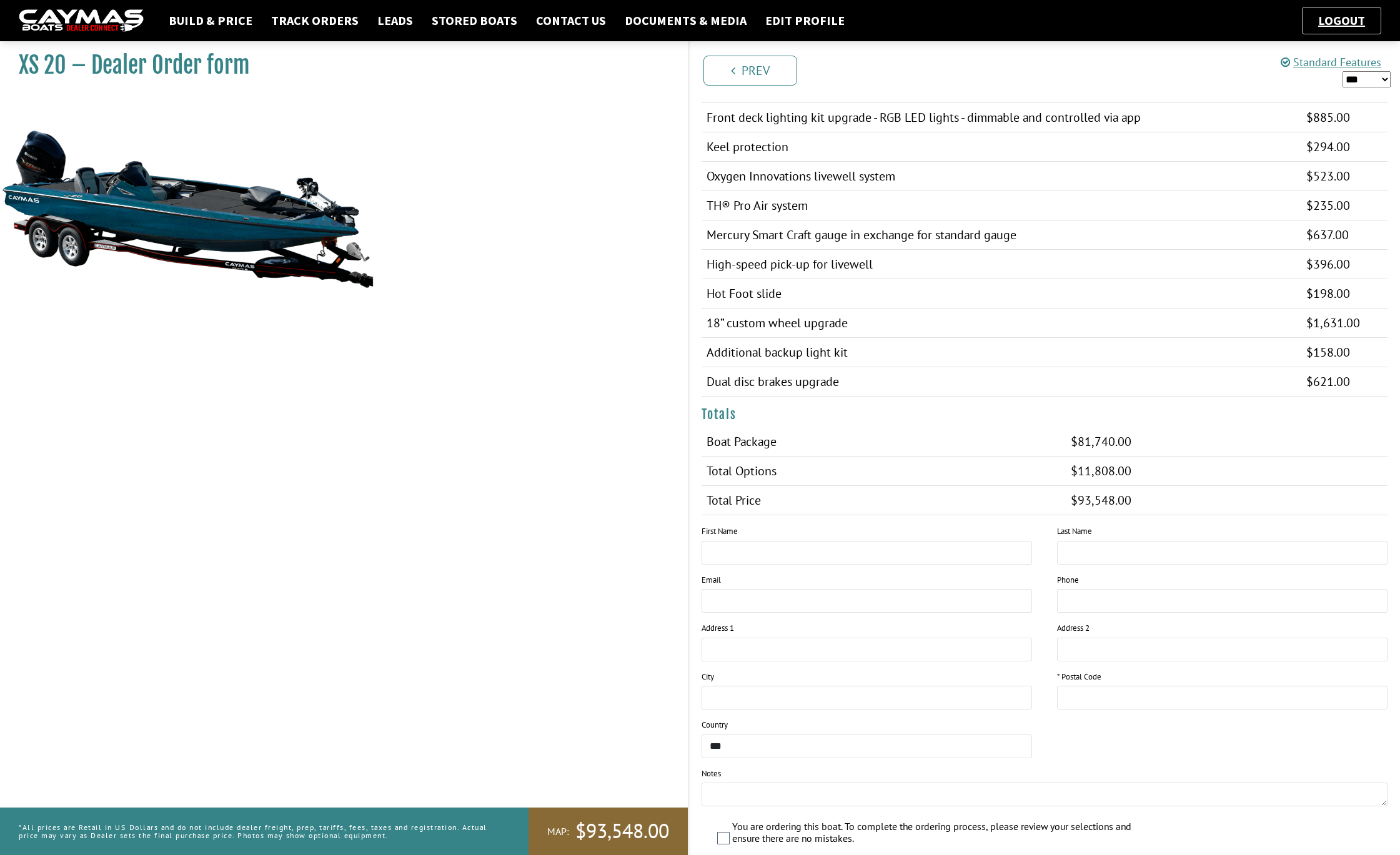
scroll to position [1158, 0]
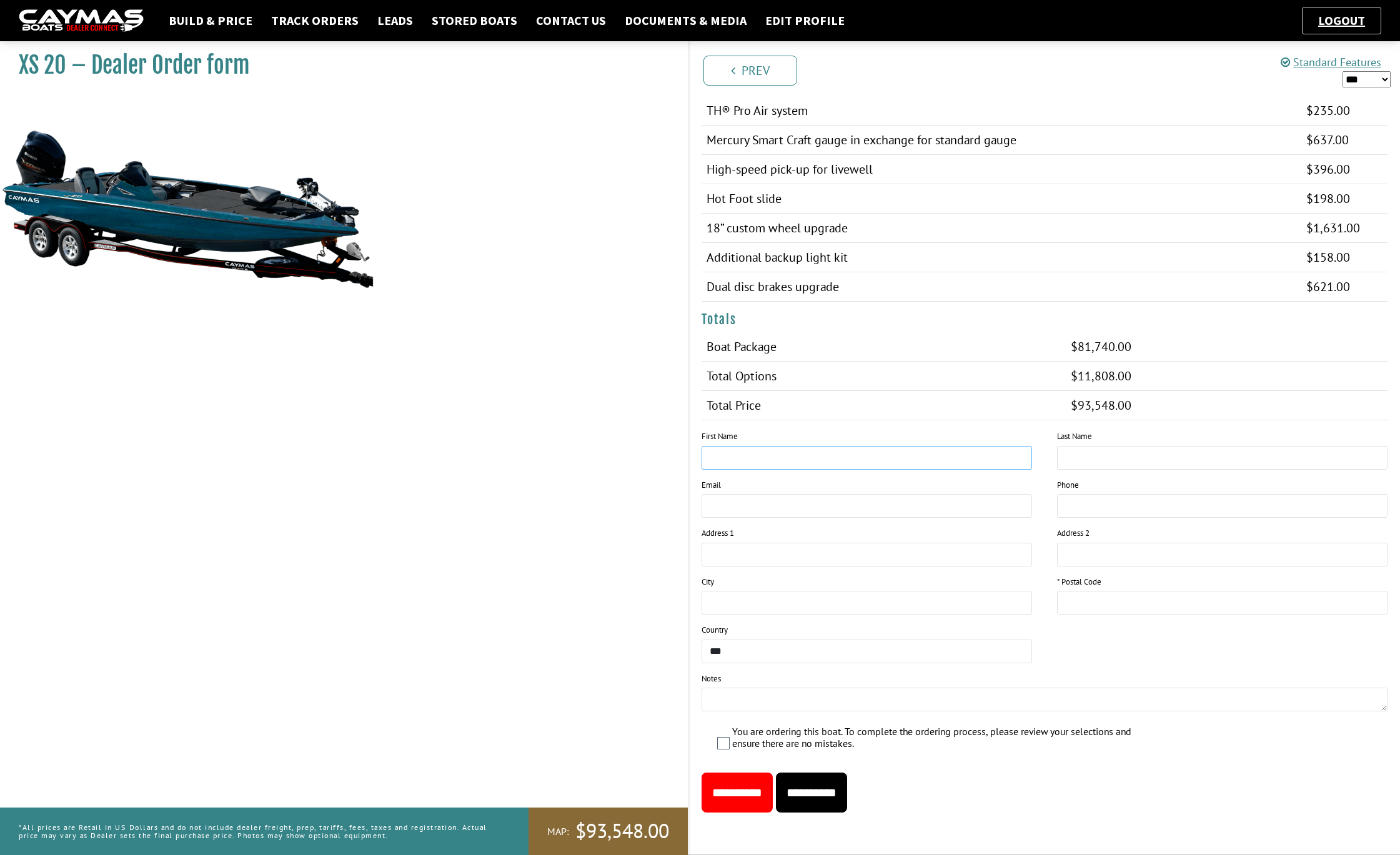
click at [752, 461] on input "text" at bounding box center [867, 458] width 331 height 24
type input "**"
type input "*********"
type input "*****"
click at [751, 701] on textarea at bounding box center [1045, 699] width 687 height 24
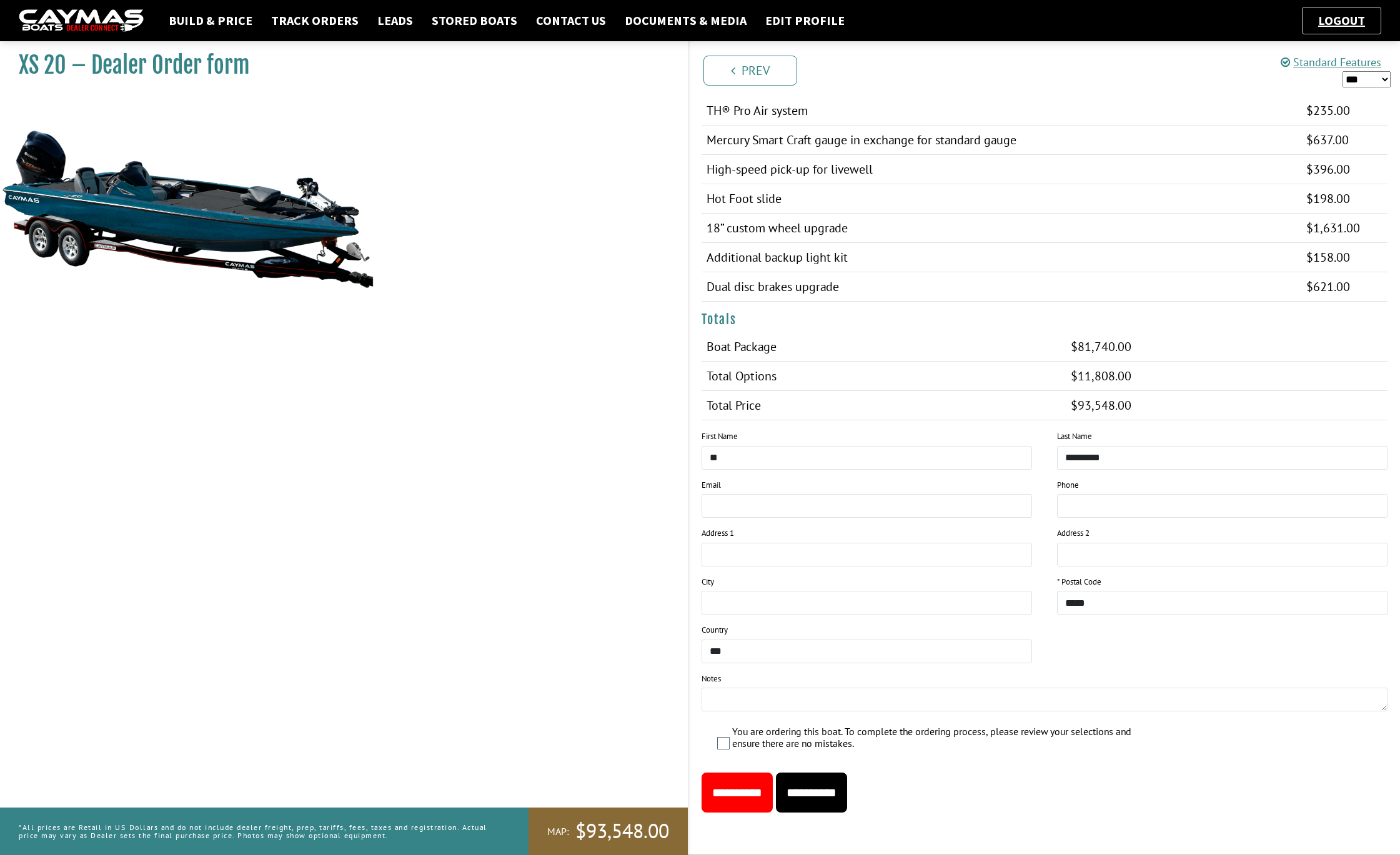
click at [749, 734] on label "You are ordering this boat. To complete the ordering process, please review you…" at bounding box center [933, 739] width 402 height 27
click at [738, 699] on textarea at bounding box center [1045, 699] width 687 height 24
type textarea "**********"
click at [847, 799] on input "**********" at bounding box center [812, 792] width 71 height 40
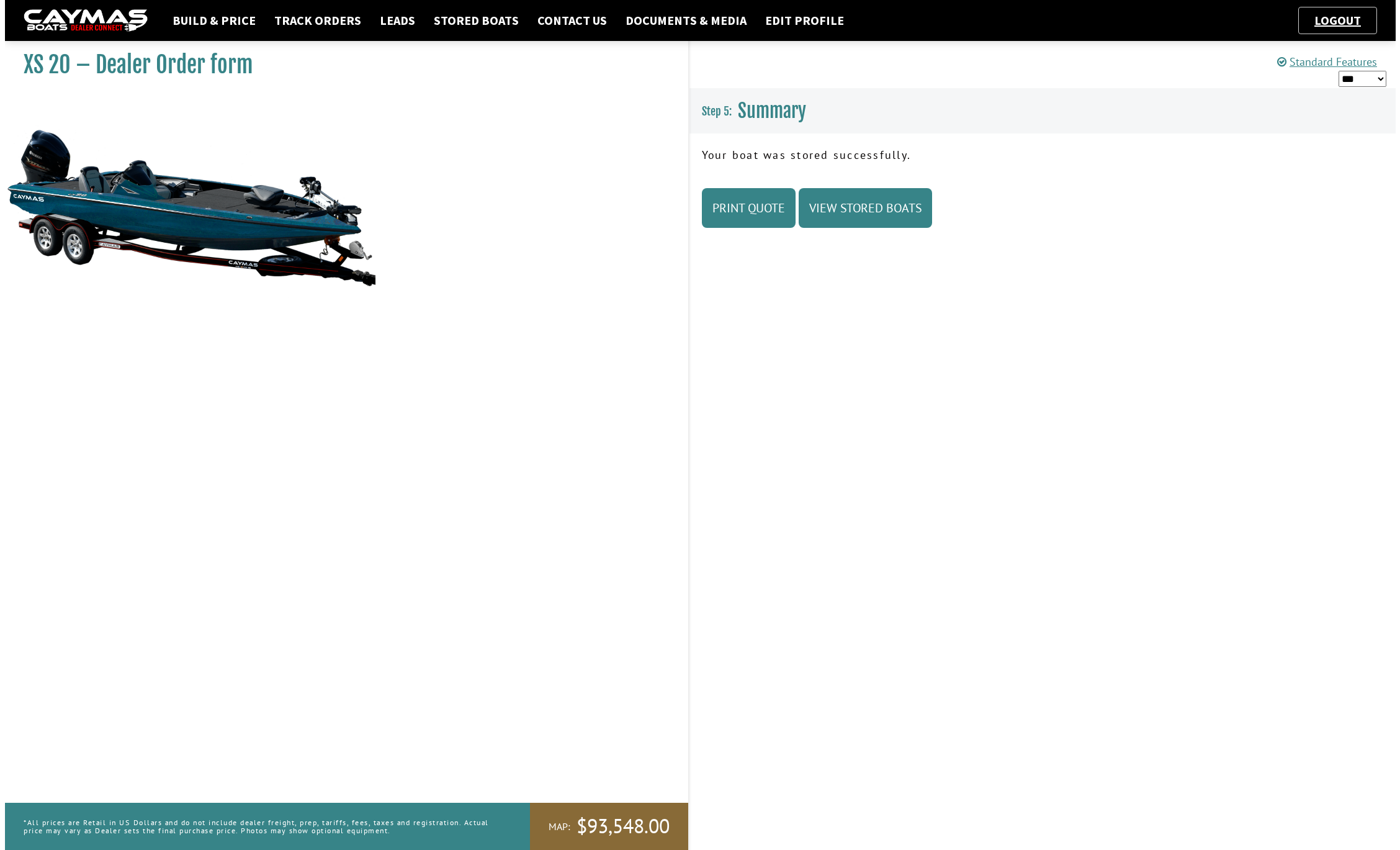
scroll to position [0, 0]
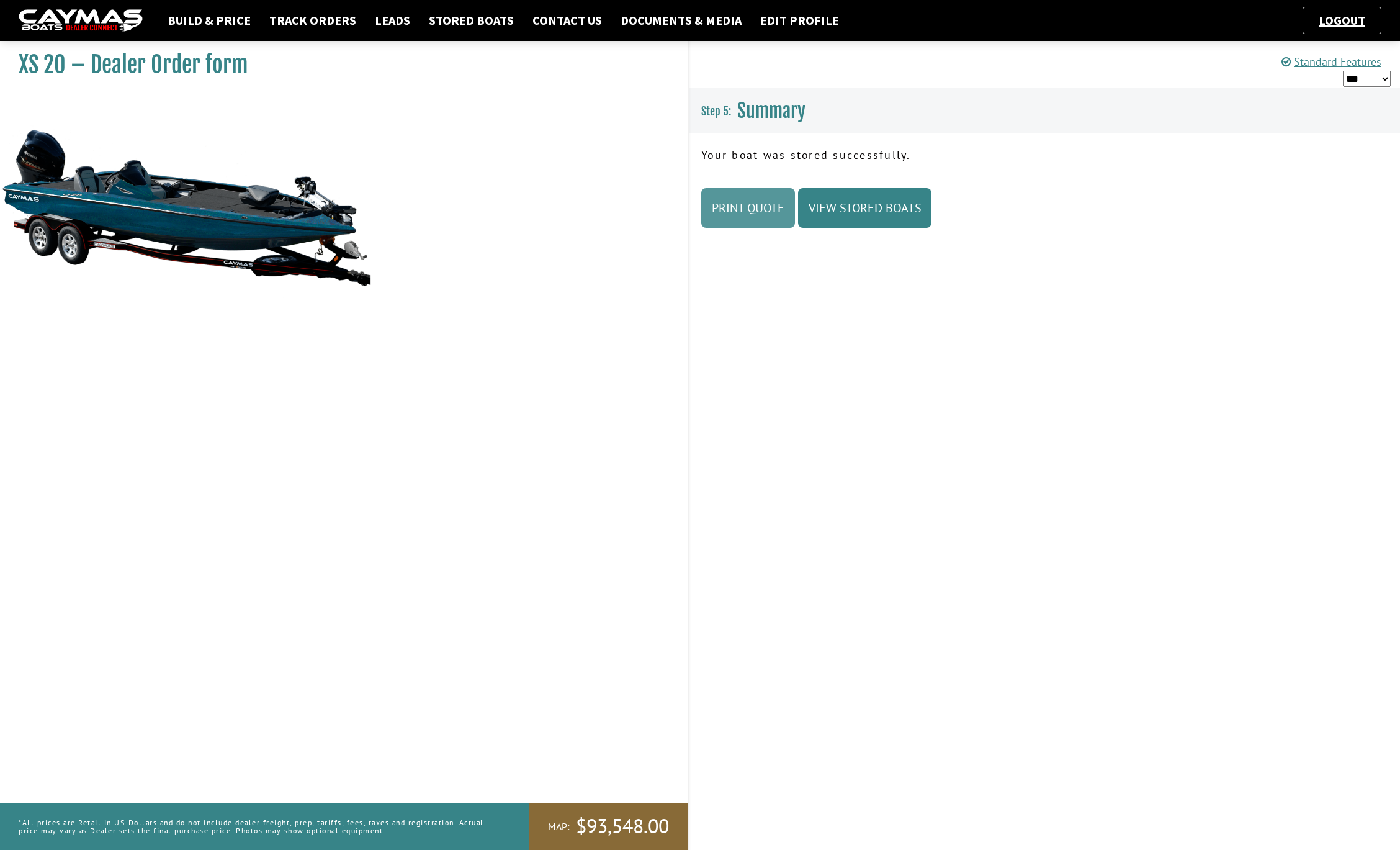
click at [772, 206] on link "Print Quote" at bounding box center [748, 208] width 94 height 40
